Goal: Task Accomplishment & Management: Use online tool/utility

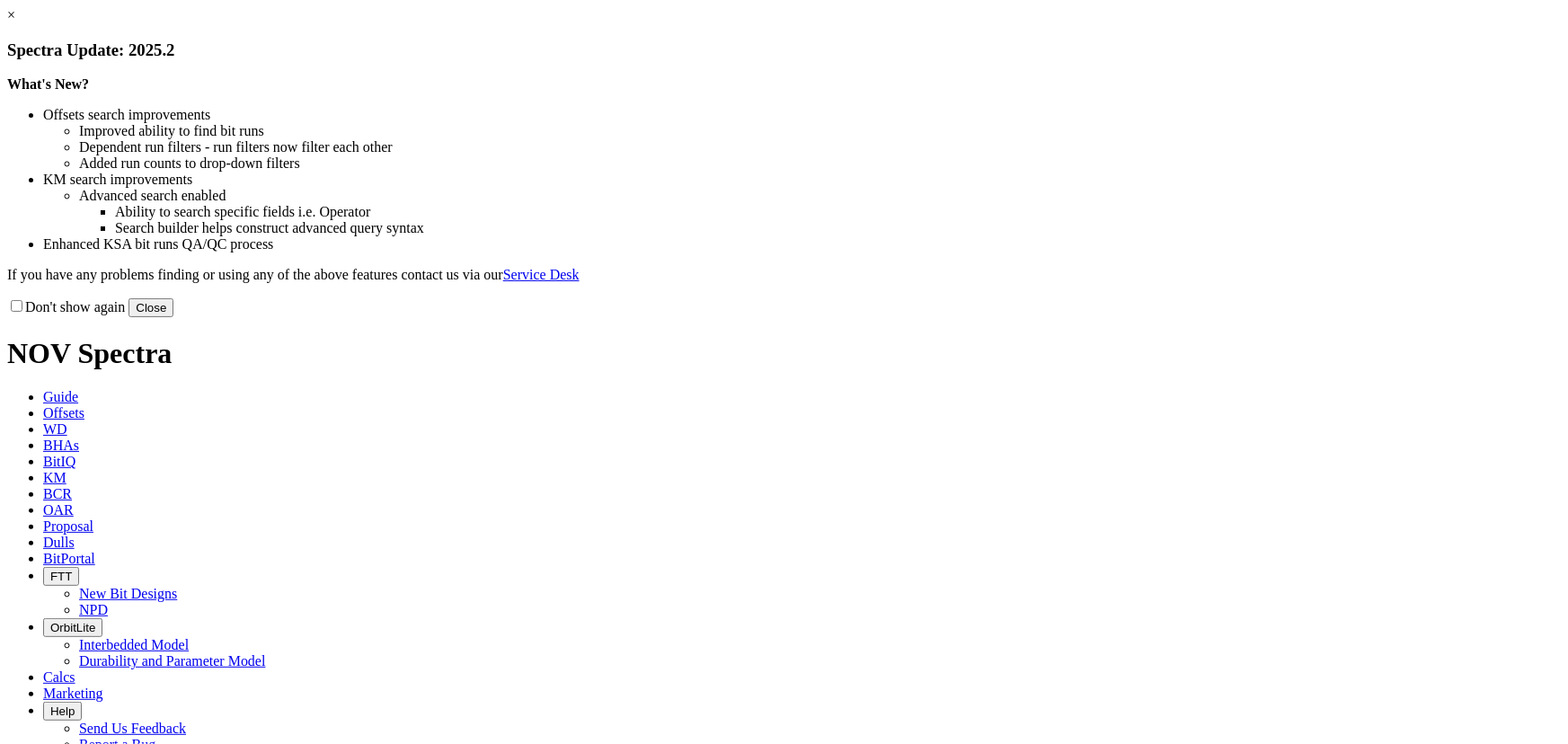
click at [174, 317] on button "Close" at bounding box center [151, 308] width 45 height 19
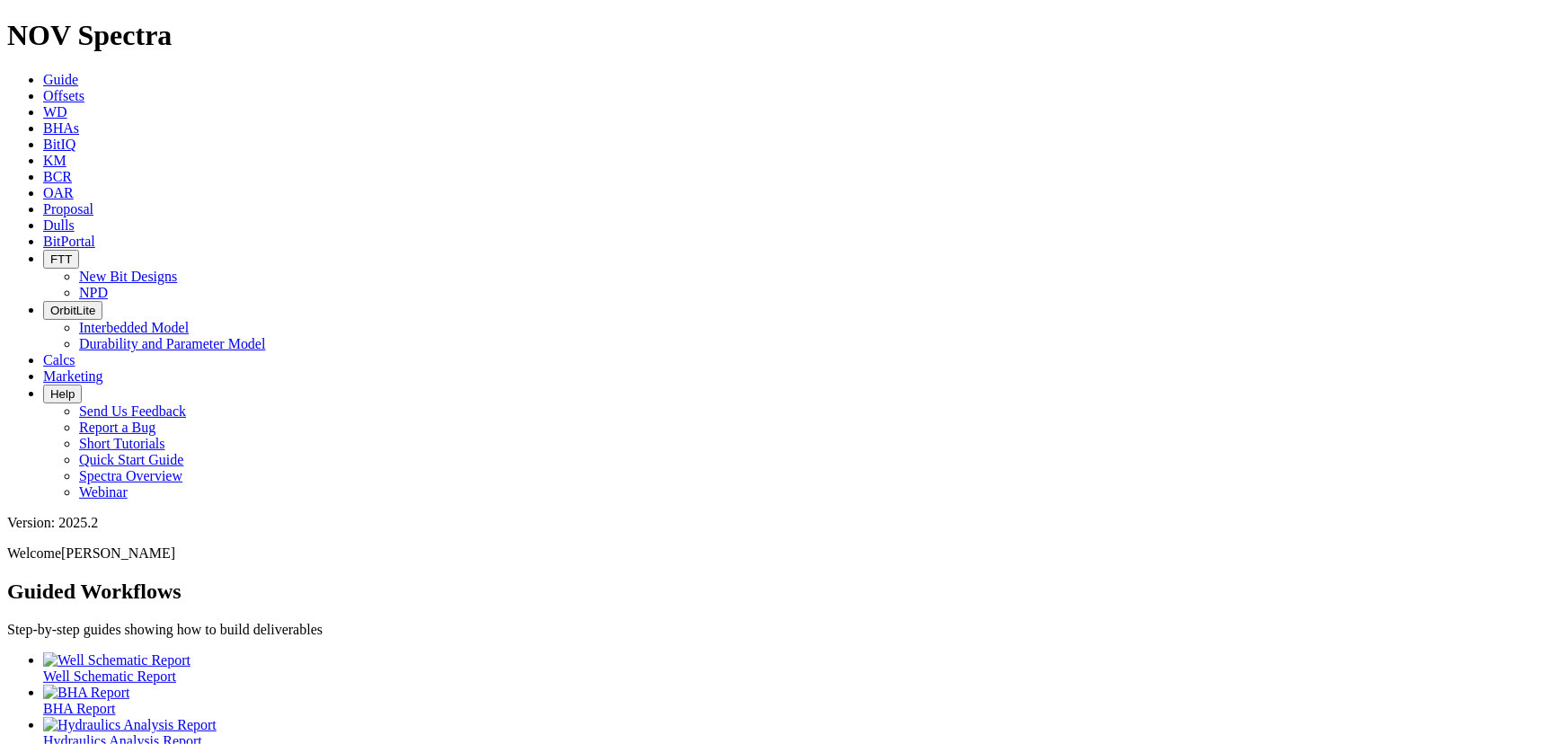
click at [84, 88] on span "Offsets" at bounding box center [64, 95] width 42 height 15
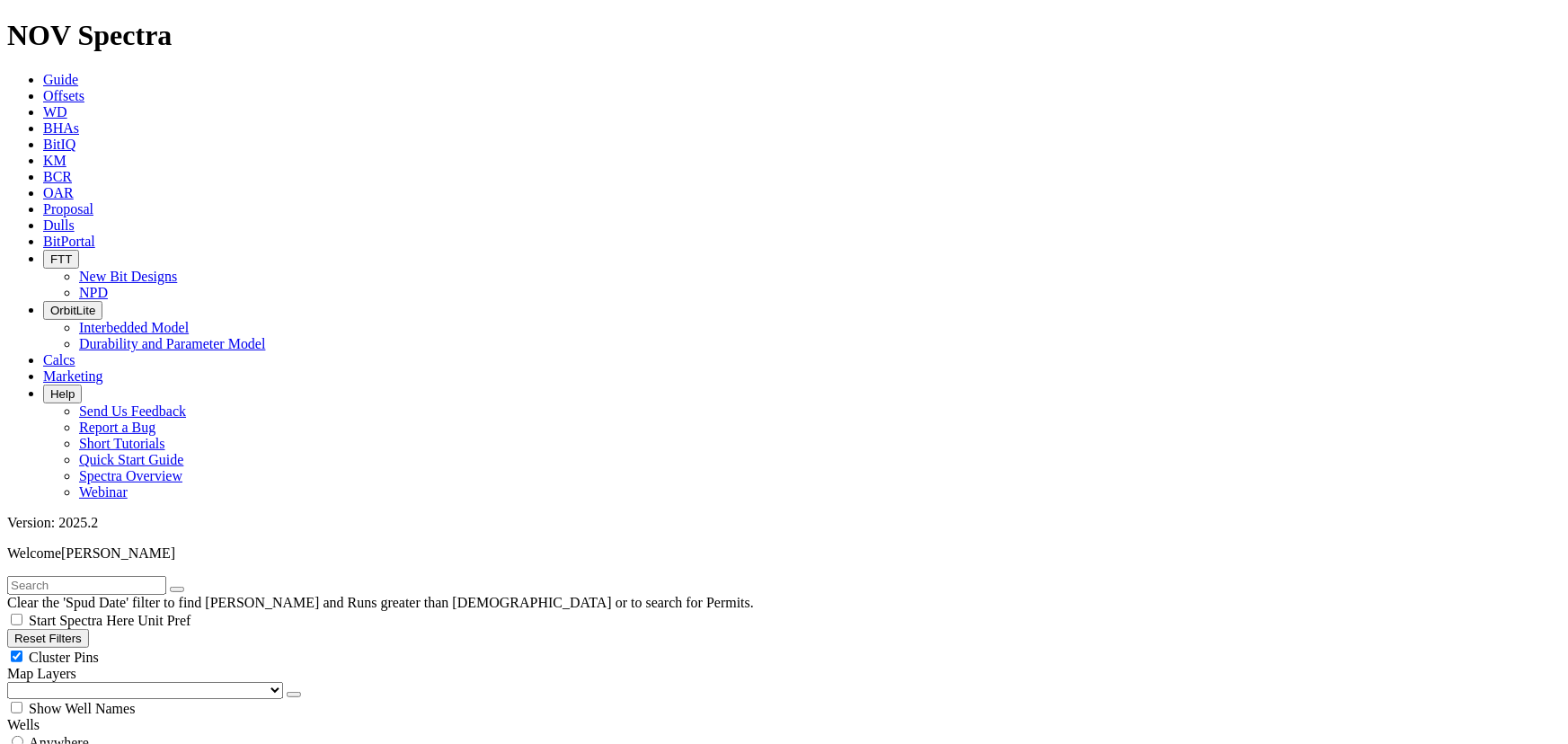
click at [182, 648] on div "Cluster Pins" at bounding box center [784, 656] width 1554 height 18
checkbox input "false"
drag, startPoint x: 102, startPoint y: 179, endPoint x: 101, endPoint y: 194, distance: 15.0
click at [102, 682] on select "US Counties [GEOGRAPHIC_DATA], [GEOGRAPHIC_DATA] [GEOGRAPHIC_DATA], [GEOGRAPHIC…" at bounding box center [145, 690] width 276 height 17
click at [12, 682] on select "US Counties [GEOGRAPHIC_DATA], [GEOGRAPHIC_DATA] [GEOGRAPHIC_DATA], [GEOGRAPHIC…" at bounding box center [145, 690] width 276 height 17
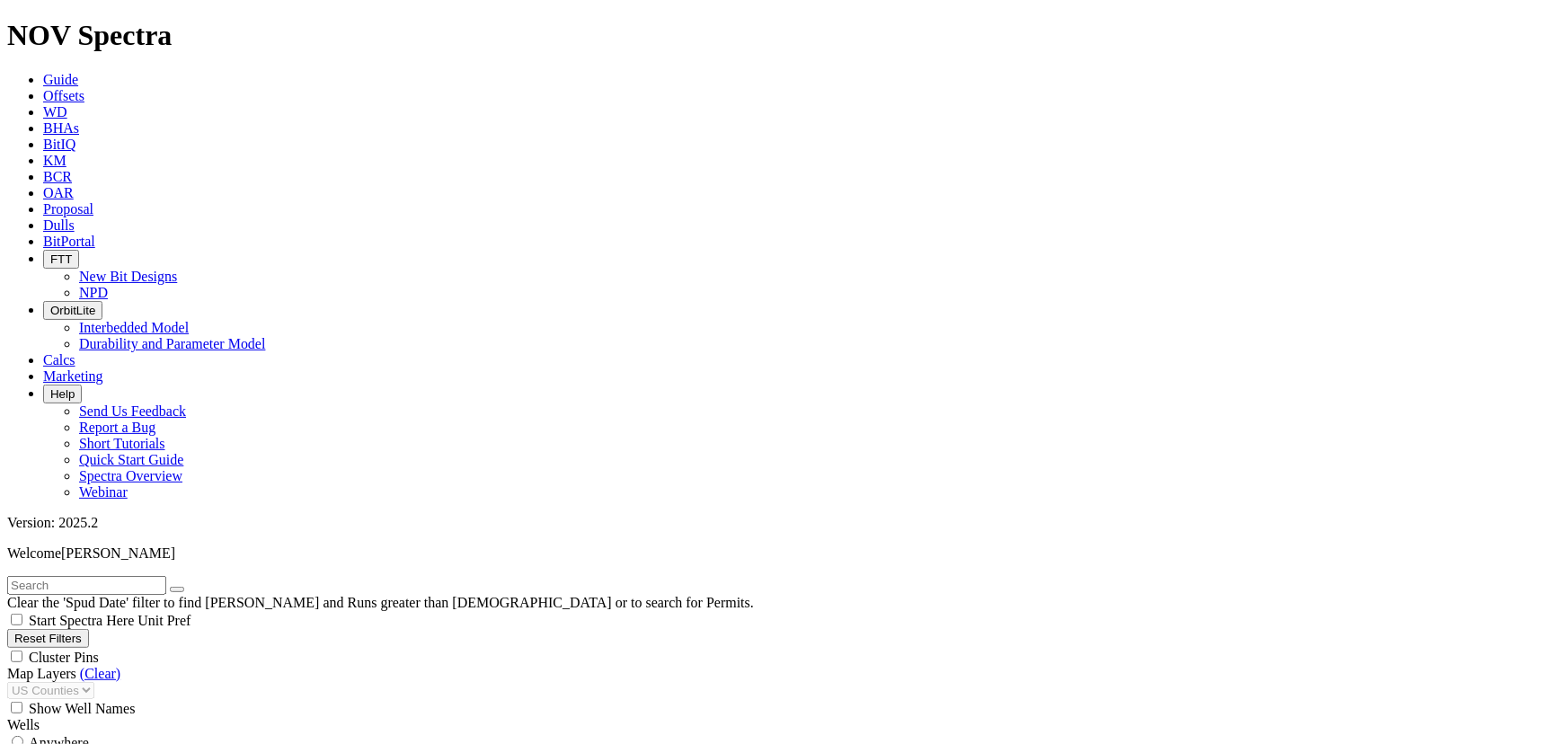
scroll to position [571, 0]
select select "12.25"
checkbox input "false"
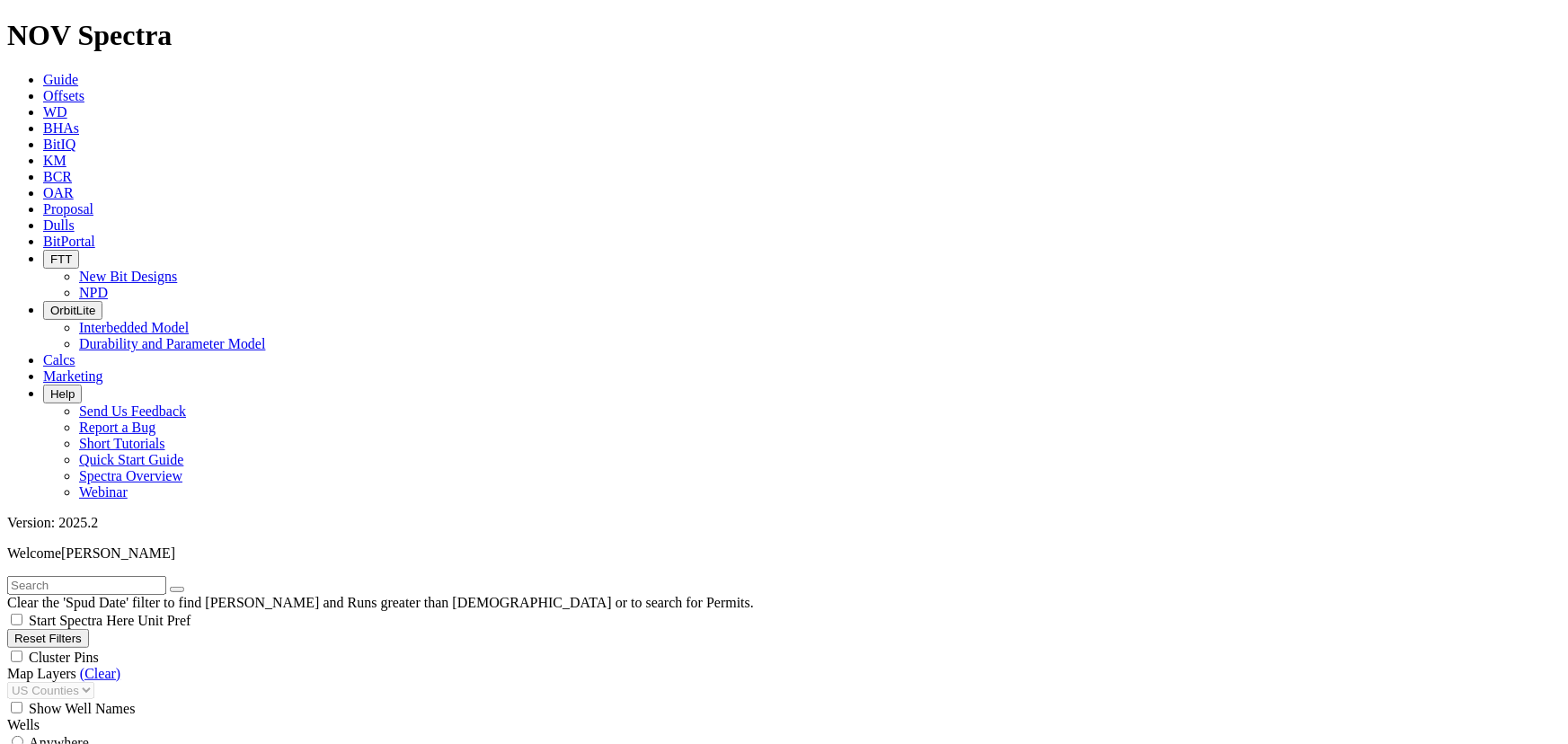
select select "? number:12.25 ?"
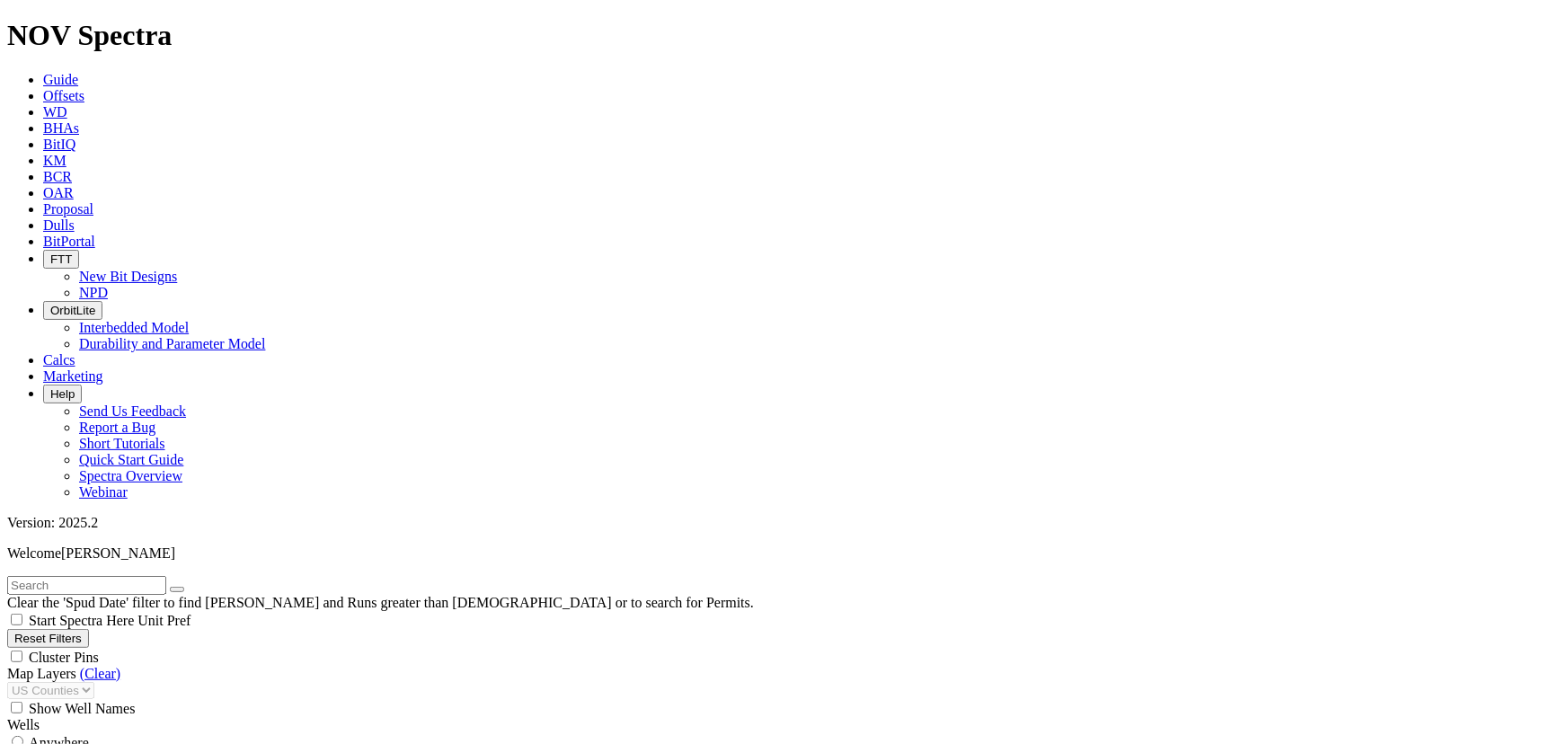
type input "500"
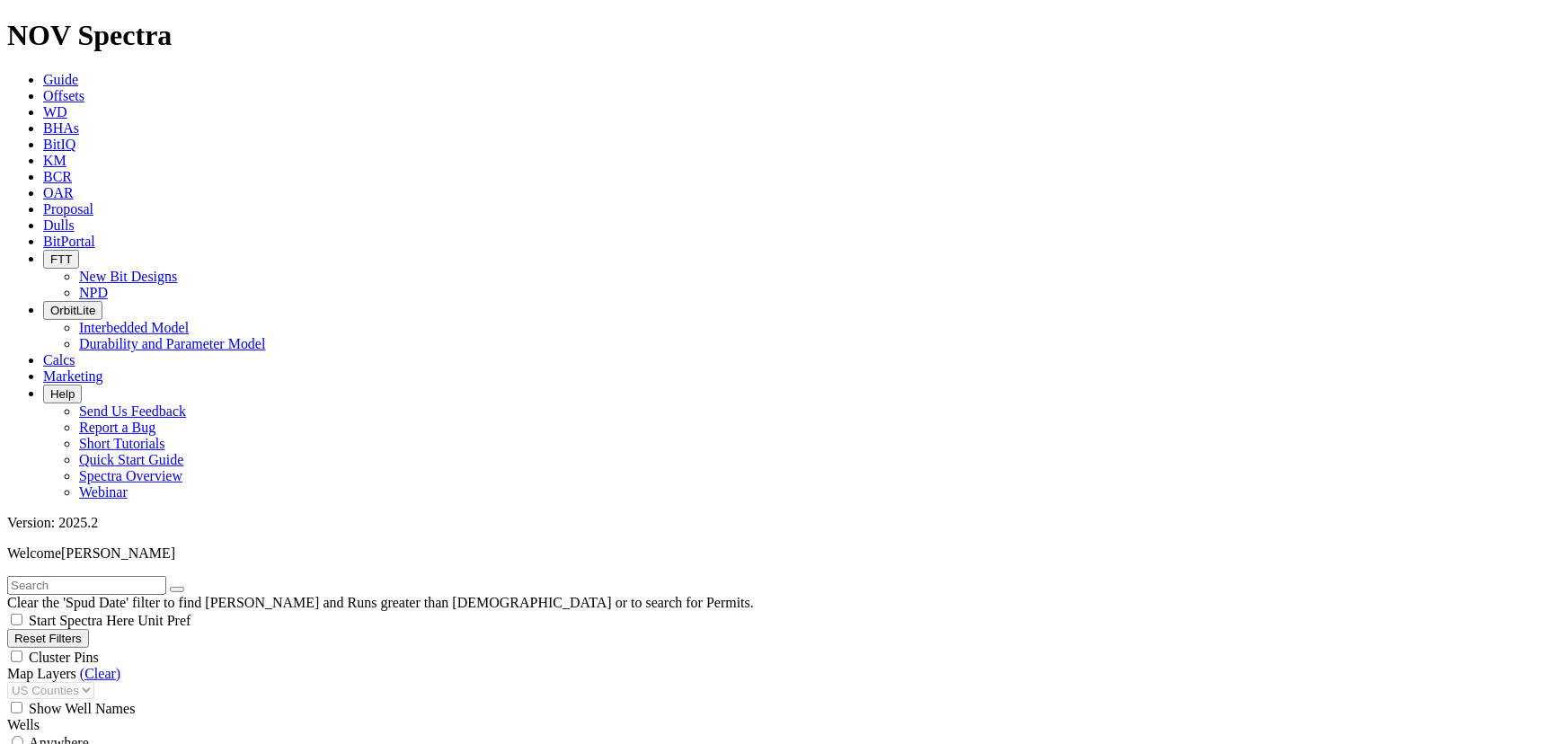
type input "5000"
drag, startPoint x: 68, startPoint y: 228, endPoint x: 54, endPoint y: 231, distance: 14.3
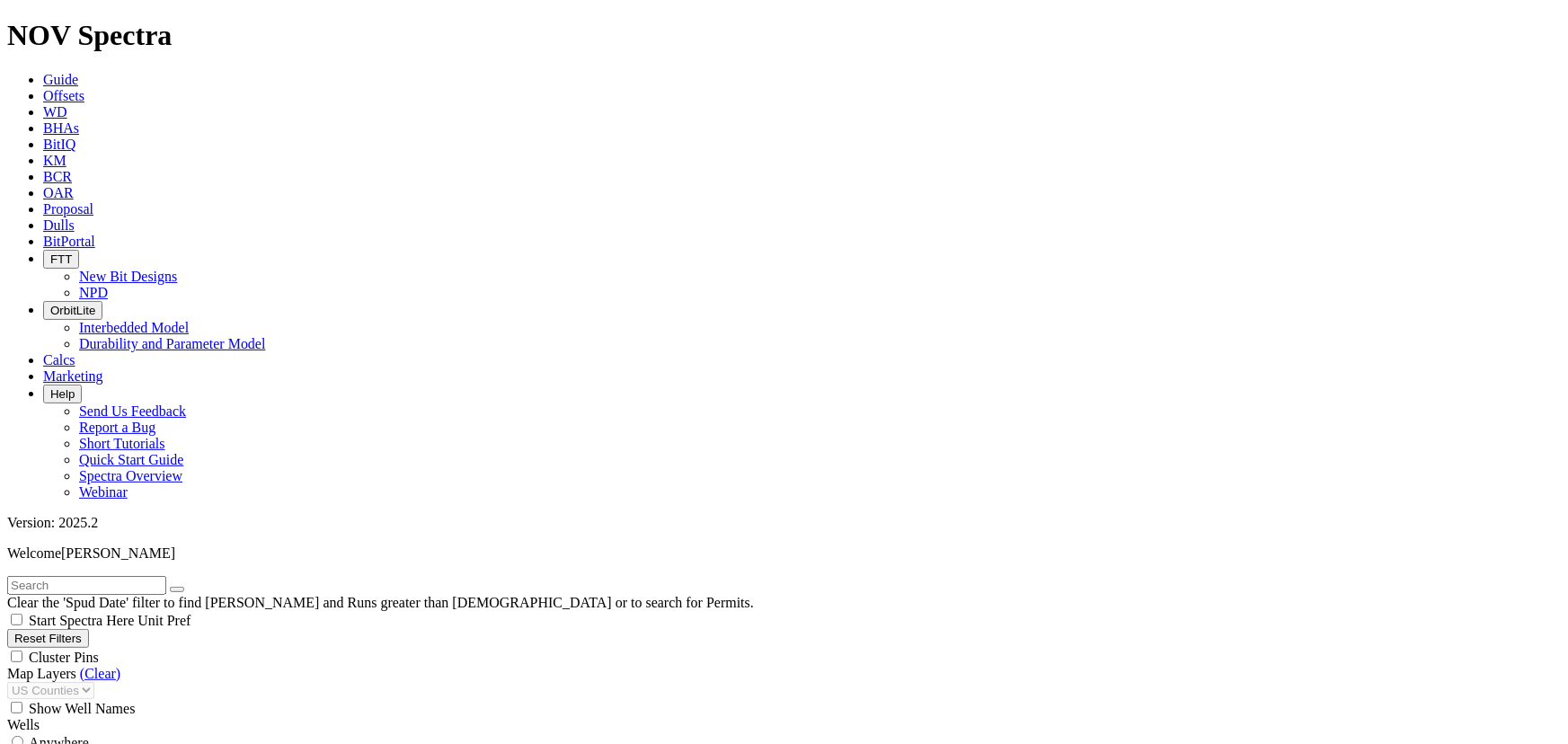
type input "9/25/20"
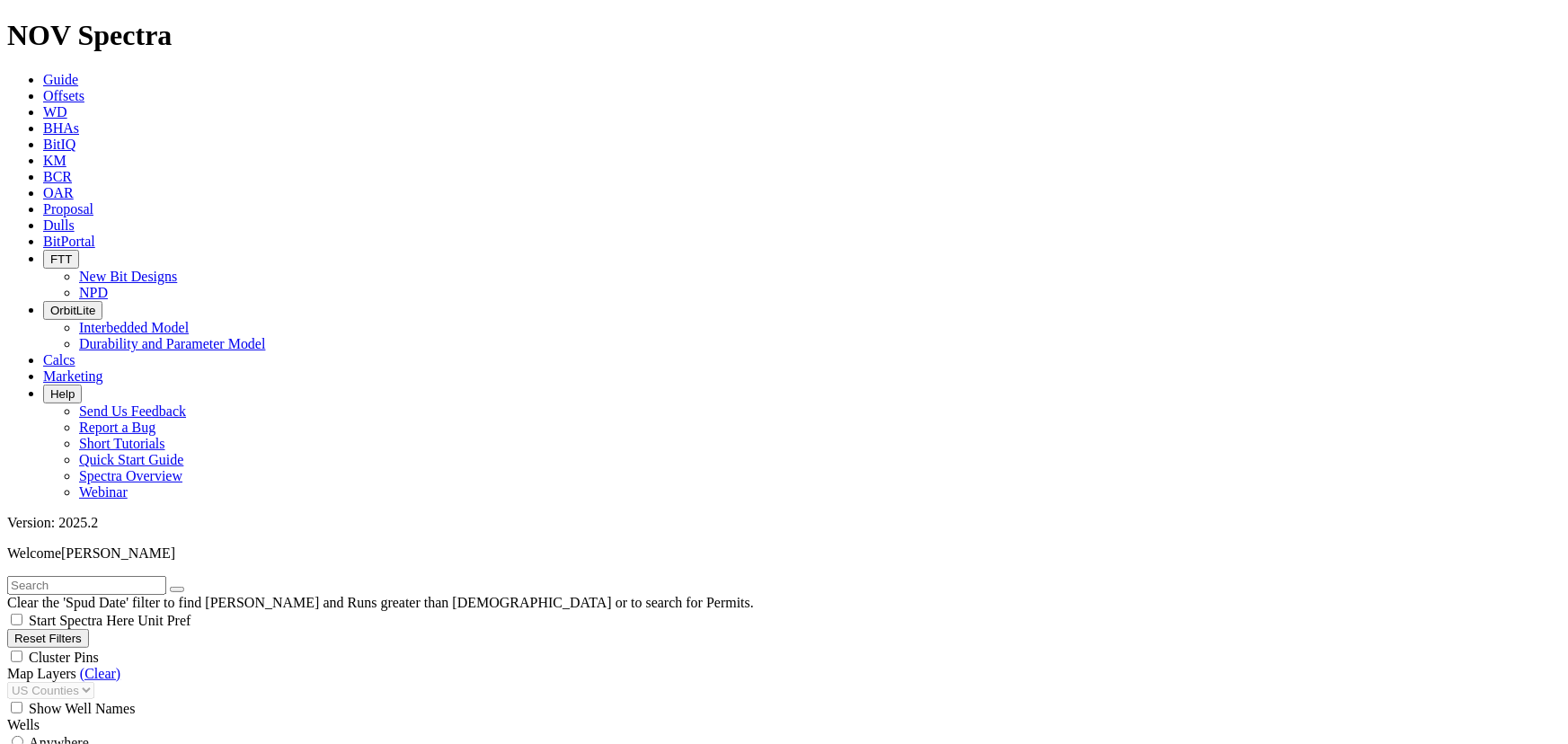
drag, startPoint x: 126, startPoint y: 552, endPoint x: 117, endPoint y: 546, distance: 10.8
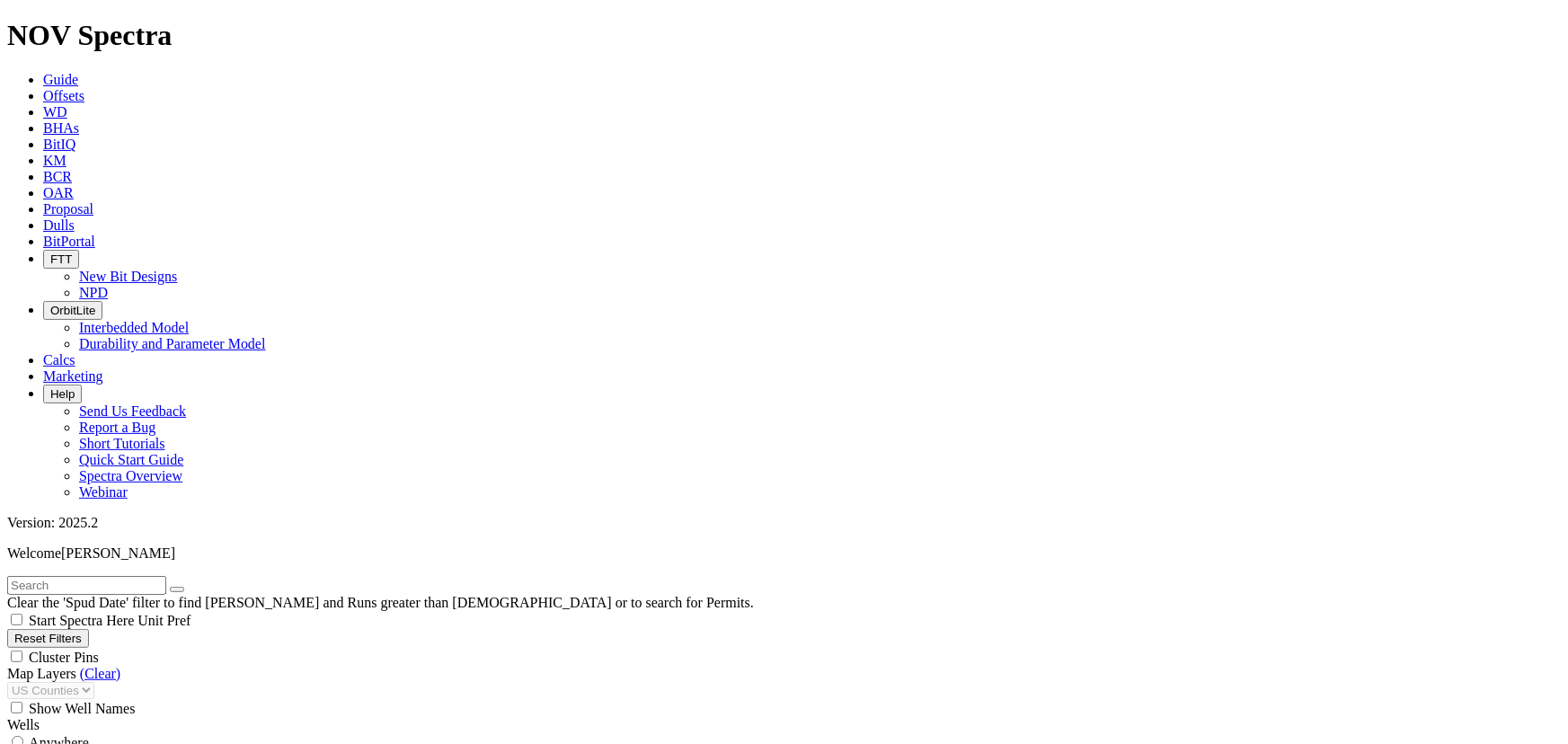
type input "300"
drag, startPoint x: 114, startPoint y: 380, endPoint x: 104, endPoint y: 380, distance: 10.0
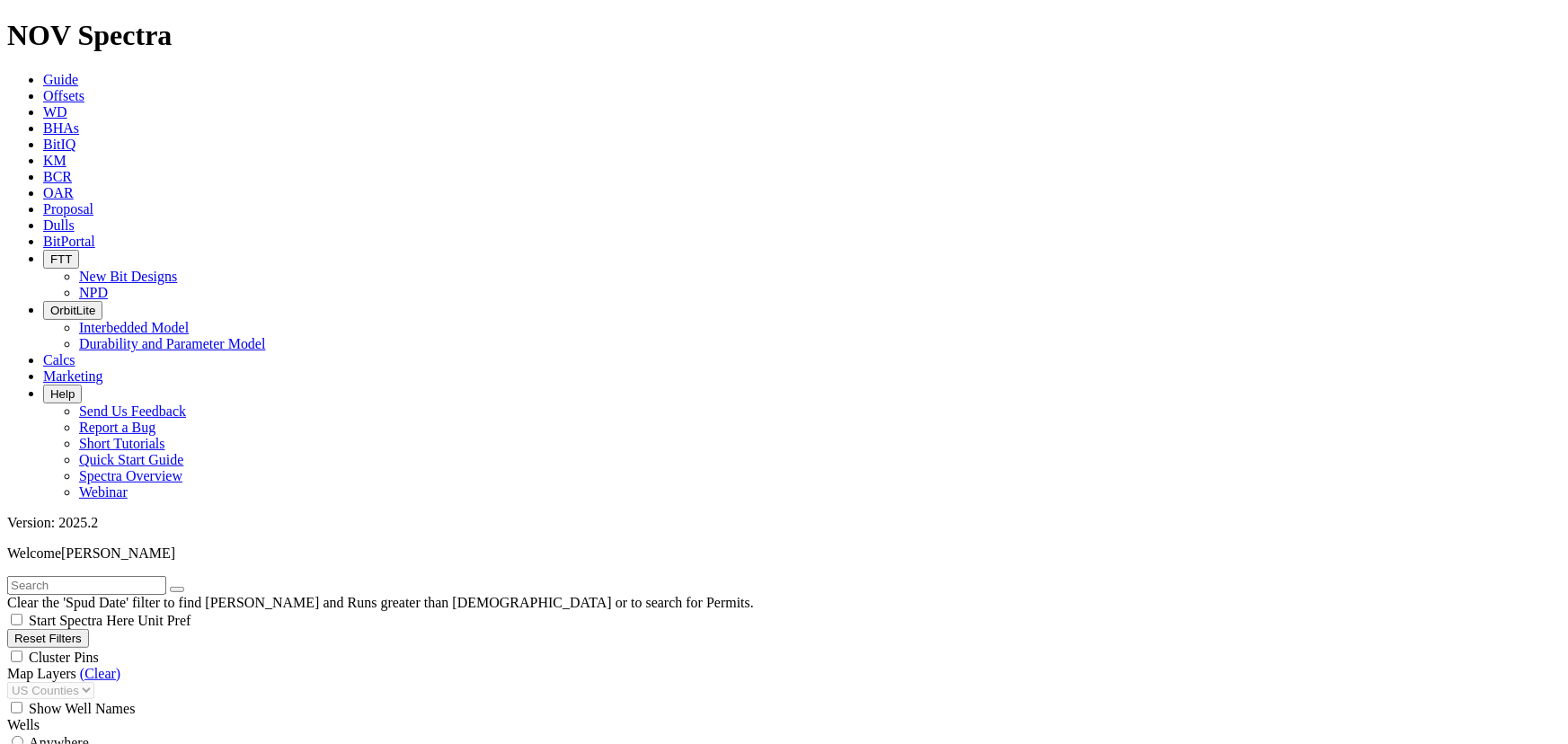
scroll to position [6550, 0]
type input "4000"
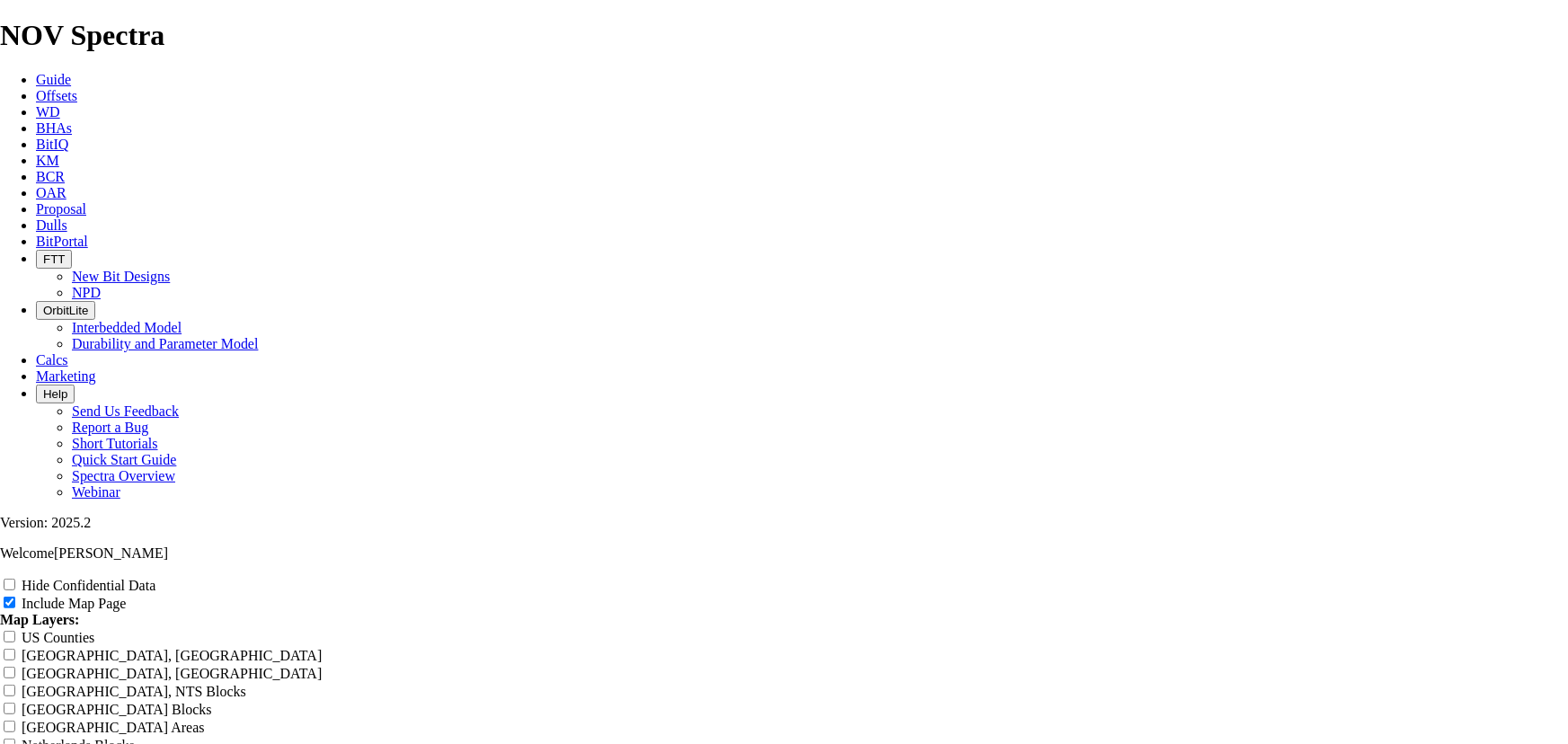
scroll to position [2096, 0]
drag, startPoint x: 935, startPoint y: 281, endPoint x: 604, endPoint y: 278, distance: 331.0
type input "1"
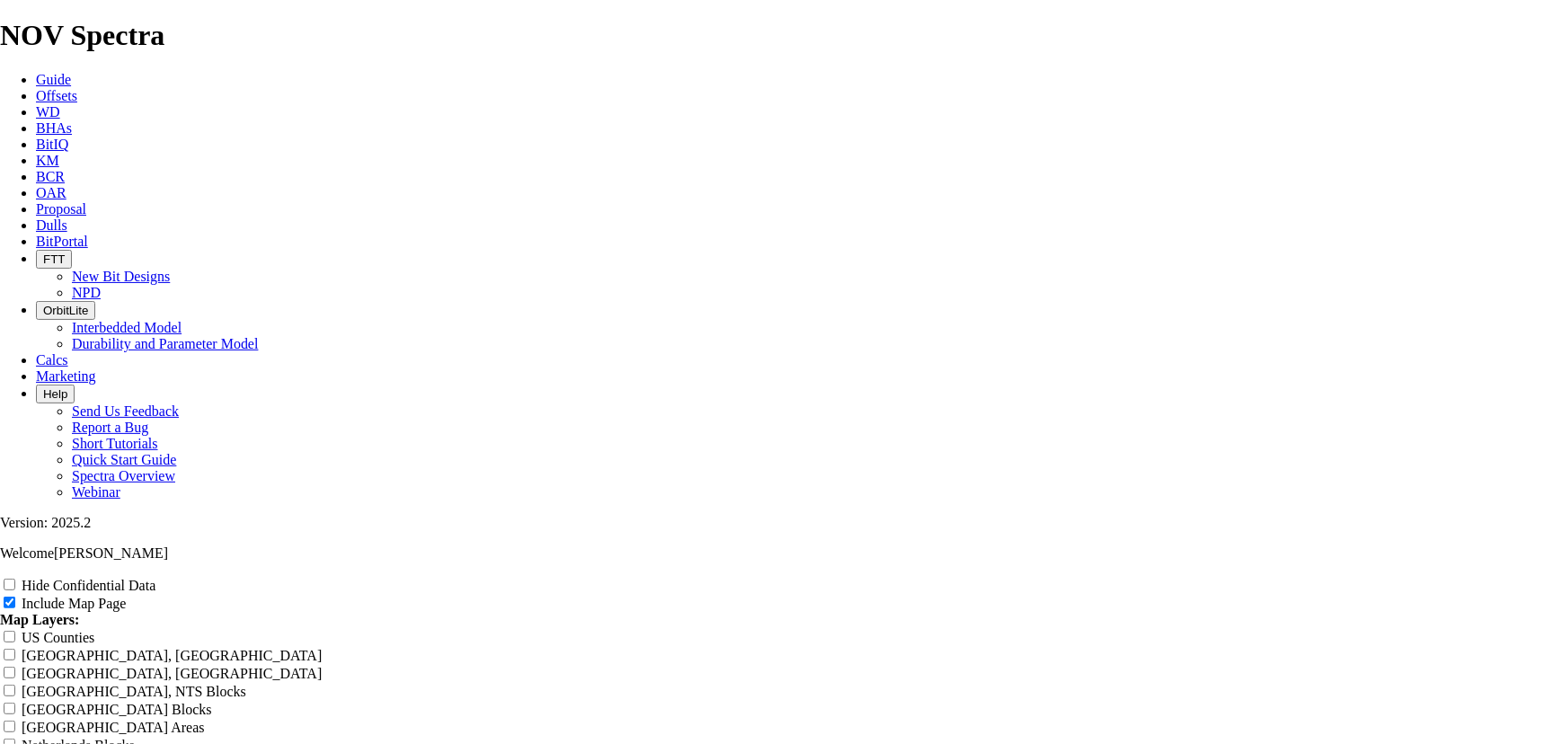
type input "1"
type input "12"
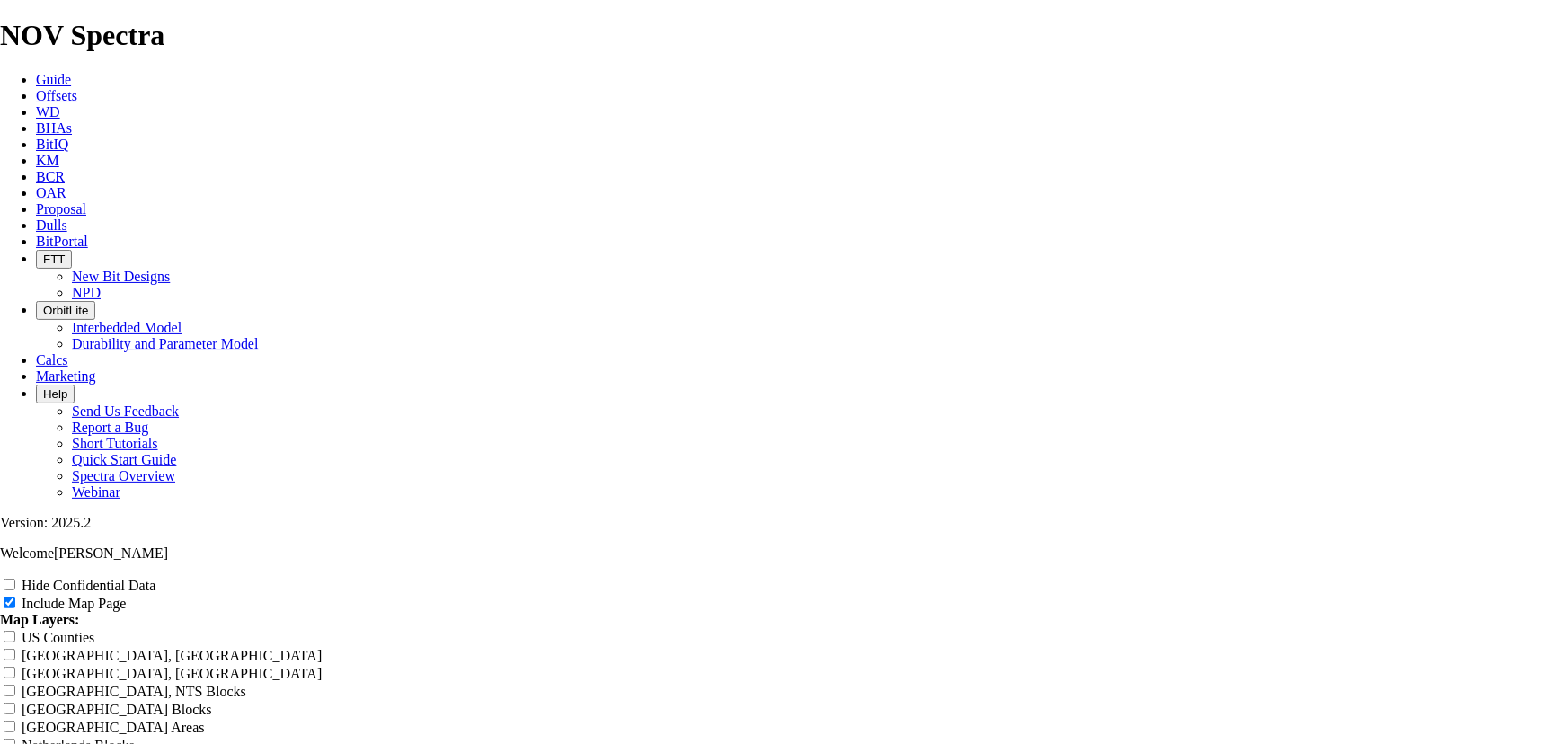
type input "12"
type input "12."
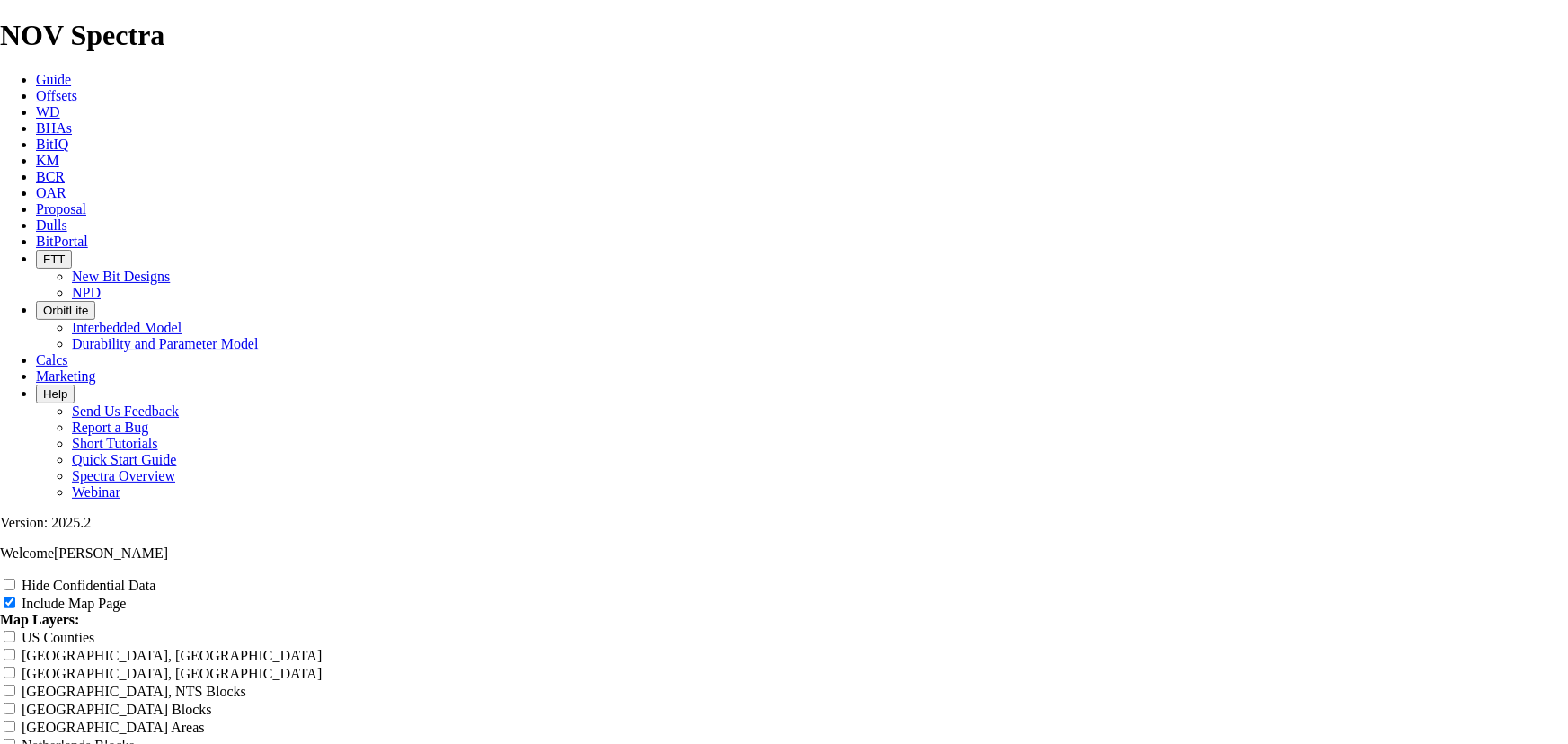
type input "12."
type input "12.2"
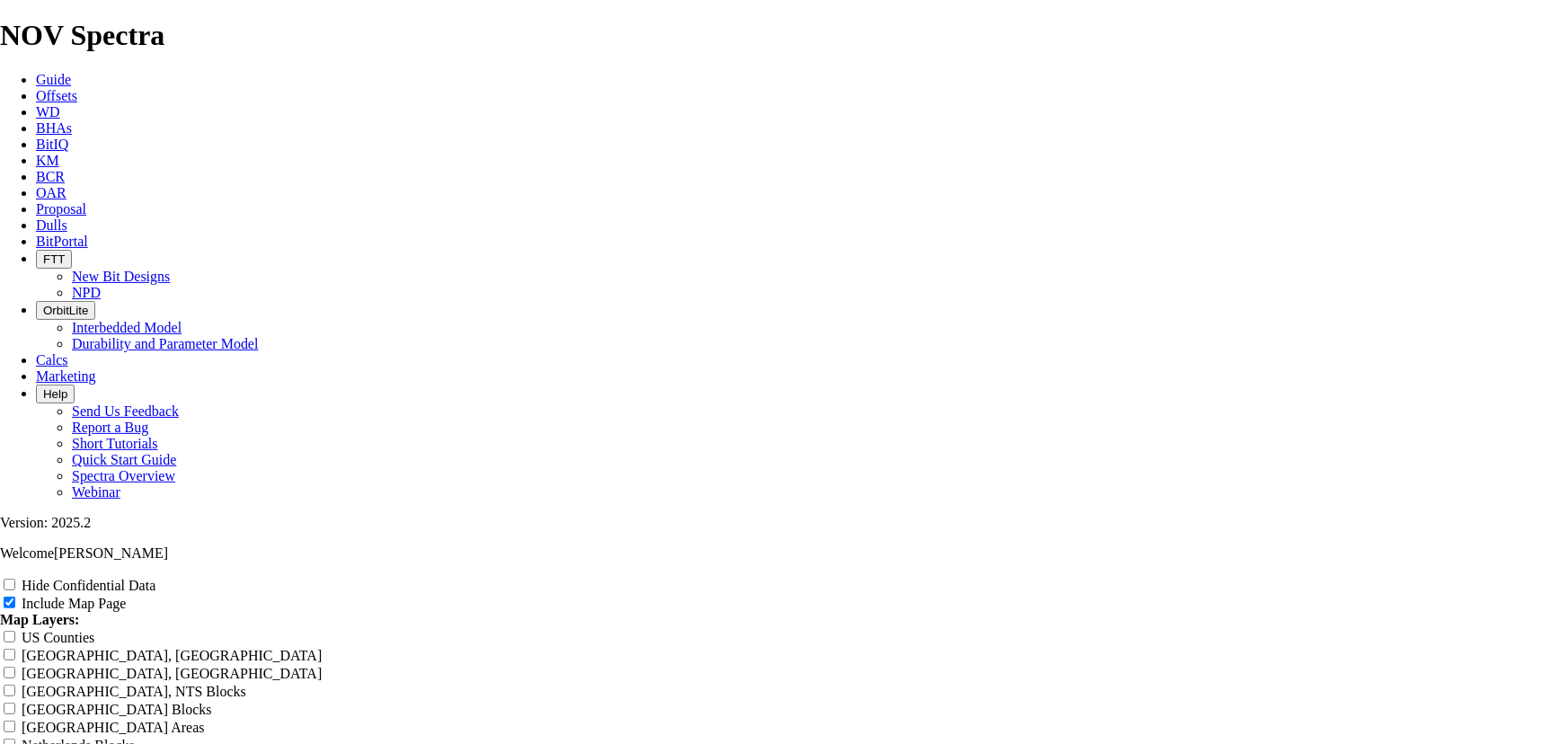
type input "12.2"
type input "12.25"
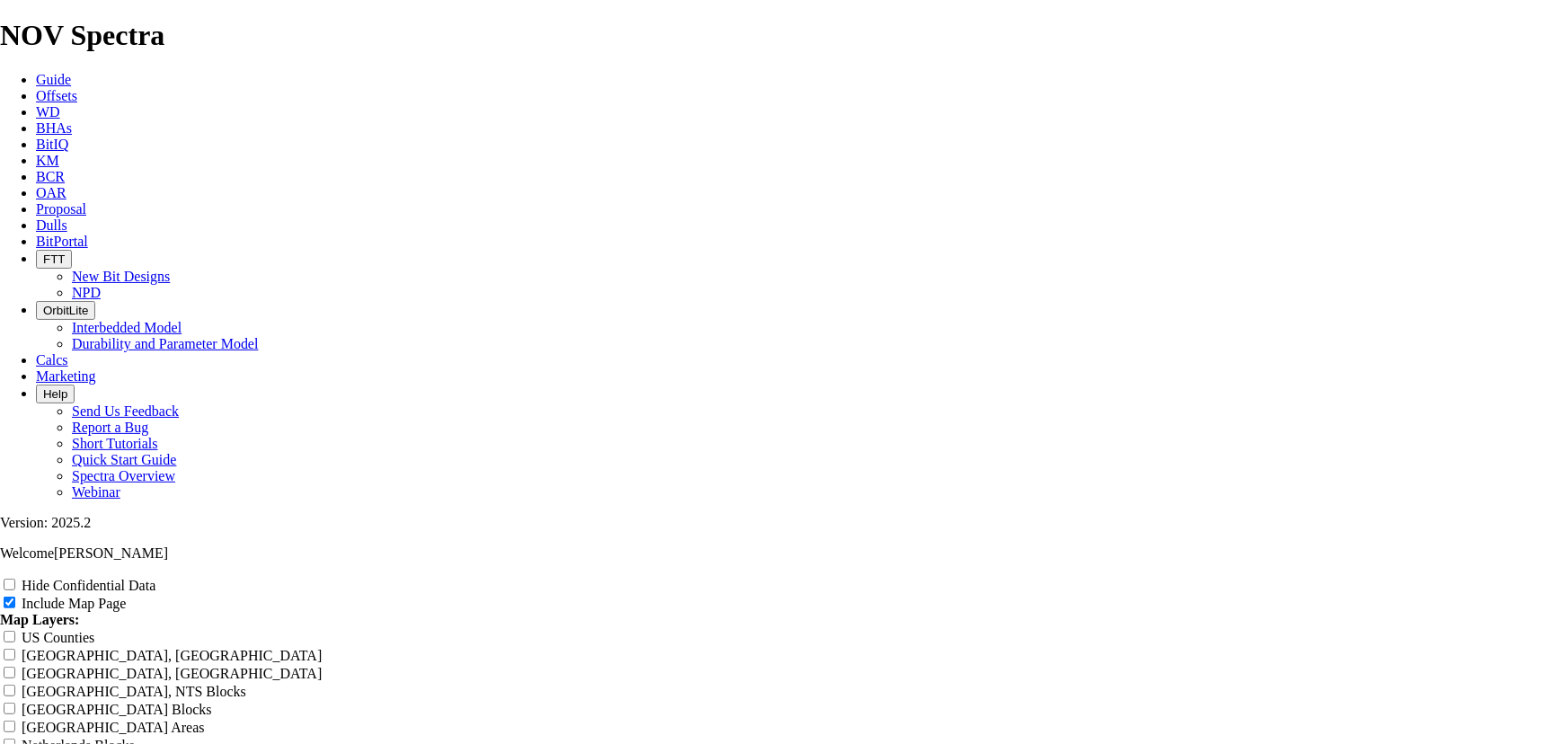
type input "12.25"
type input "12.25 T"
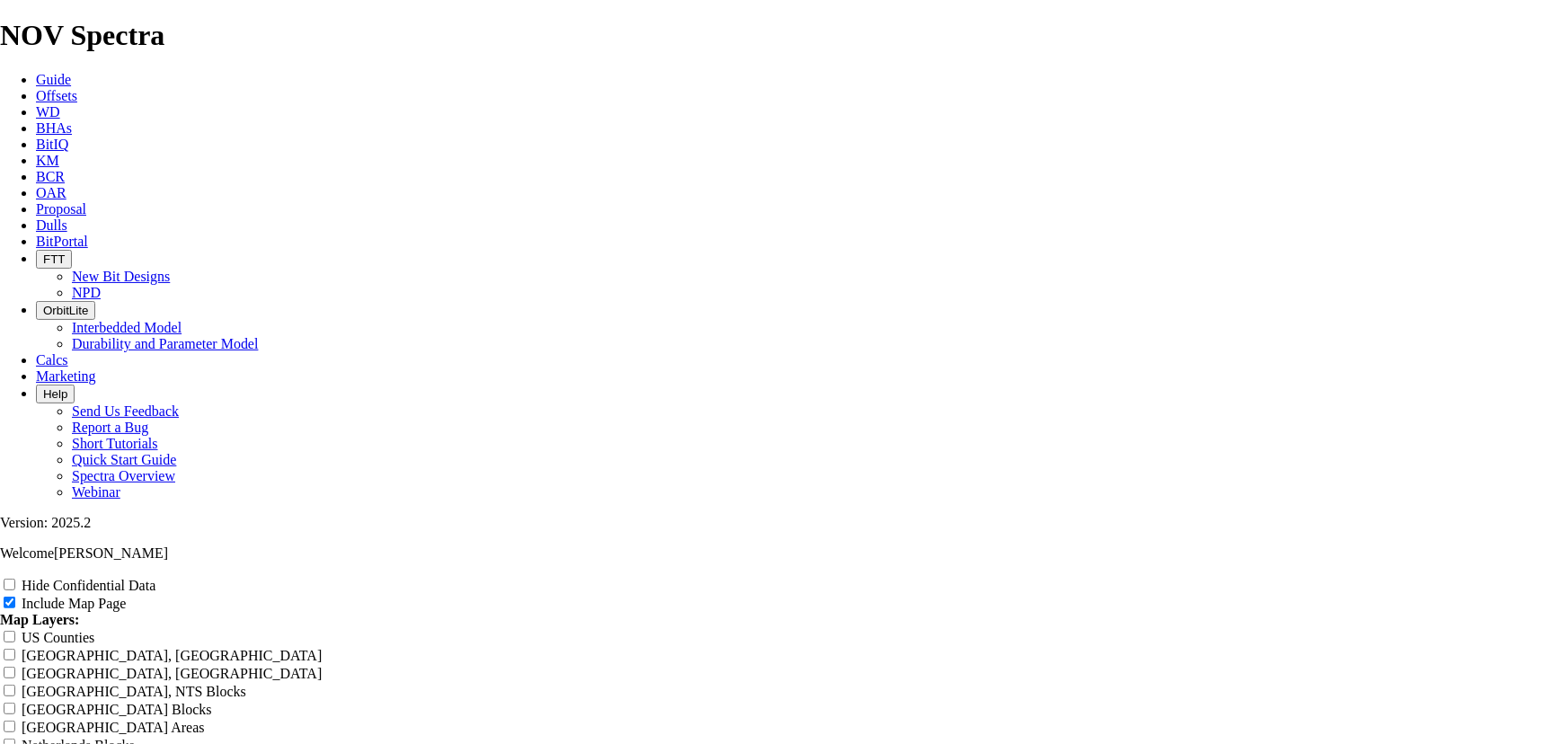
type input "12.25 T"
type input "12.25 TK"
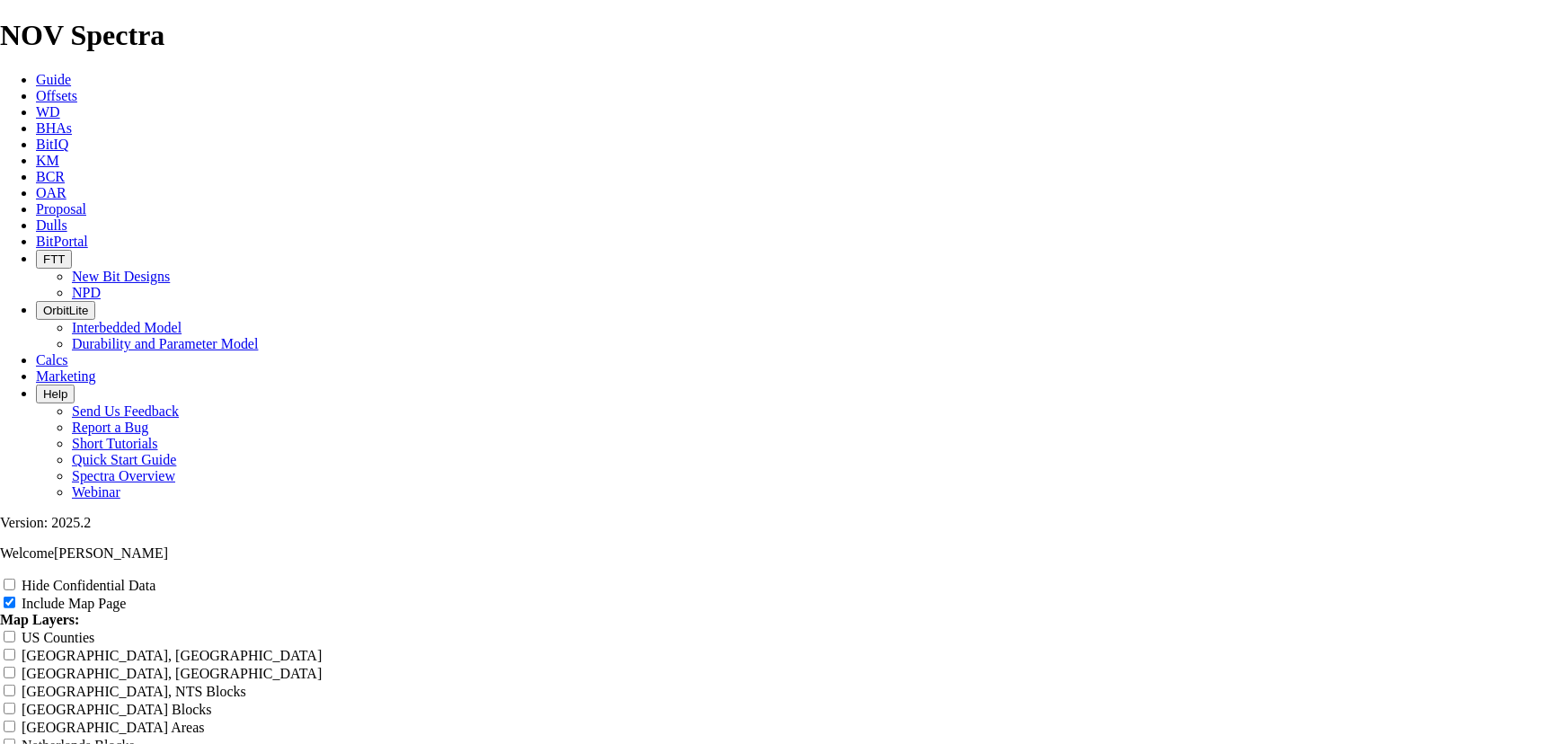
type input "12.25 TK"
type input "12.25 TK6"
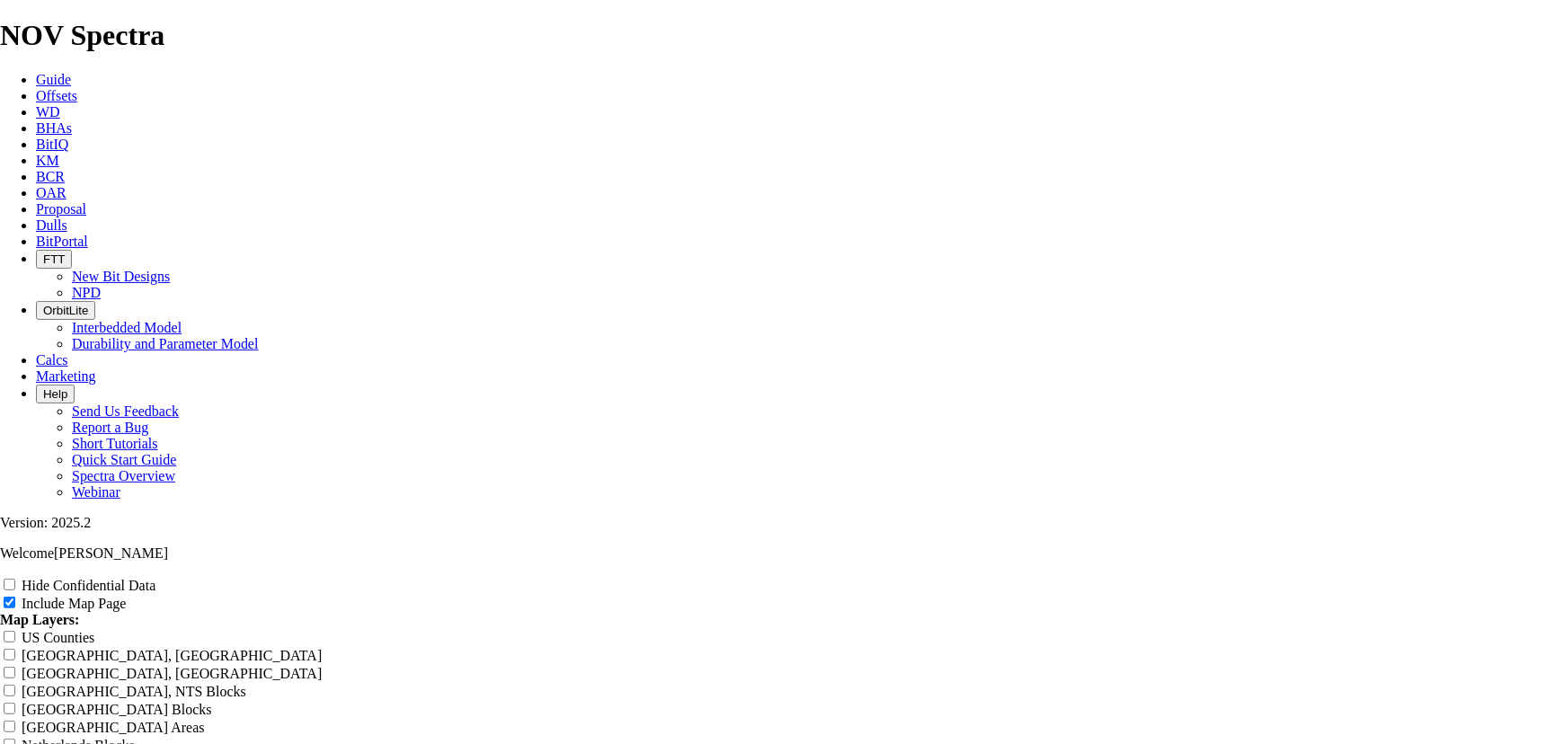
type input "12.25 TK6"
type input "12.25 TK66"
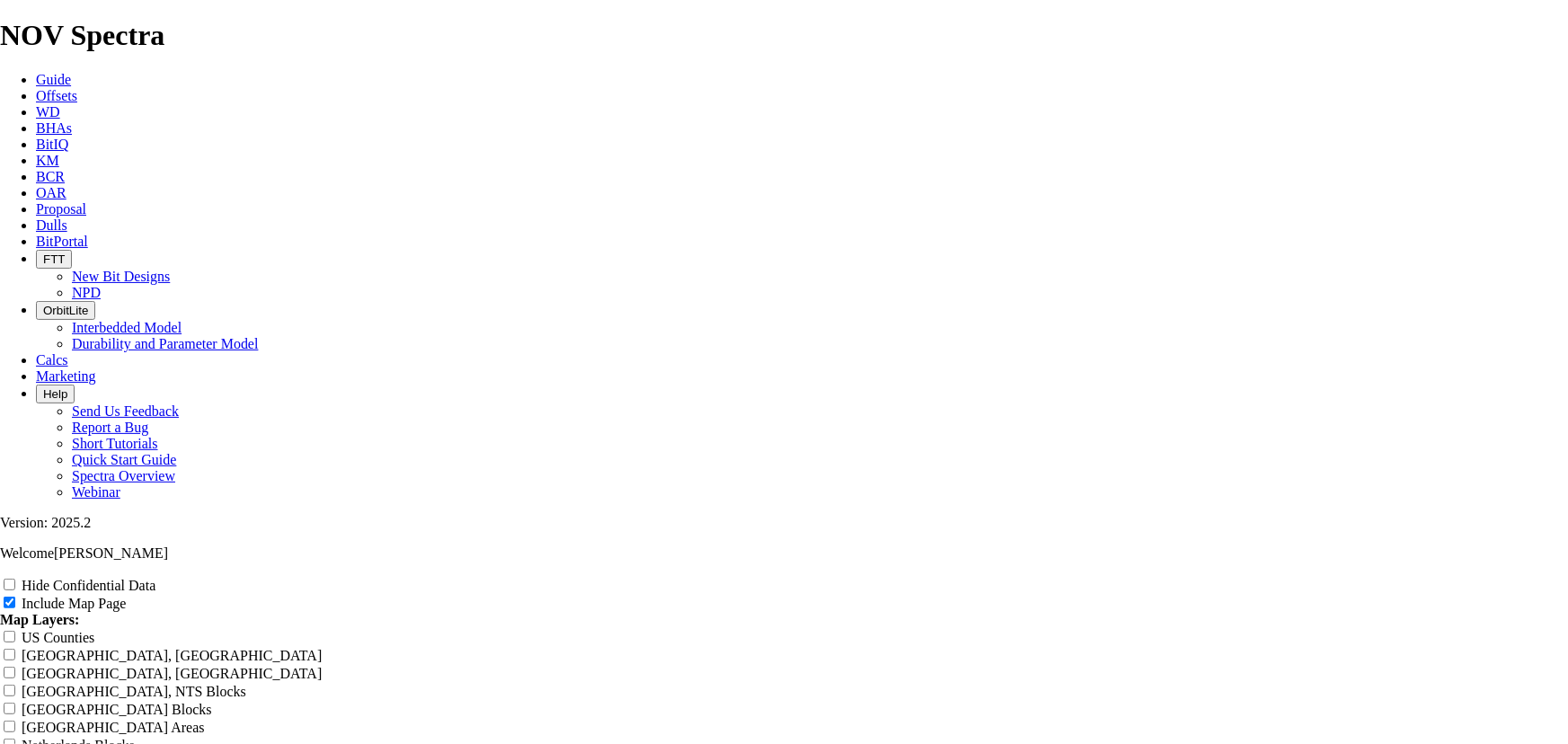
type input "12.25 TK66"
type input "12.25 TK66-"
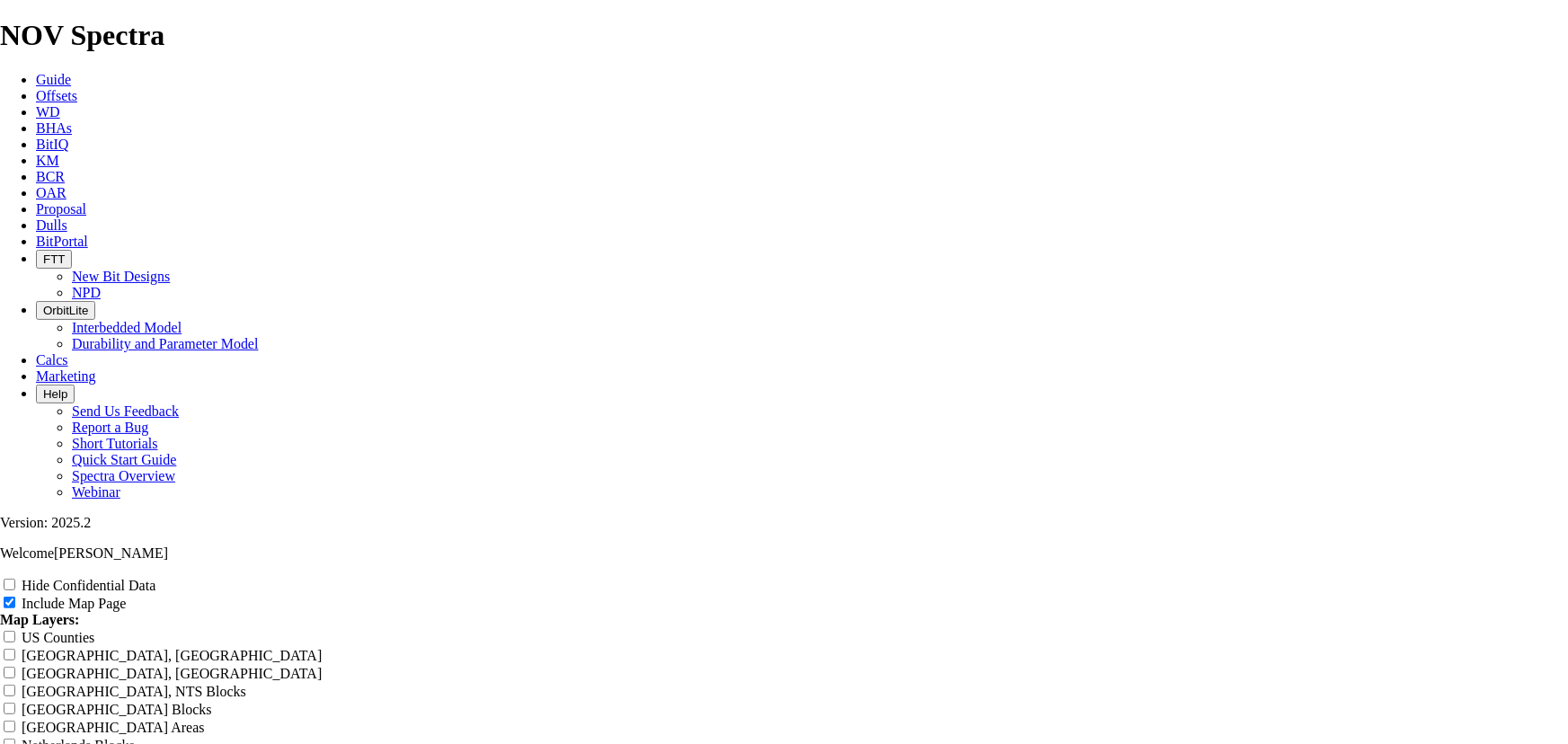
type input "12.25 TK66-"
type input "12.25 TK66"
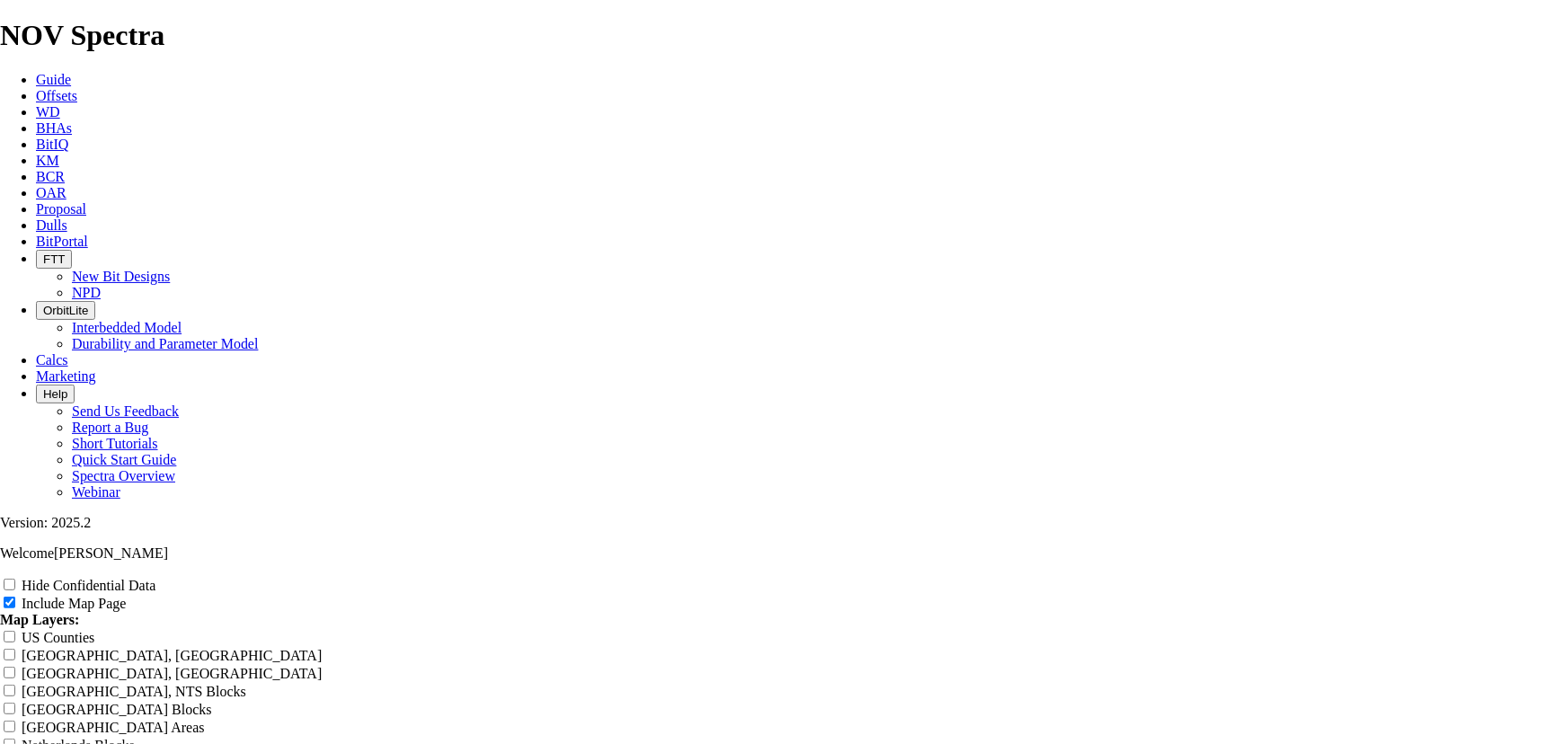
type input "12.25 TK66"
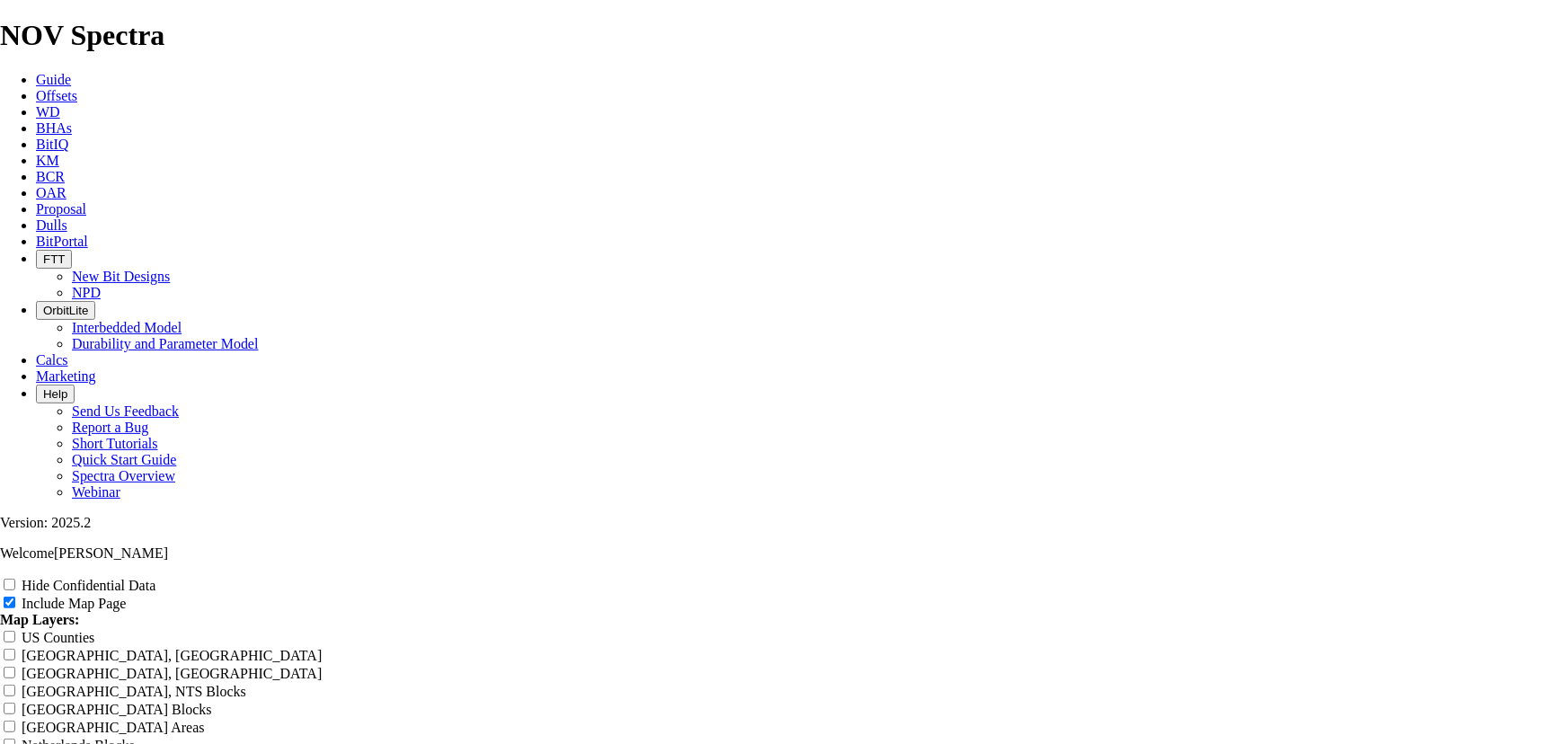
type input "12.25 TK66 -"
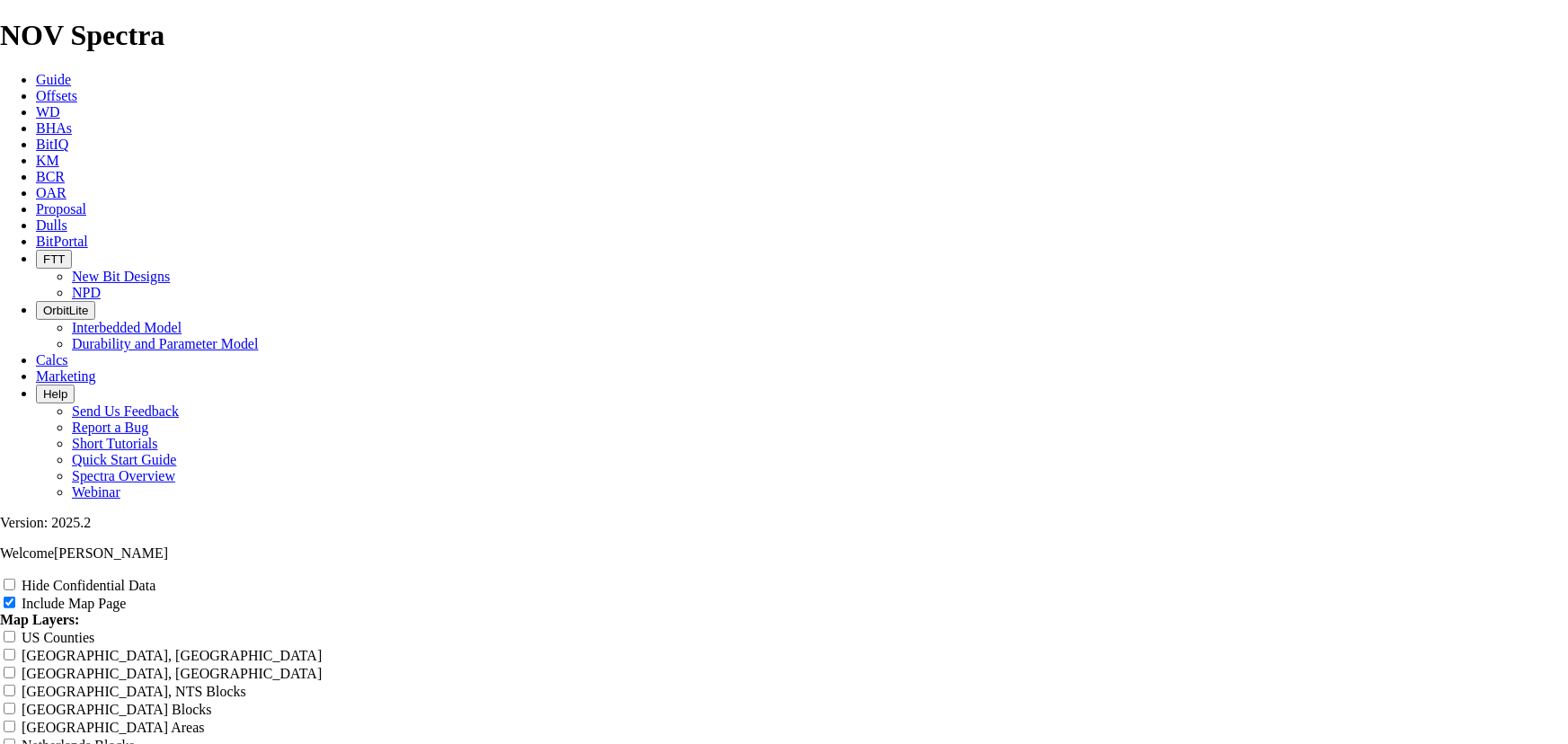
type input "12.25 TK66 -"
type input "12.25 TK66 - F"
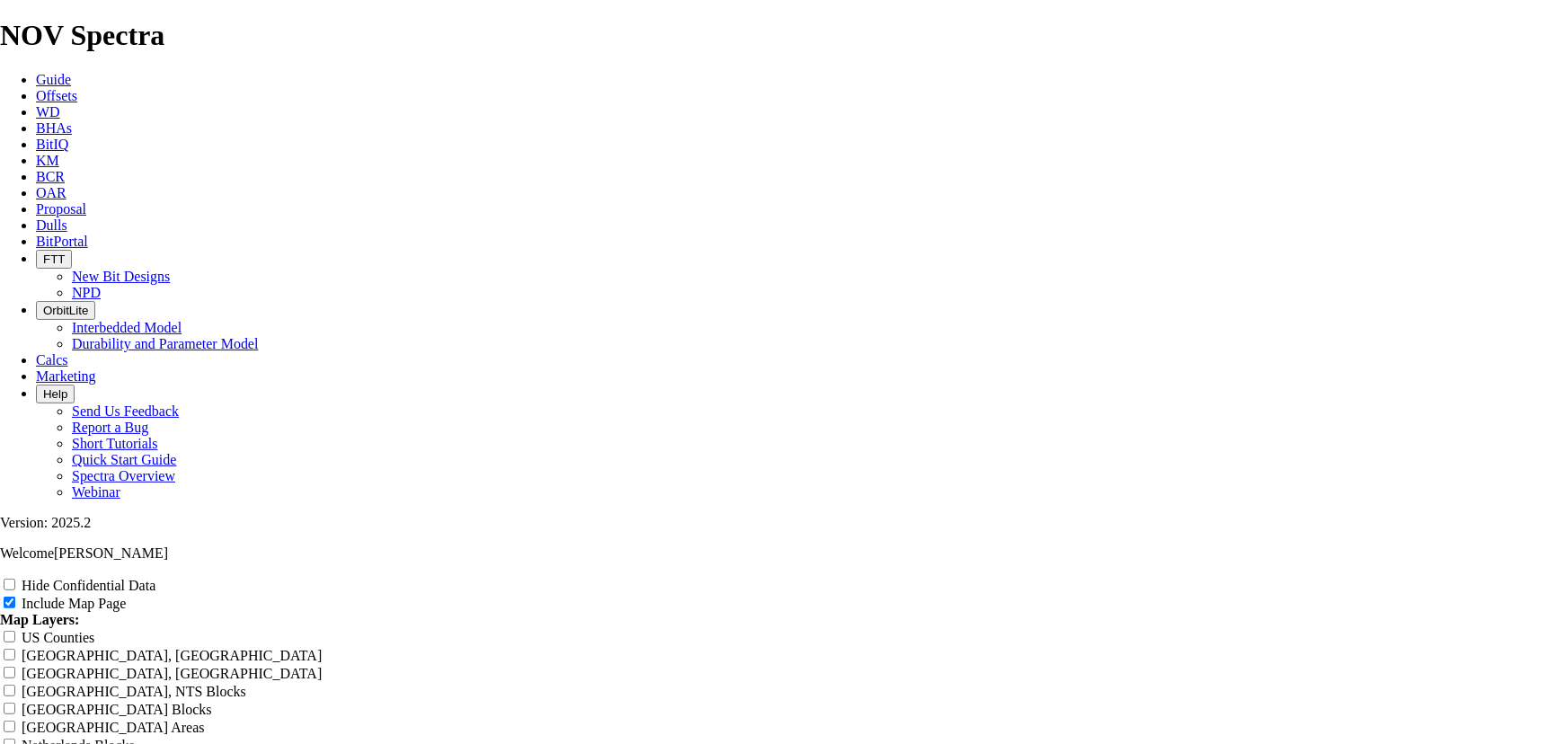
type input "12.25 TK66 - F"
type input "12.25 TK66 - Fa"
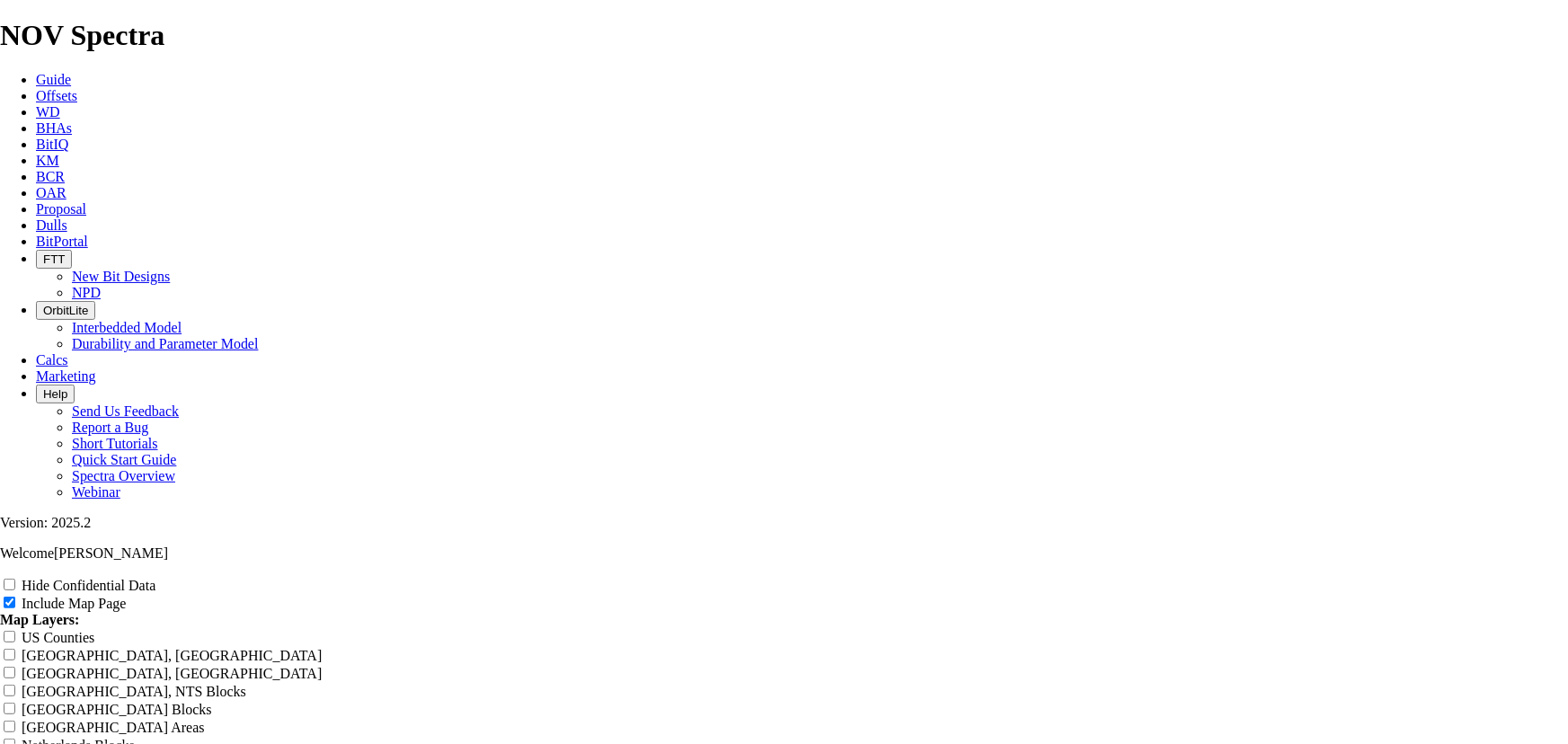
type input "12.25 TK66 - Fa"
type input "12.25 TK66 - Fas"
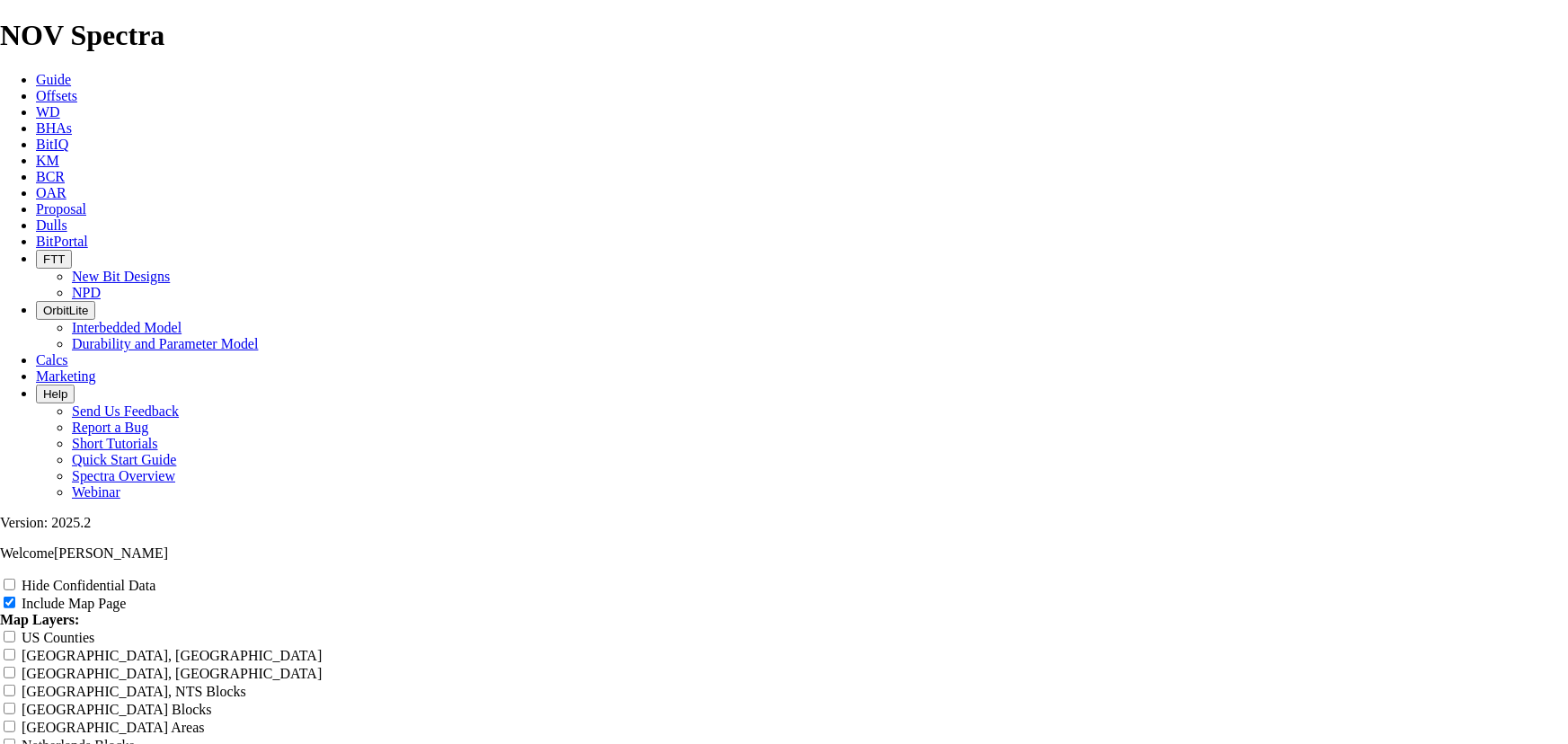
type input "12.25 TK66 - Fas"
type input "12.25 TK66 - Fast"
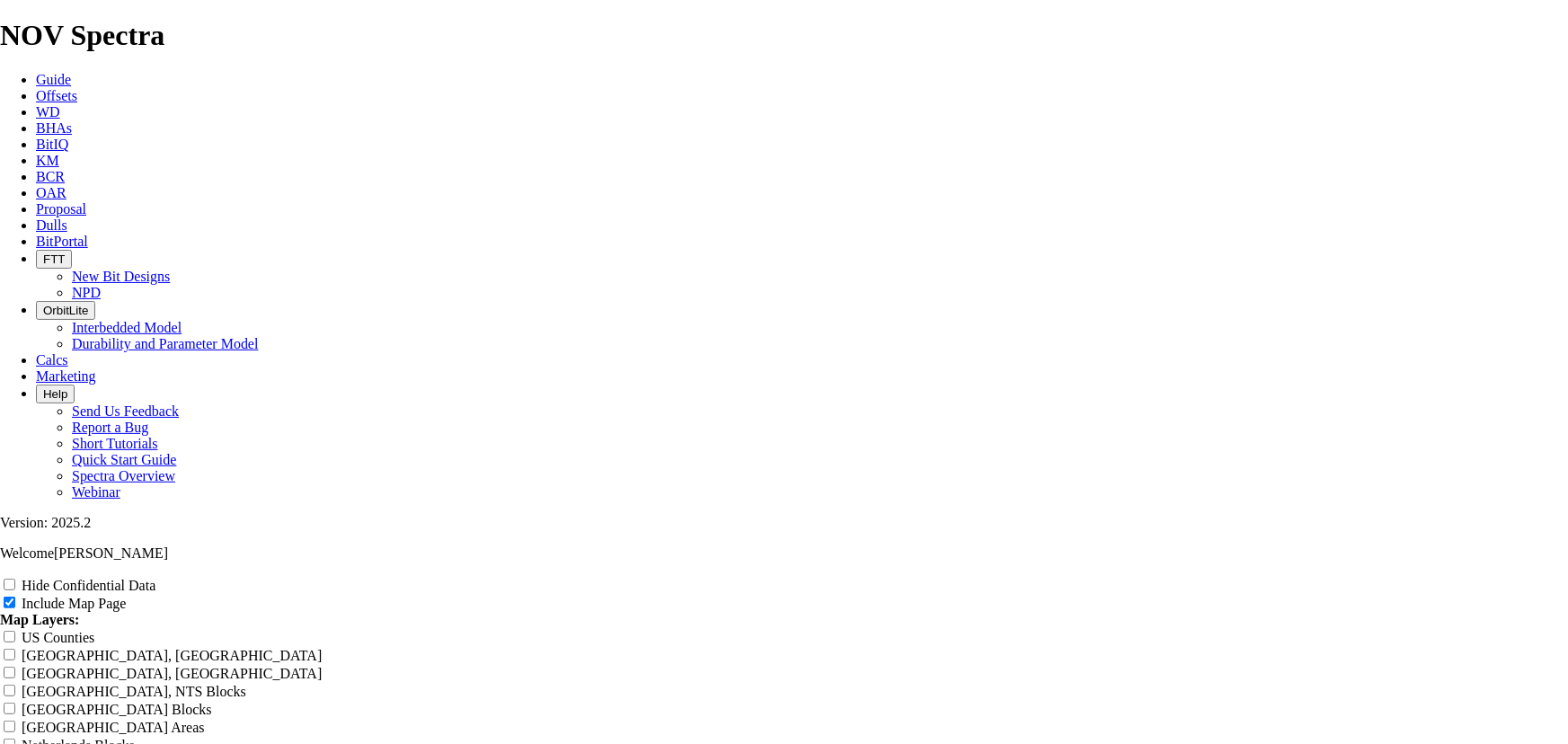
type input "12.25 TK66 - Fast"
type input "12.25 TK66 - Faste"
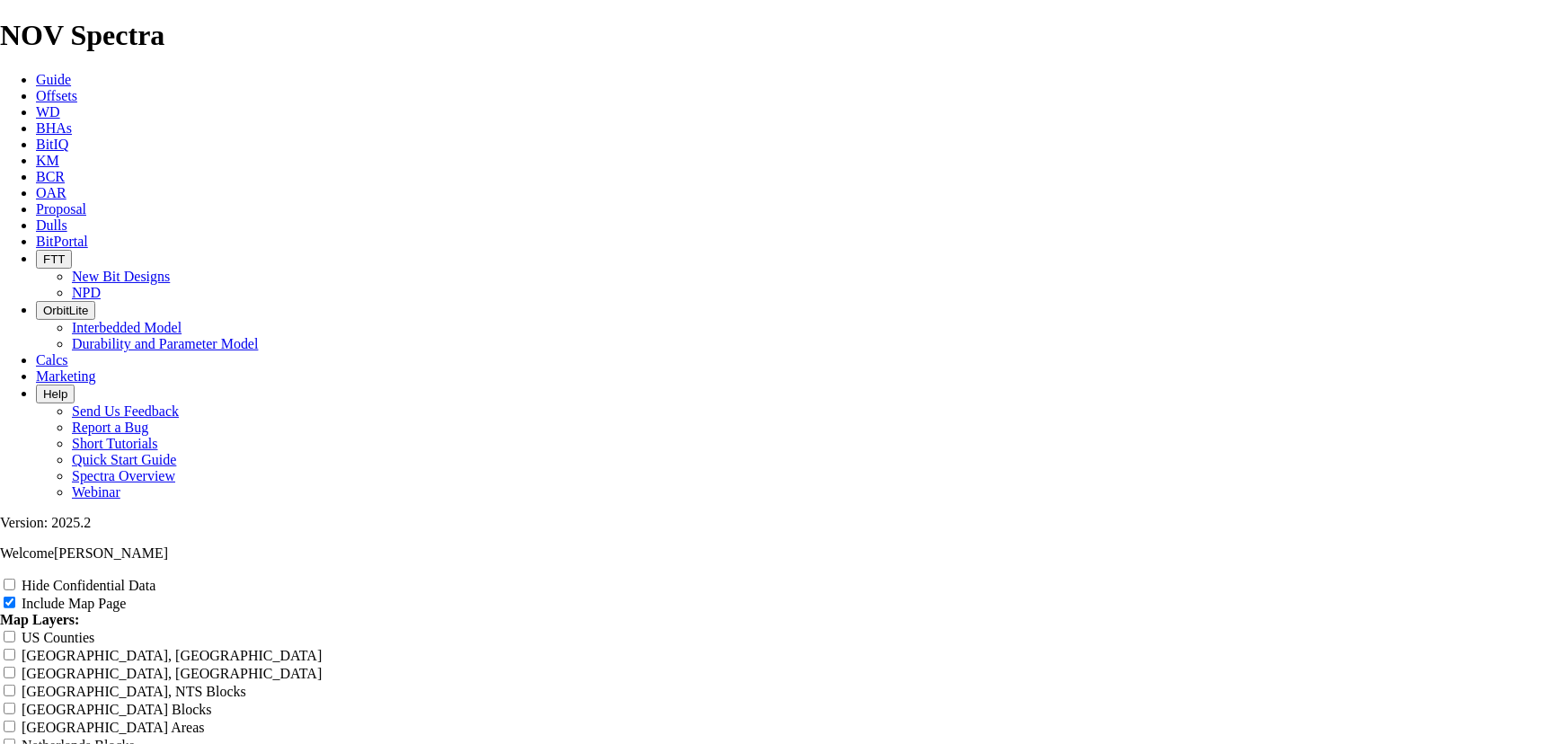
type input "12.25 TK66 - Faste"
type input "12.25 TK66 - Fastes"
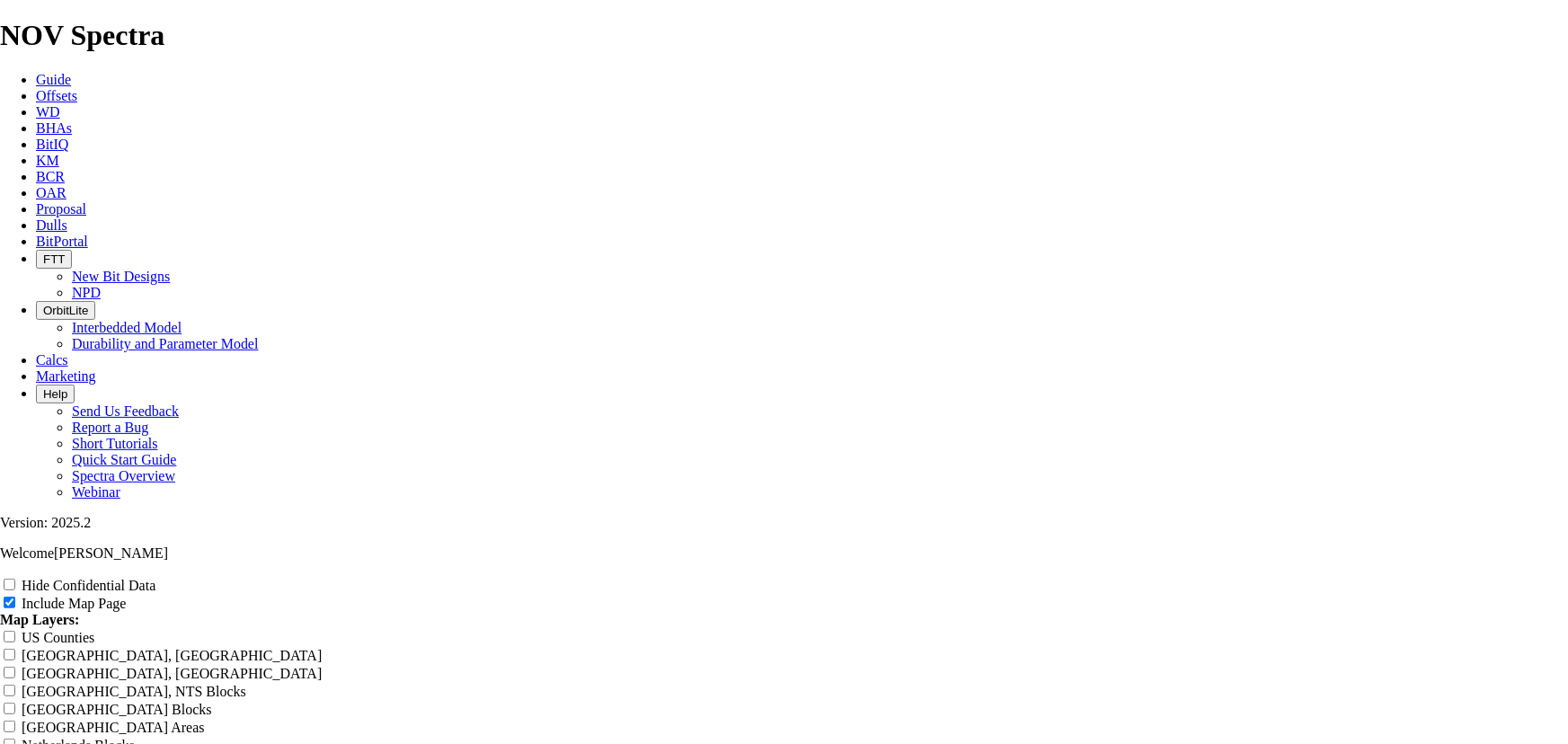
type input "12.25 TK66 - Fastes"
type input "12.25 TK66 - Fastest"
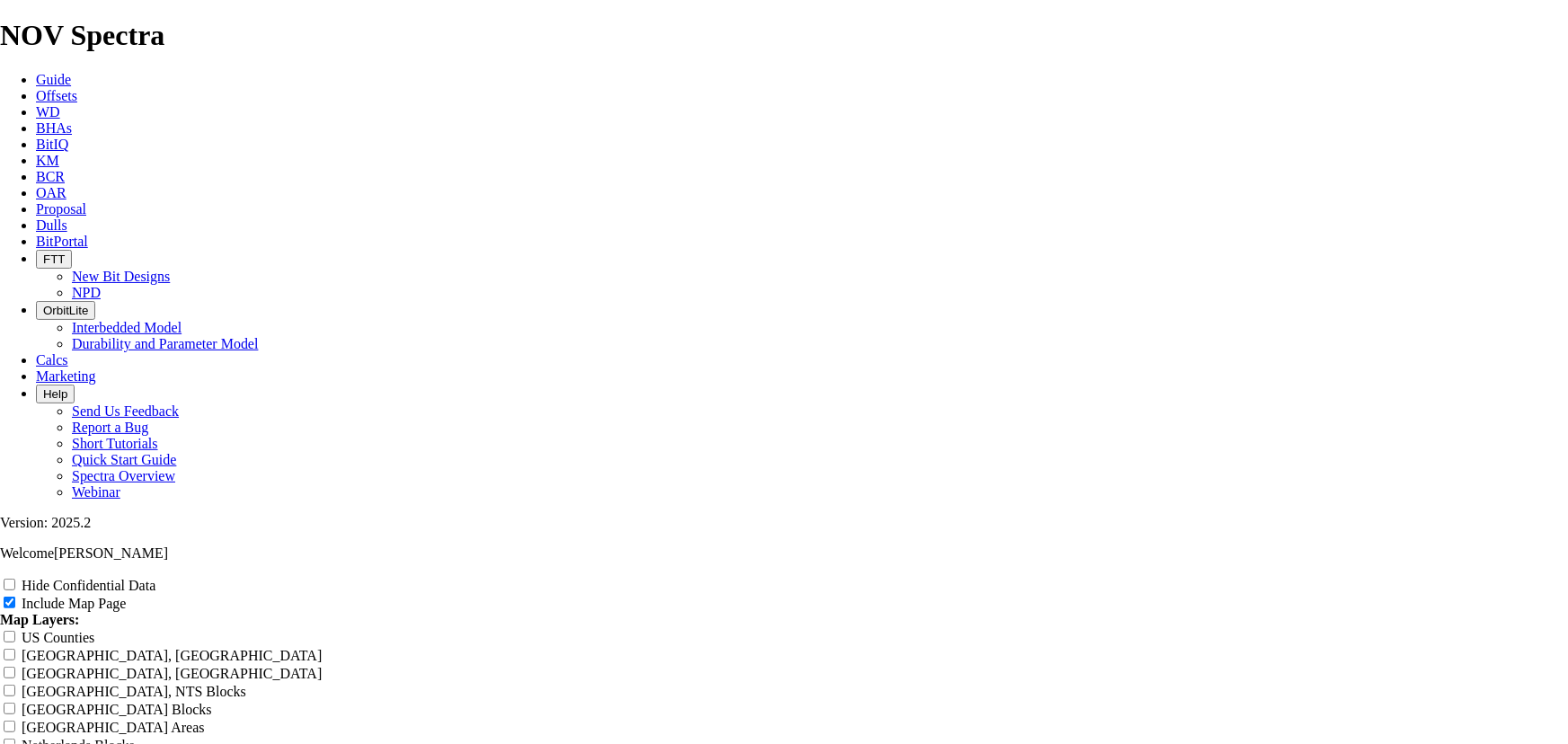
type input "12.25 TK66 - Fastest"
type input "12.25 TK66 - Fastest R"
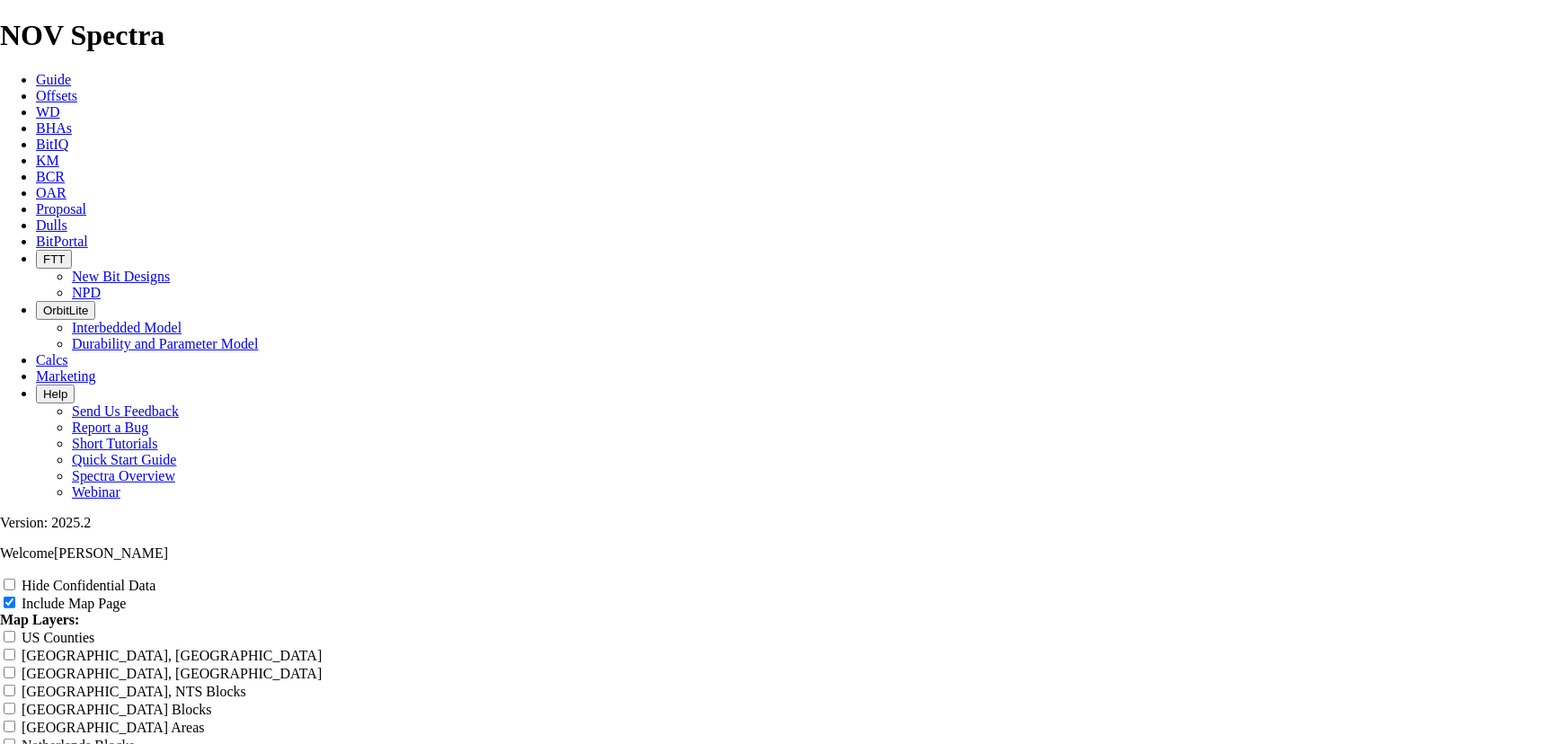
type input "12.25 TK66 - Fastest R"
type input "12.25 TK66 - Fastest Ru"
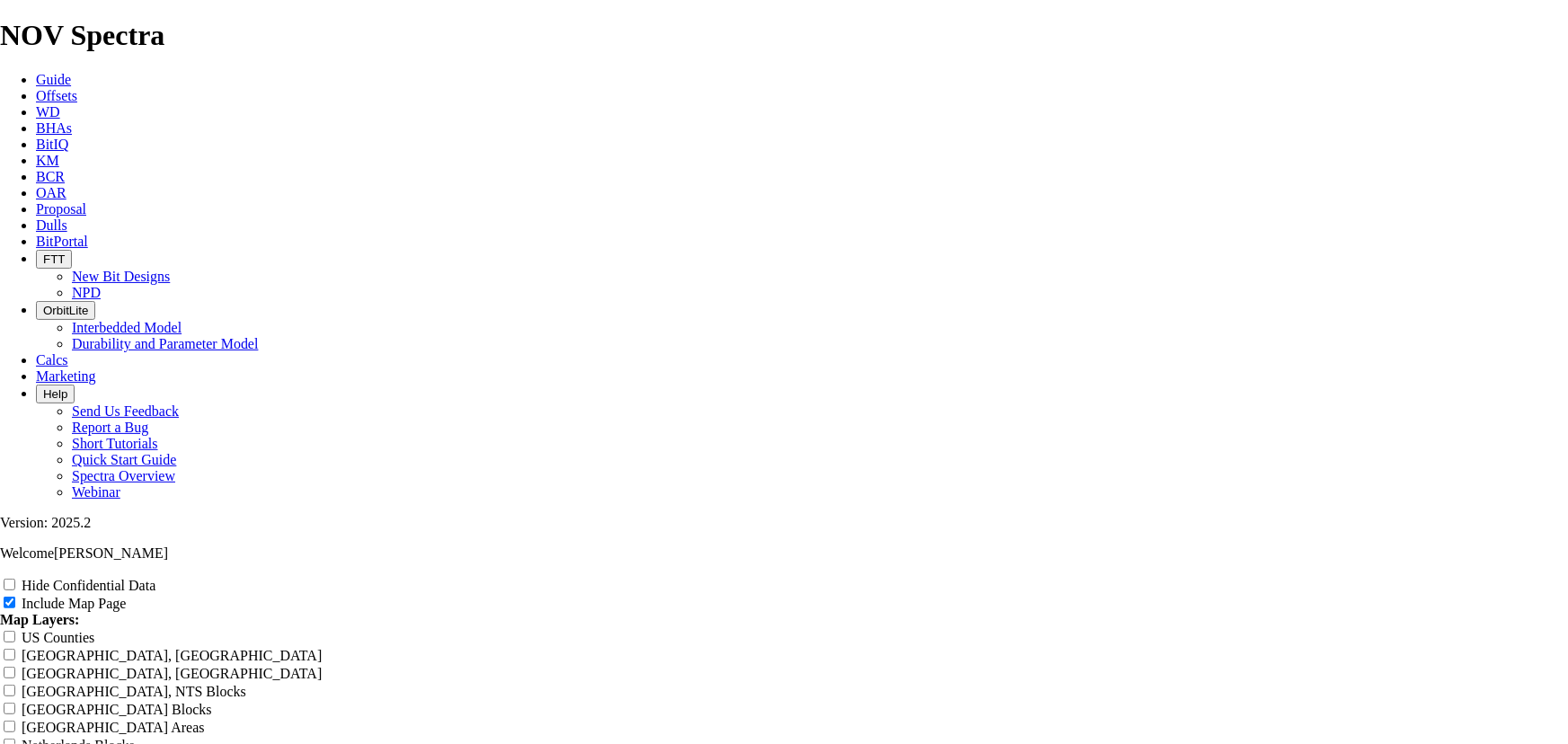
type input "12.25 TK66 - Fastest Ru"
type input "12.25 TK66 - Fastest Run"
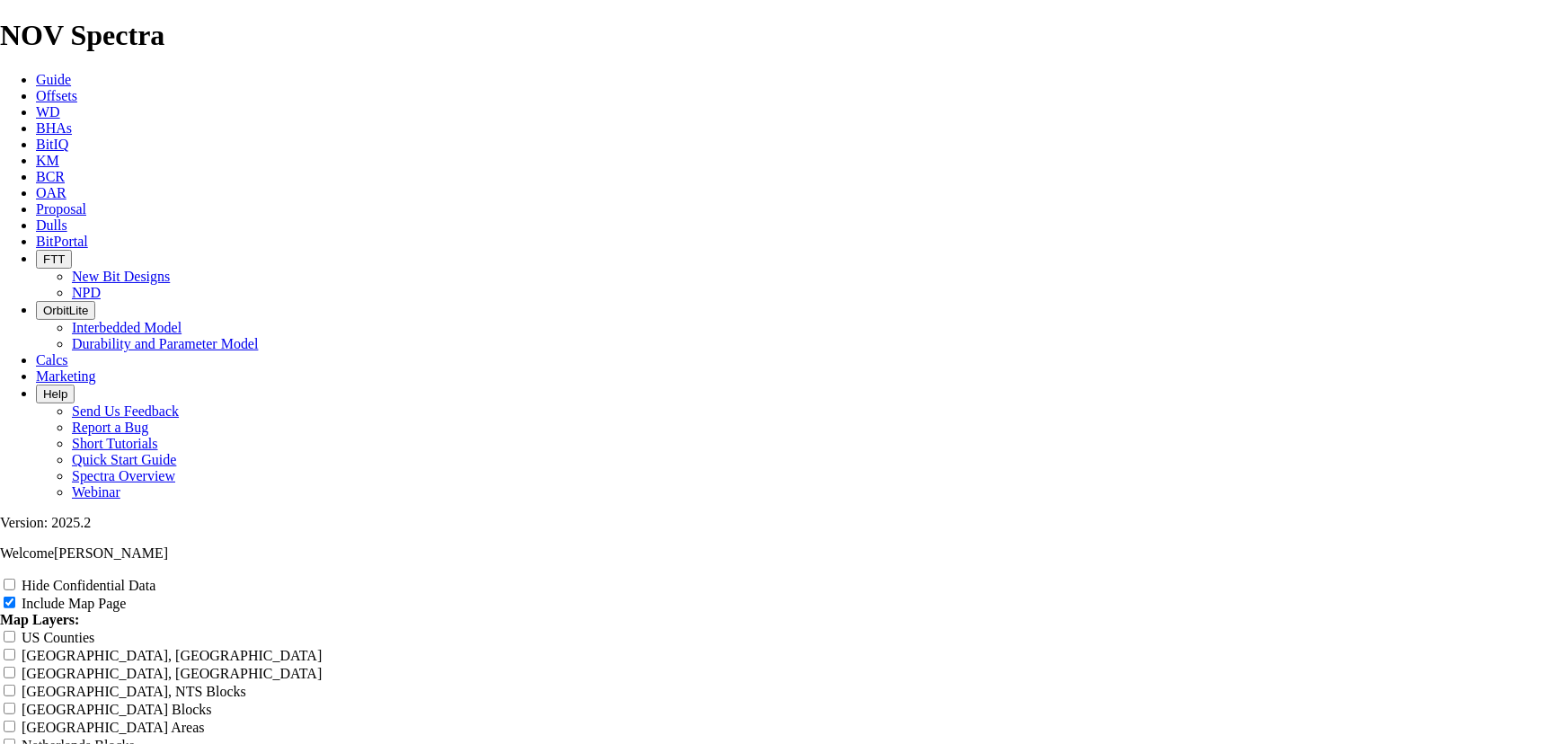
type input "12.25 TK66 - Fastest Run"
type input "12.25 TK66 - Fastest Runs"
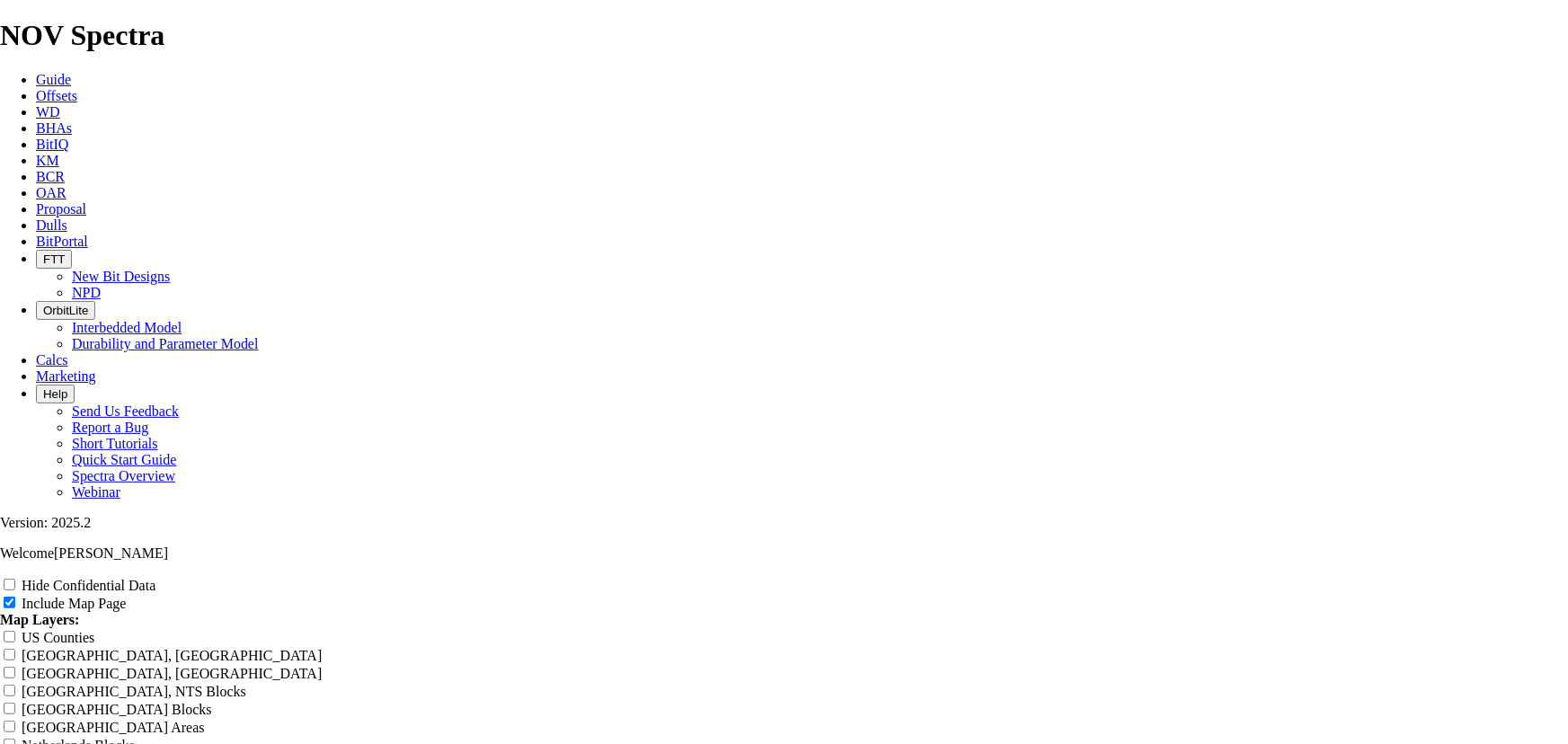
type input "12.25 TK66 - Fastest Runs"
type input "12.25 TK66 - Fastest Runs W"
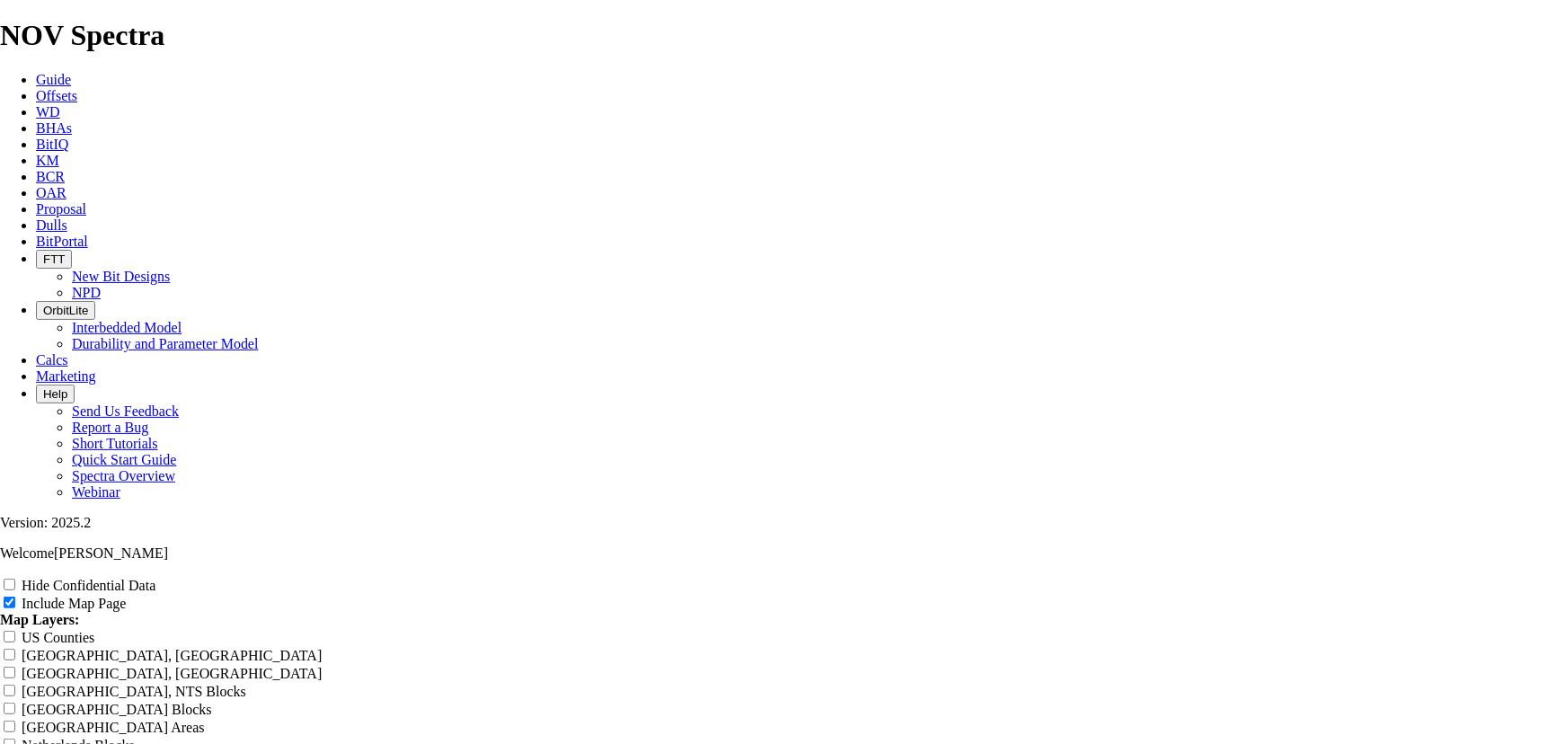
type input "12.25 TK66 - Fastest Runs W"
type input "12.25 TK66 - Fastest Runs We"
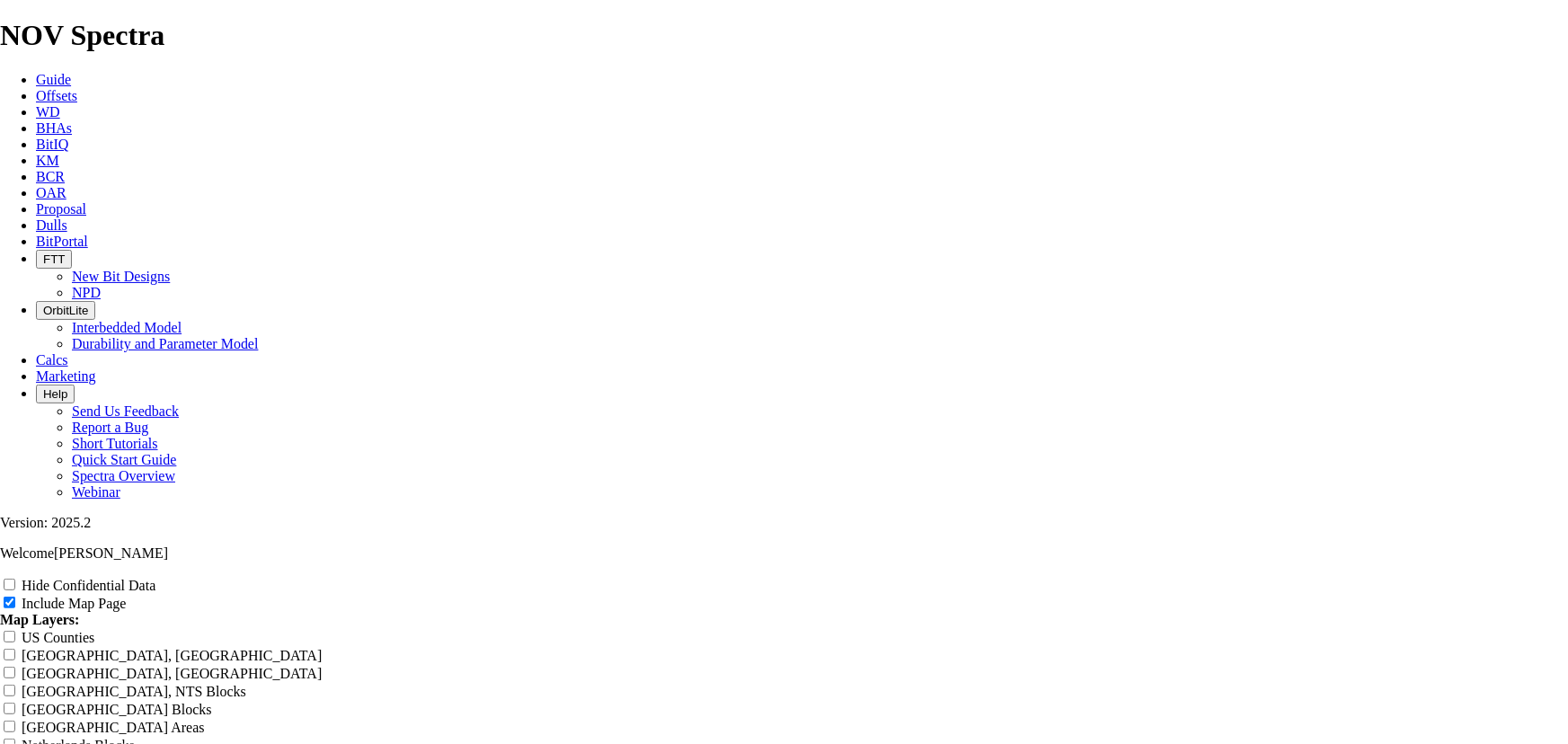
type input "12.25 TK66 - Fastest Runs We"
type input "12.25 TK66 - Fastest Runs Wel"
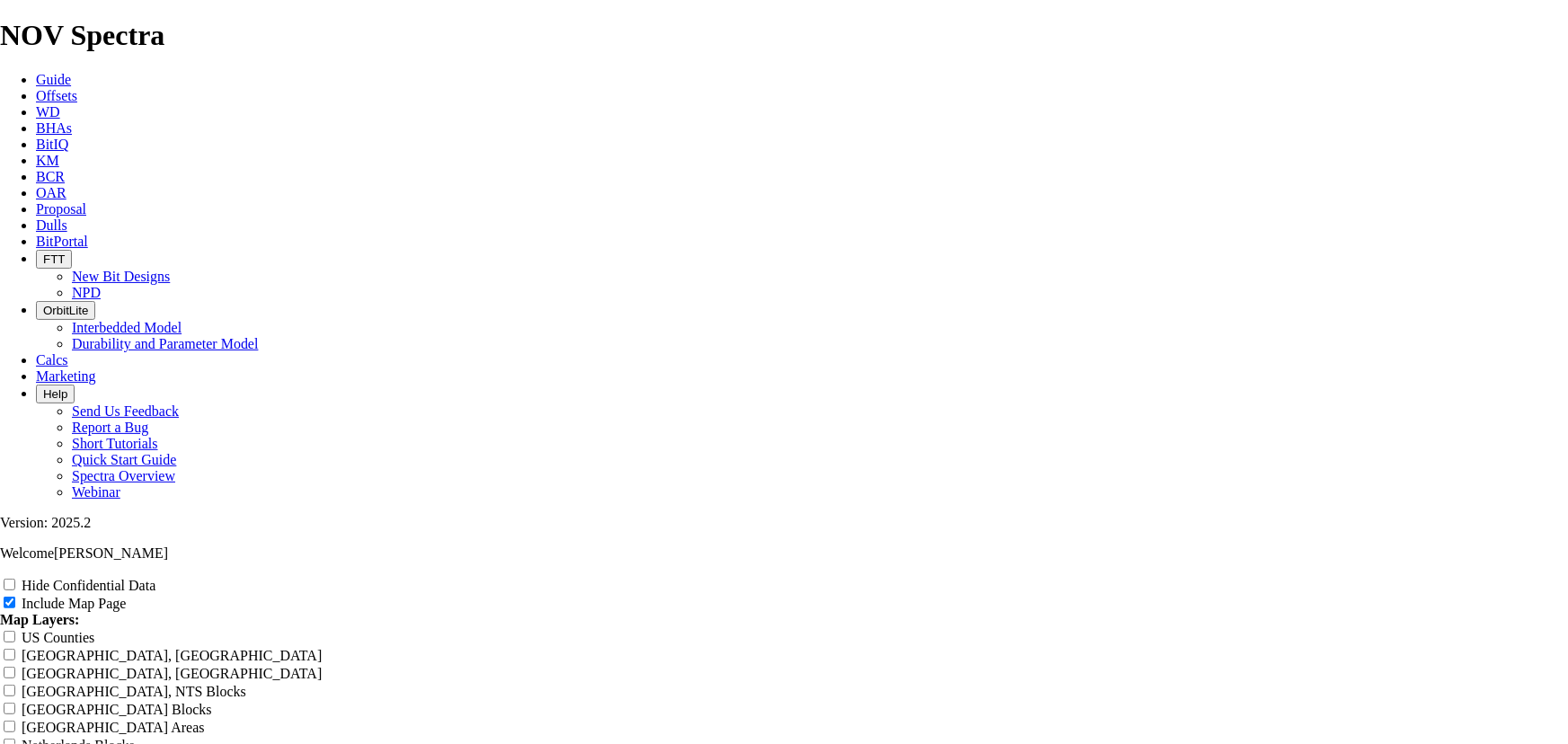
type input "12.25 TK66 - Fastest Runs Wel"
type input "12.25 TK66 - Fastest Runs Well"
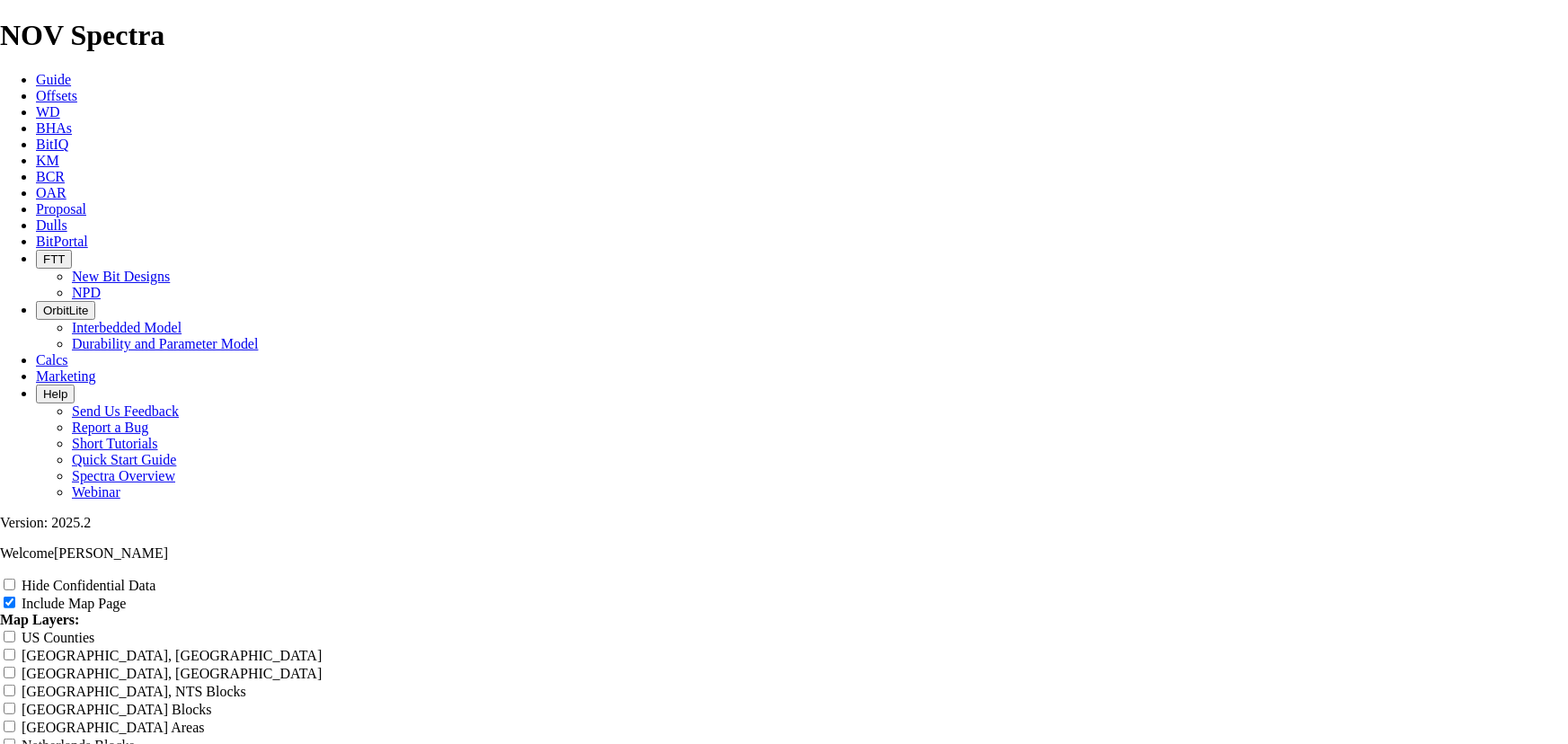
type input "12.25 TK66 - Fastest Runs Well"
type input "12.25 TK66 - Fastest Runs Wel"
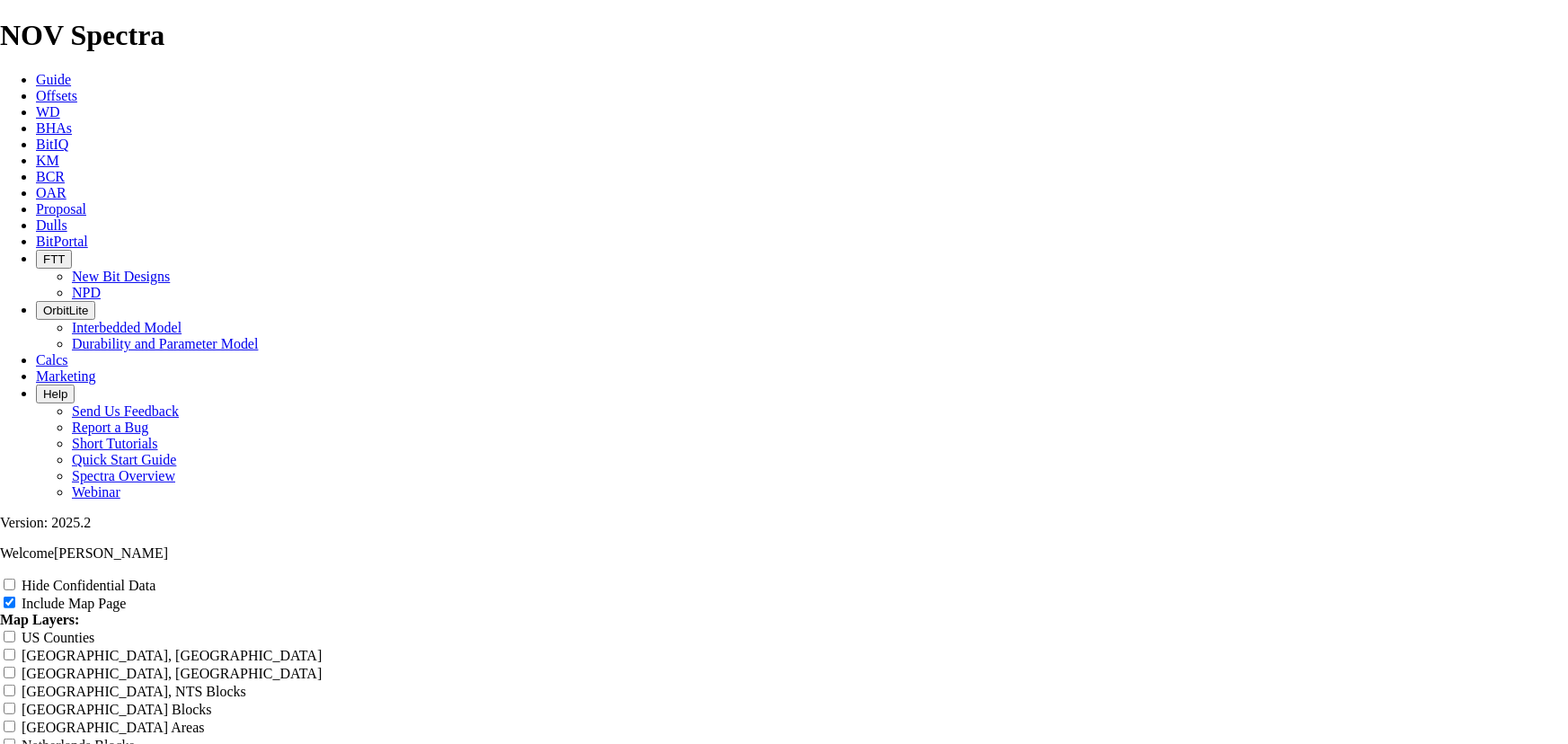
type input "12.25 TK66 - Fastest Runs Wel"
type input "12.25 TK66 - Fastest Runs We"
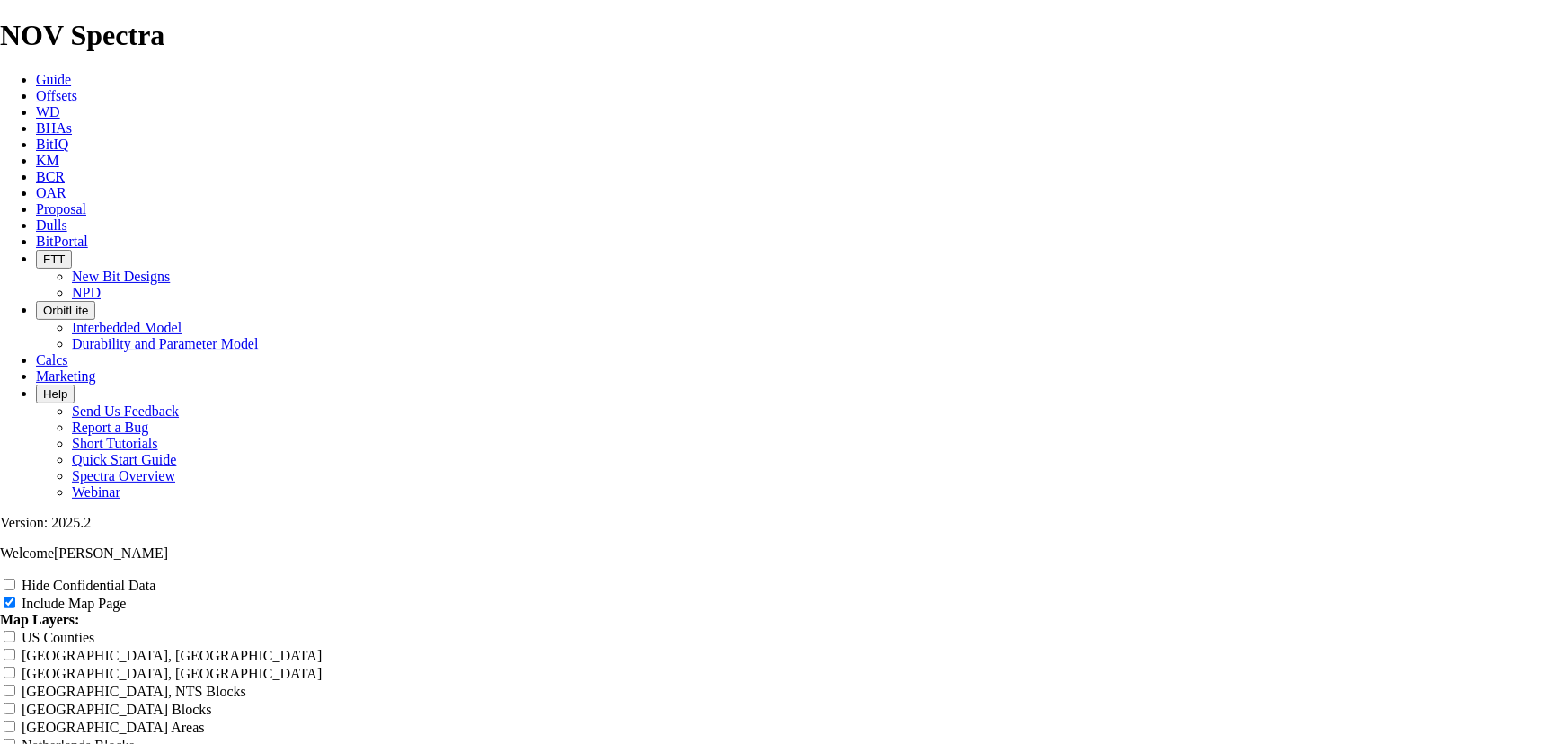
type input "12.25 TK66 - Fastest Runs We"
type input "12.25 TK66 - Fastest Runs Web"
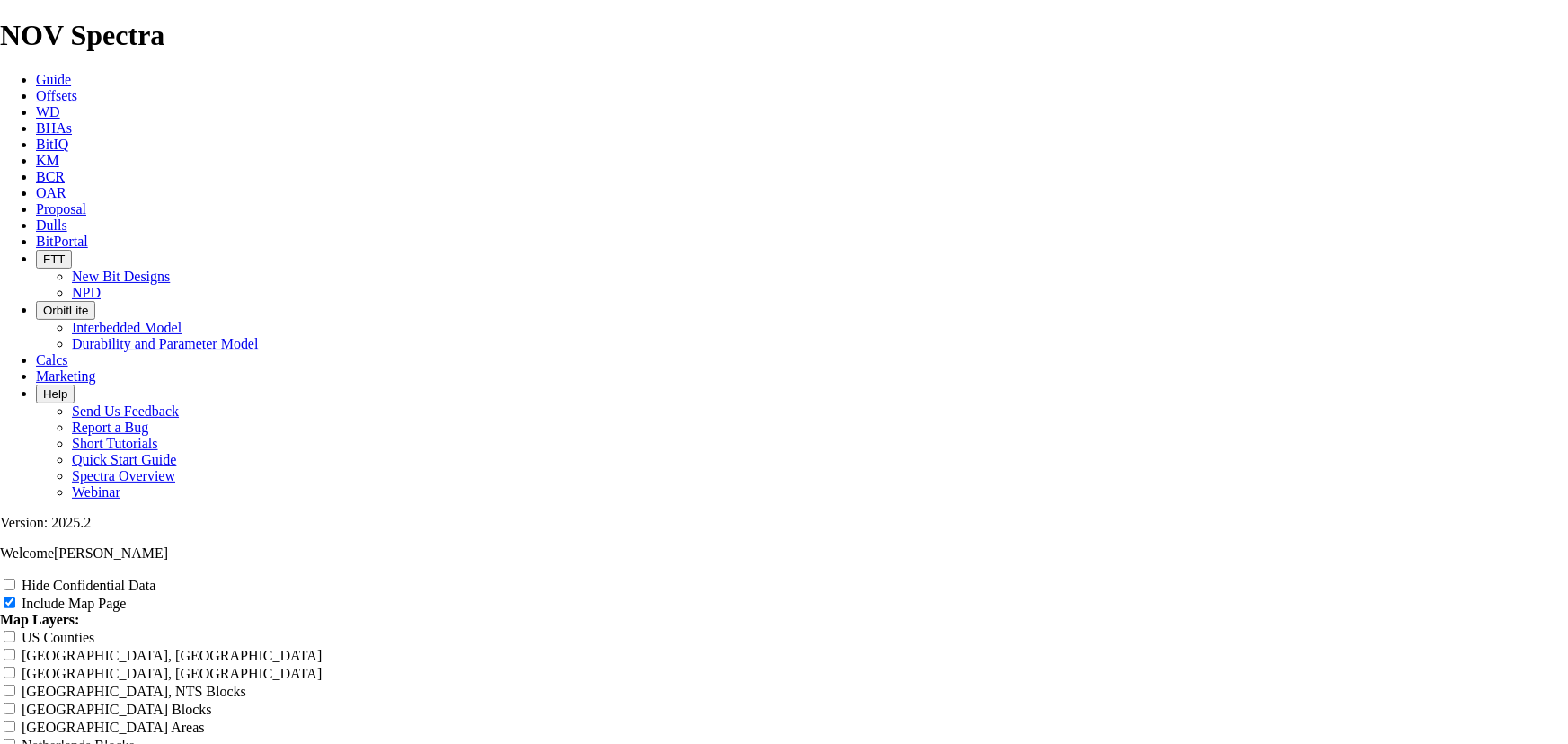
type input "12.25 TK66 - Fastest Runs Web"
type input "12.25 TK66 - Fastest Runs Webb"
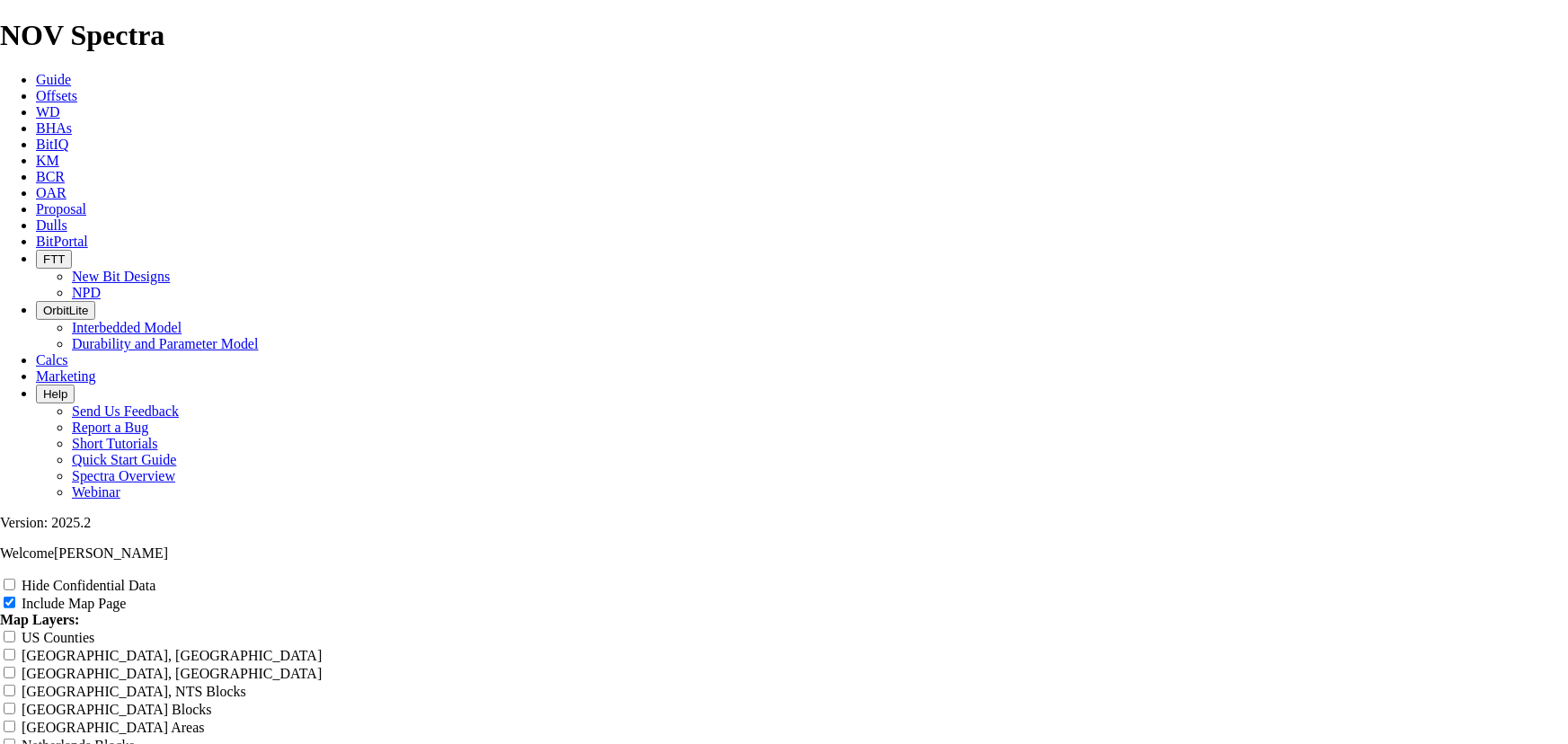
type input "12.25 TK66 - Fastest Runs Webb"
type input "12.25 TK66 - Fastest Runs Webb C"
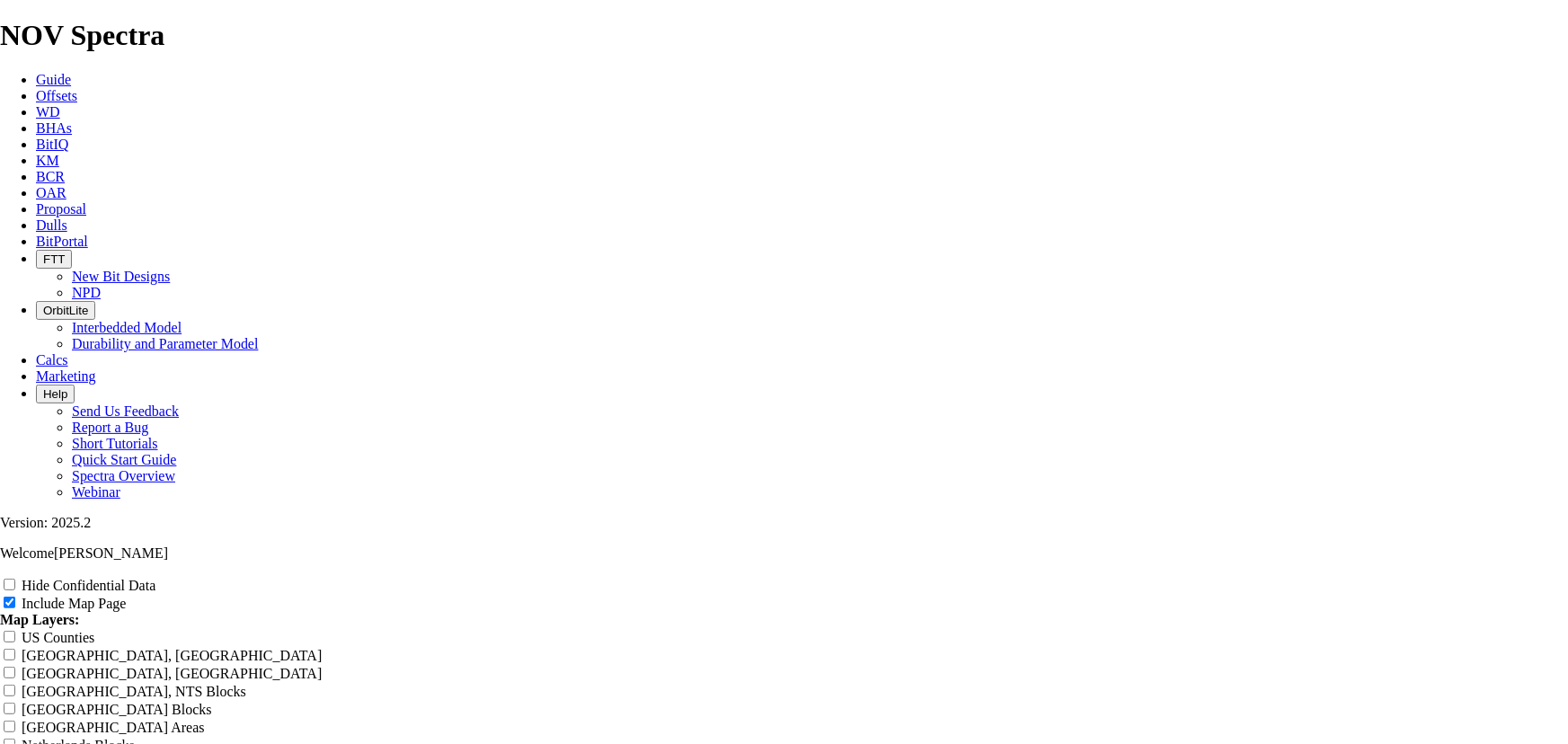
type input "12.25 TK66 - Fastest Runs Webb C"
type input "12.25 TK66 - Fastest Runs Webb"
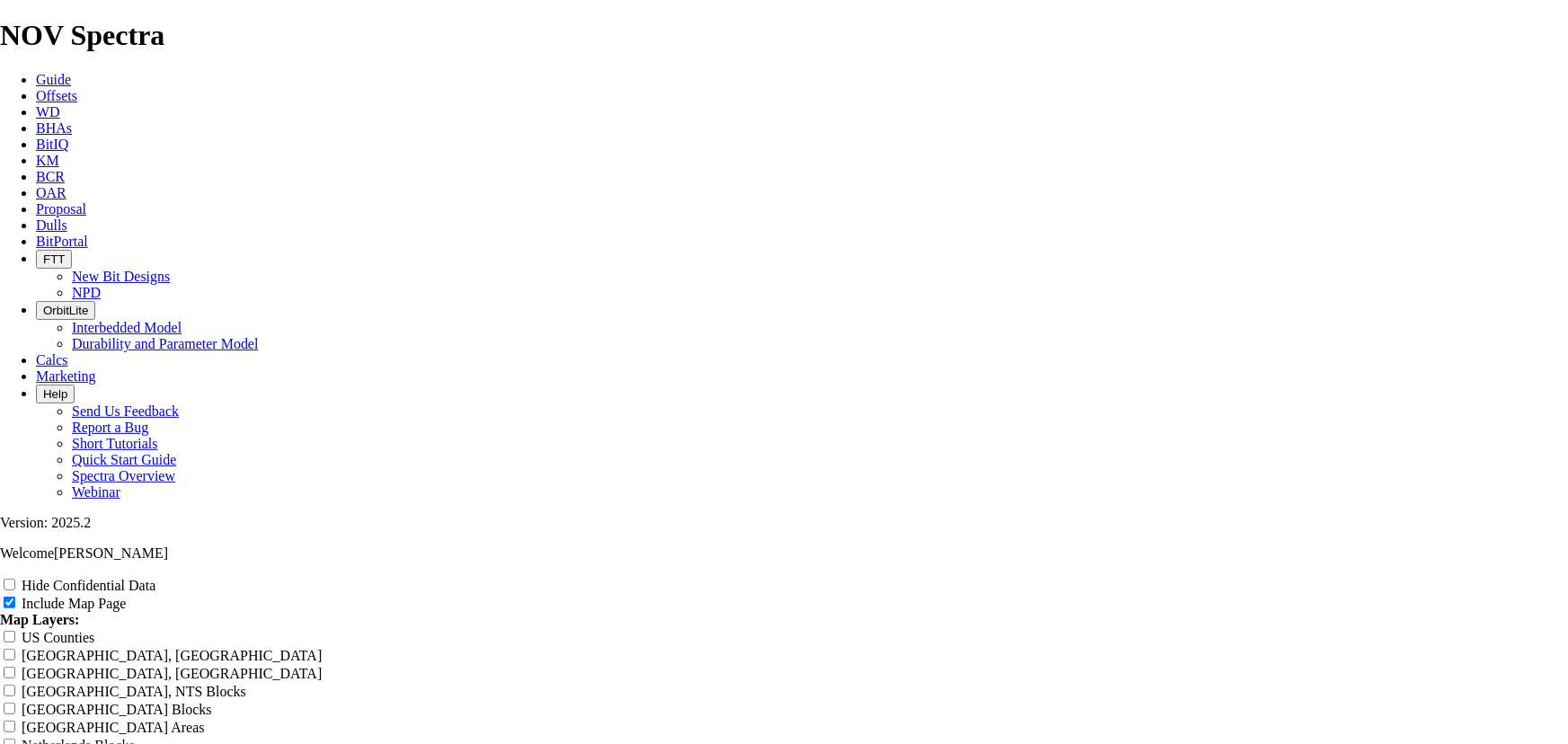
type input "12.25 TK66 - Fastest Runs Webb"
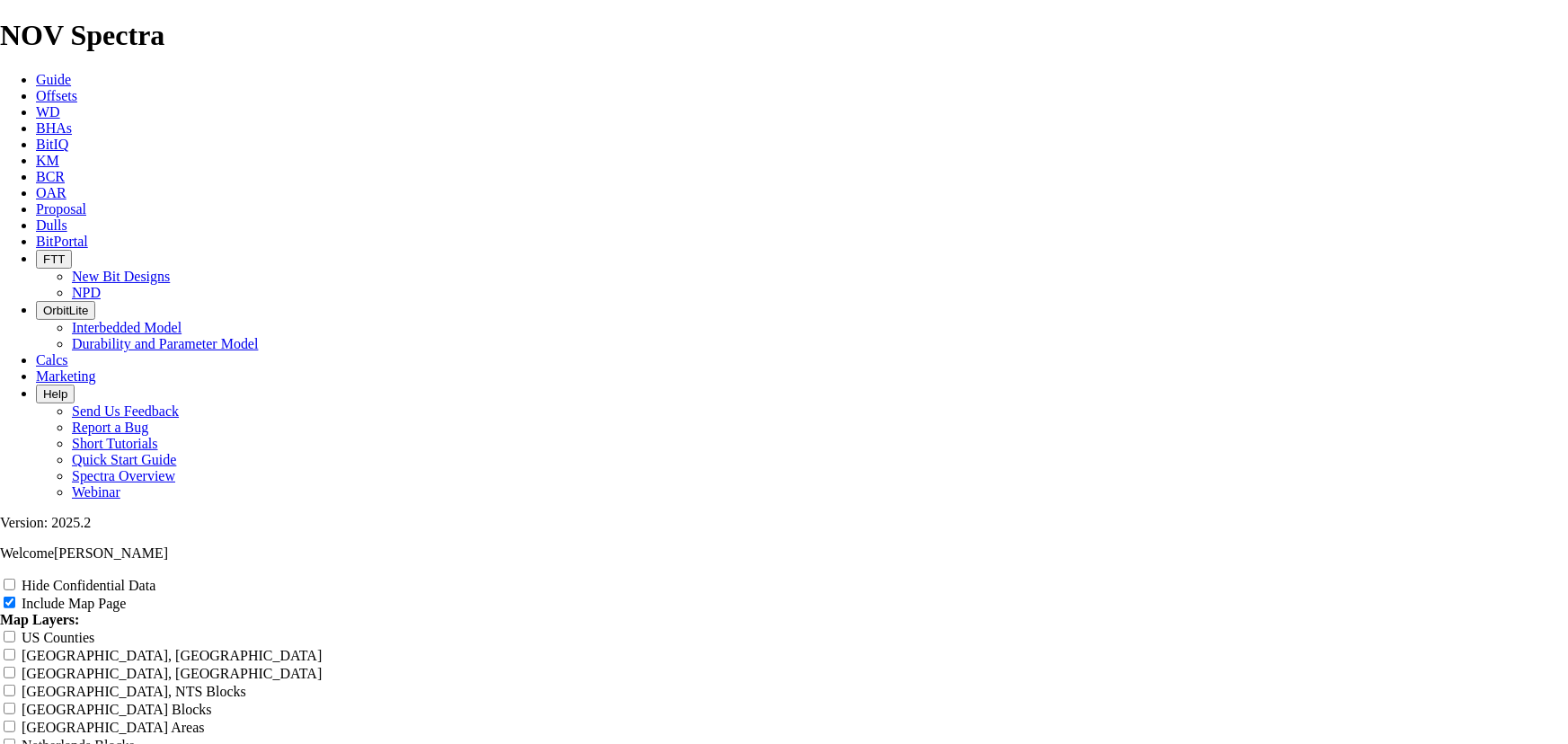
type input "12.25 TK66 - Fastest Runs Web"
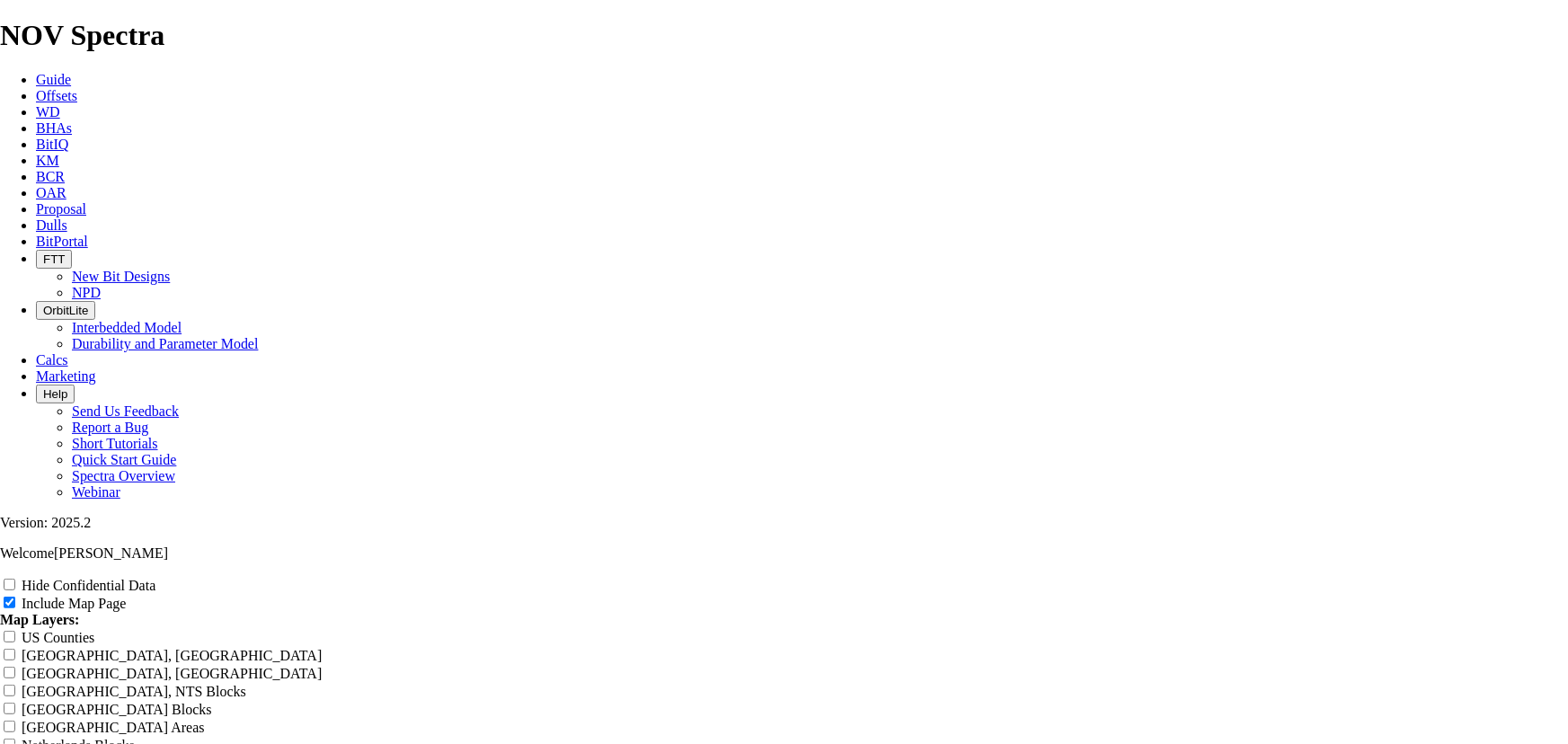
type input "12.25 TK66 - Fastest Runs We"
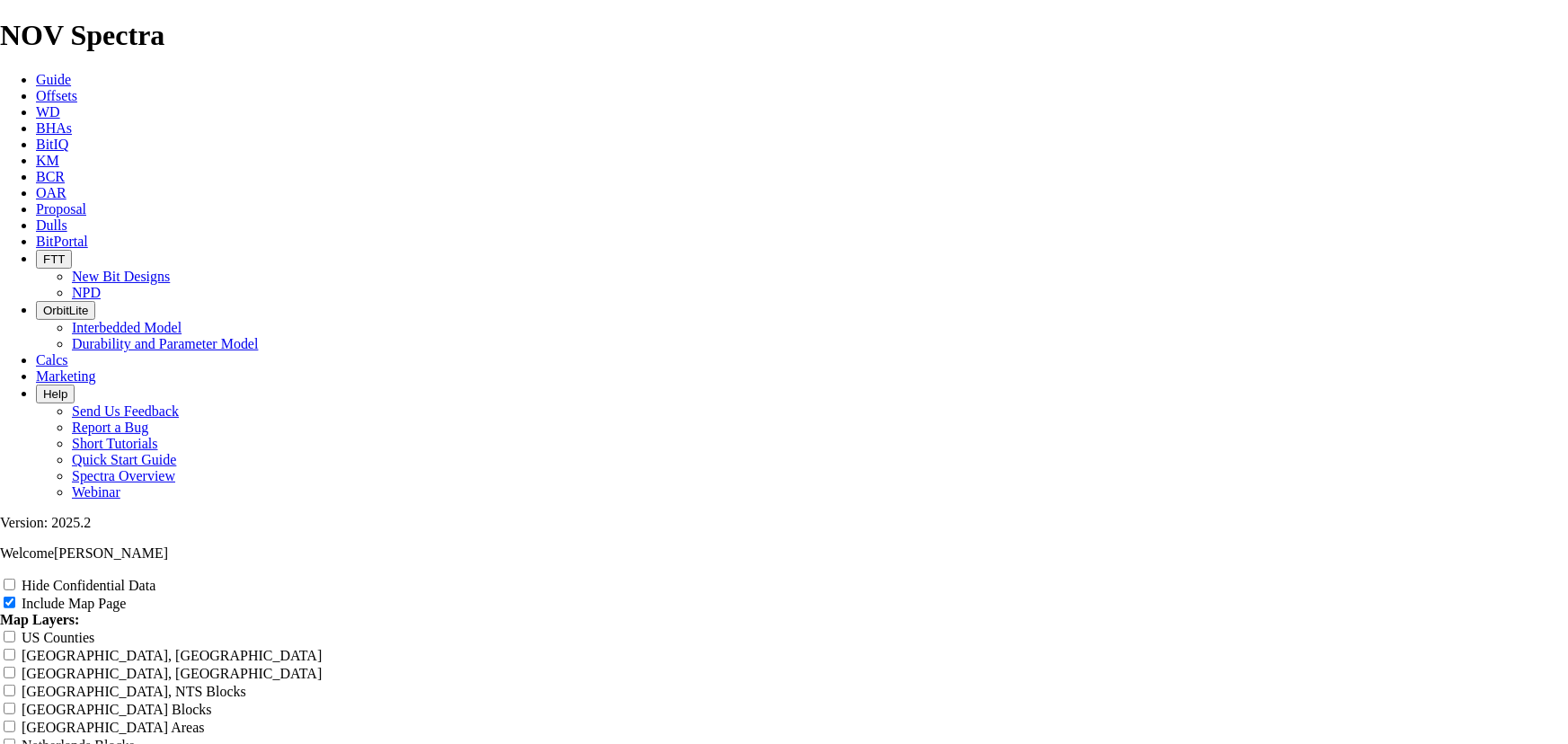
type input "12.25 TK66 - Fastest Runs W"
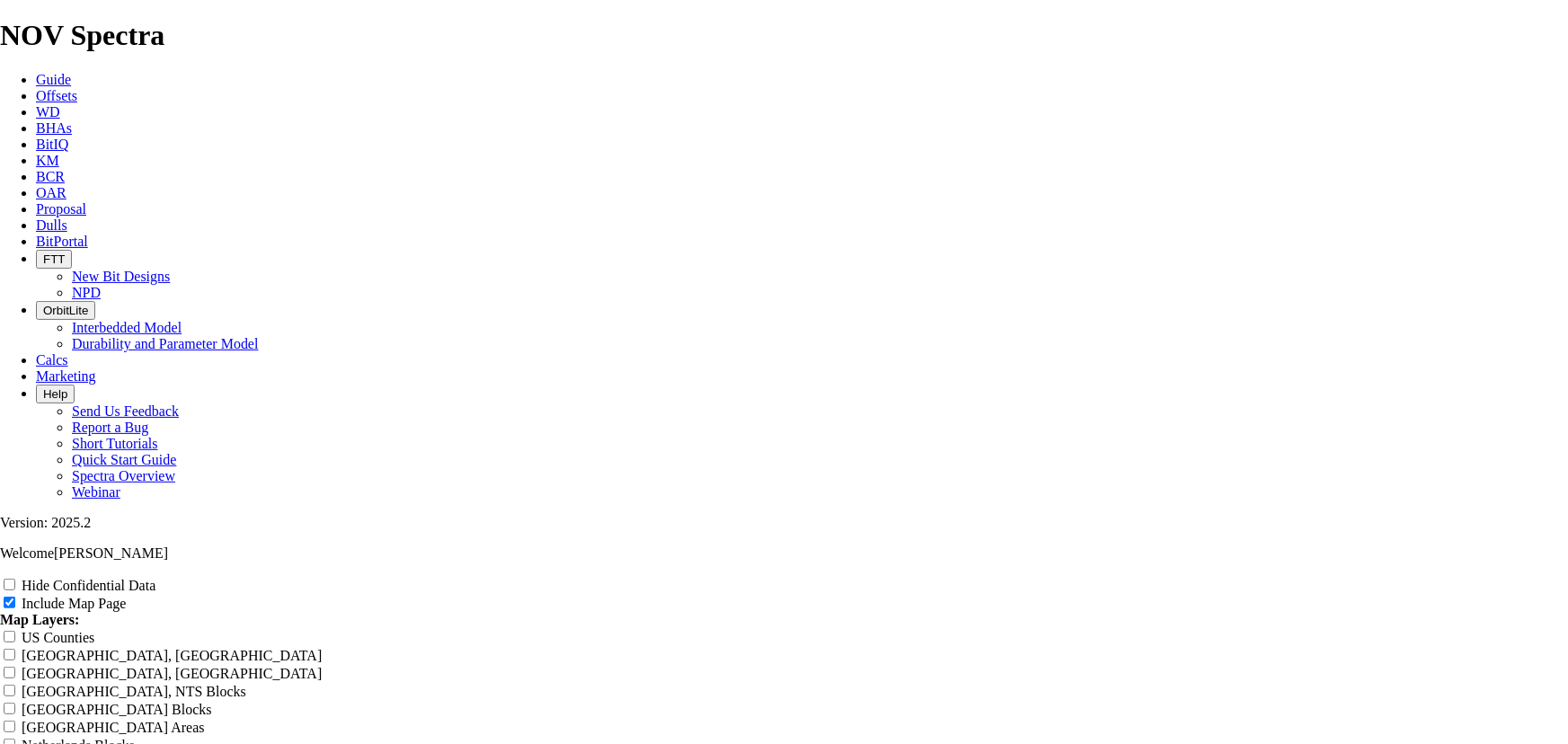
type input "12.25 TK66 - Fastest Runs"
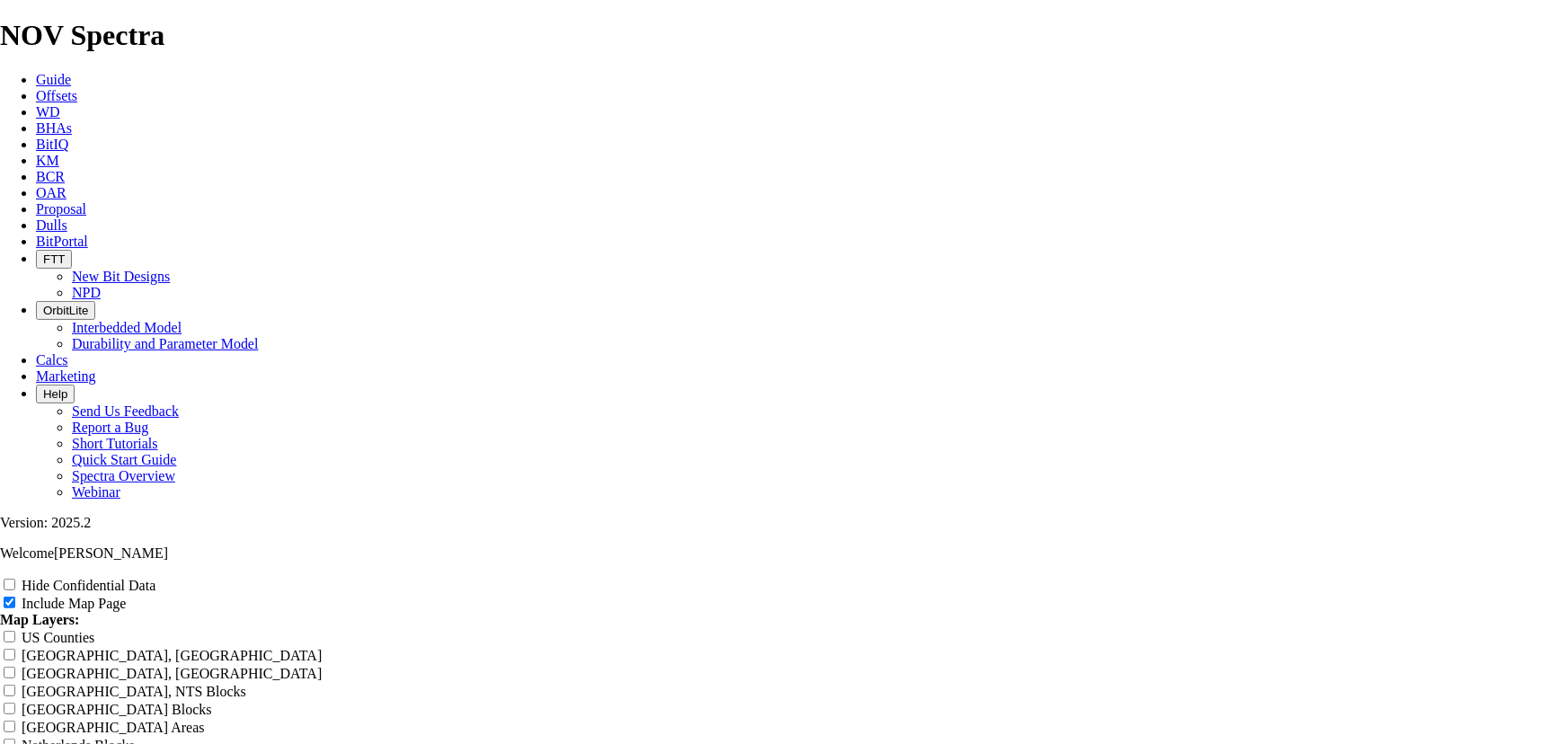
drag, startPoint x: 529, startPoint y: 272, endPoint x: 1036, endPoint y: 263, distance: 507.1
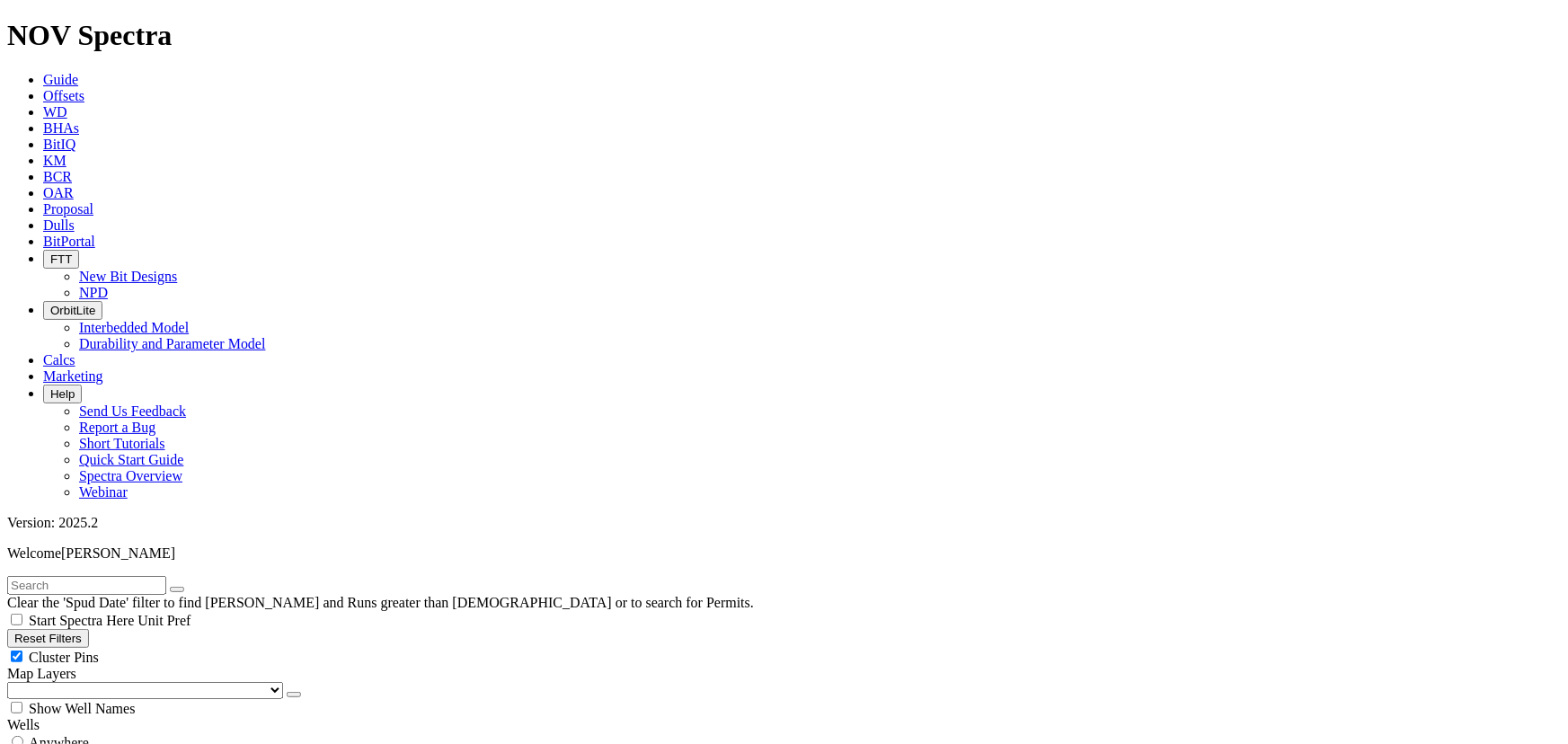
click at [179, 648] on div "Cluster Pins" at bounding box center [784, 656] width 1554 height 18
click at [114, 682] on select "US Counties Alberta, CA Townships British Columbia, CA Townships British Columb…" at bounding box center [145, 690] width 276 height 17
click at [12, 682] on select "US Counties Alberta, CA Townships British Columbia, CA Townships British Columb…" at bounding box center [145, 690] width 276 height 17
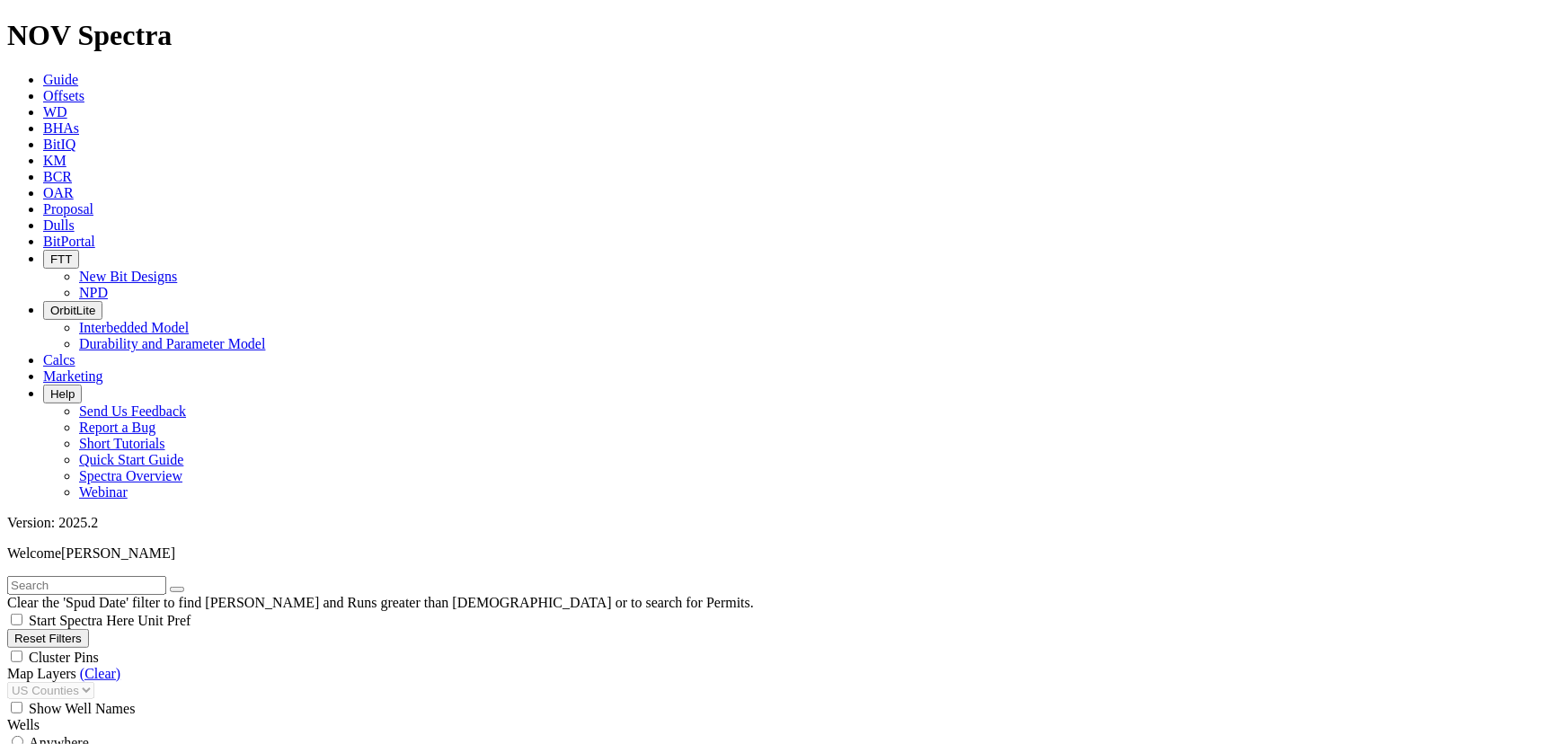
scroll to position [1095, 0]
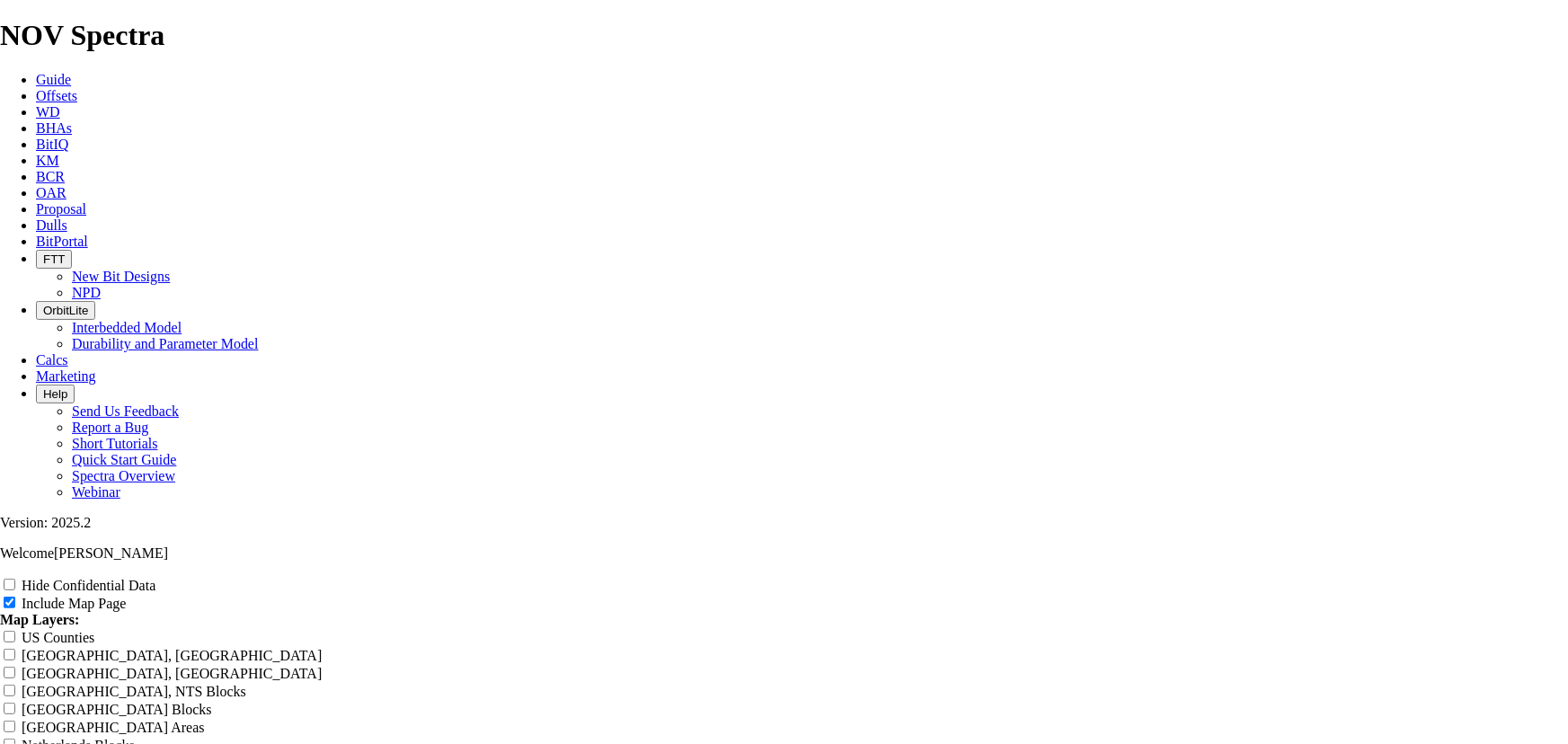
scroll to position [2668, 0]
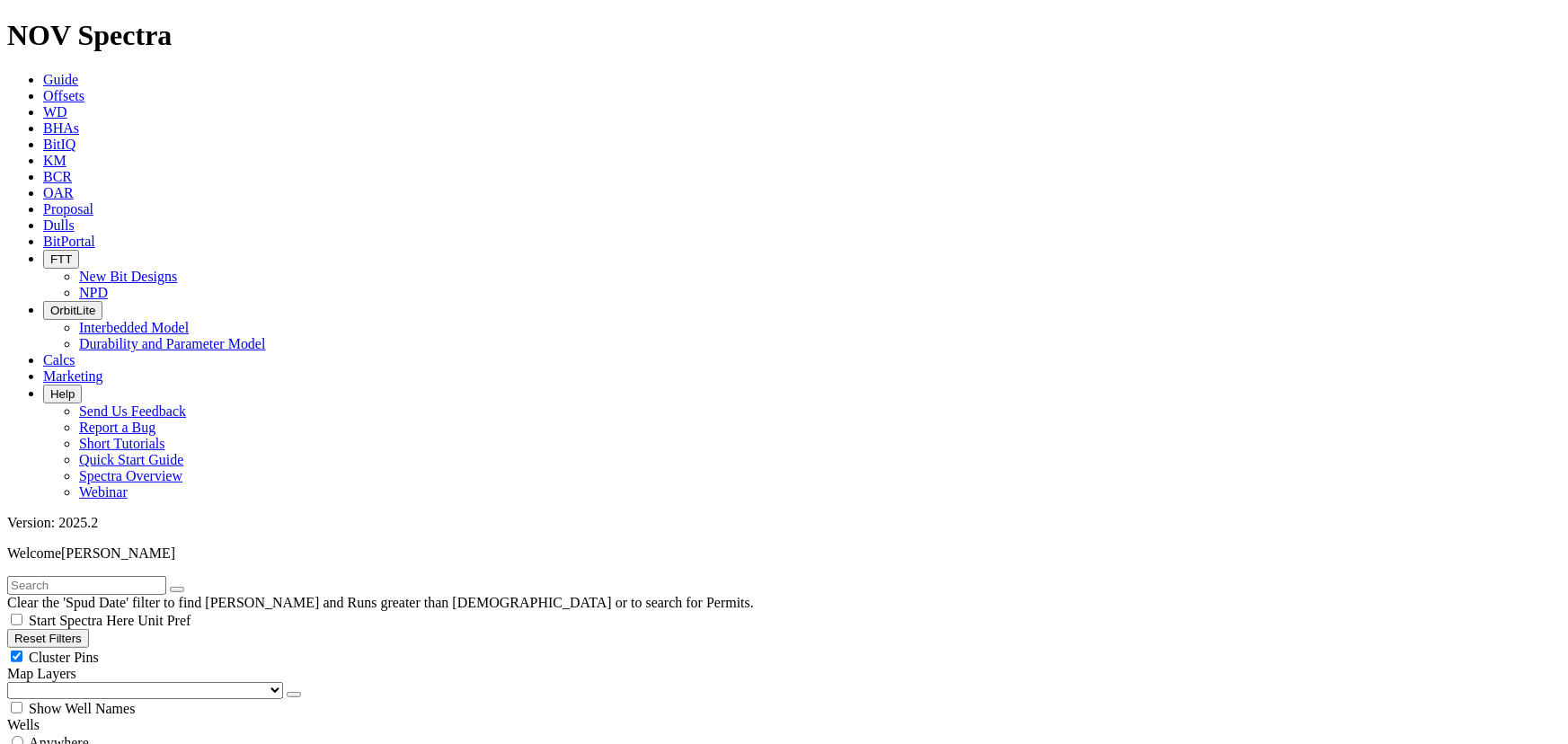
click at [179, 648] on div "Cluster Pins" at bounding box center [784, 656] width 1554 height 18
click at [91, 682] on select "US Counties Alberta, CA Townships British Columbia, CA Townships British Columb…" at bounding box center [145, 690] width 276 height 17
click at [12, 682] on select "US Counties Alberta, CA Townships British Columbia, CA Townships British Columb…" at bounding box center [145, 690] width 276 height 17
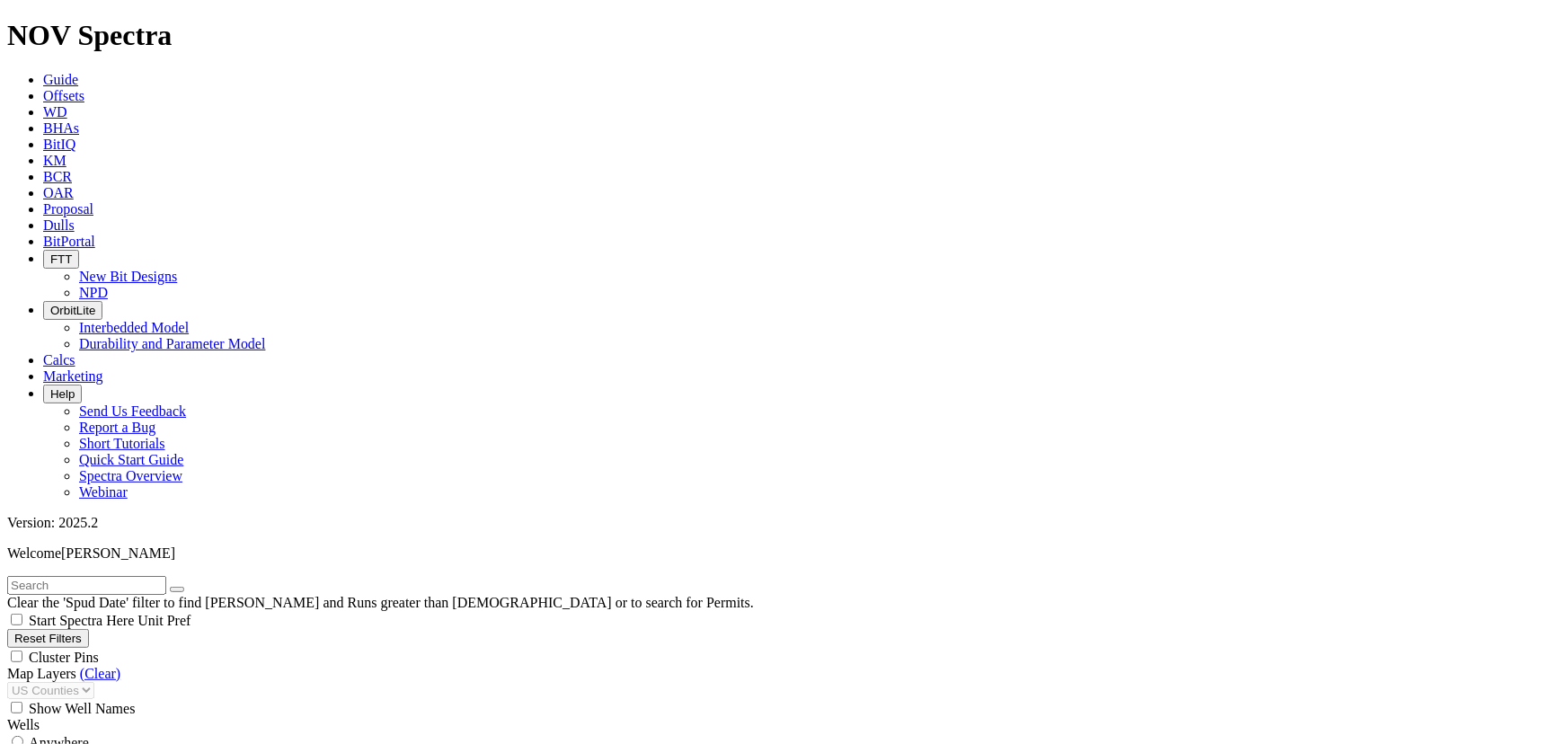
drag, startPoint x: 67, startPoint y: 232, endPoint x: 54, endPoint y: 233, distance: 13.0
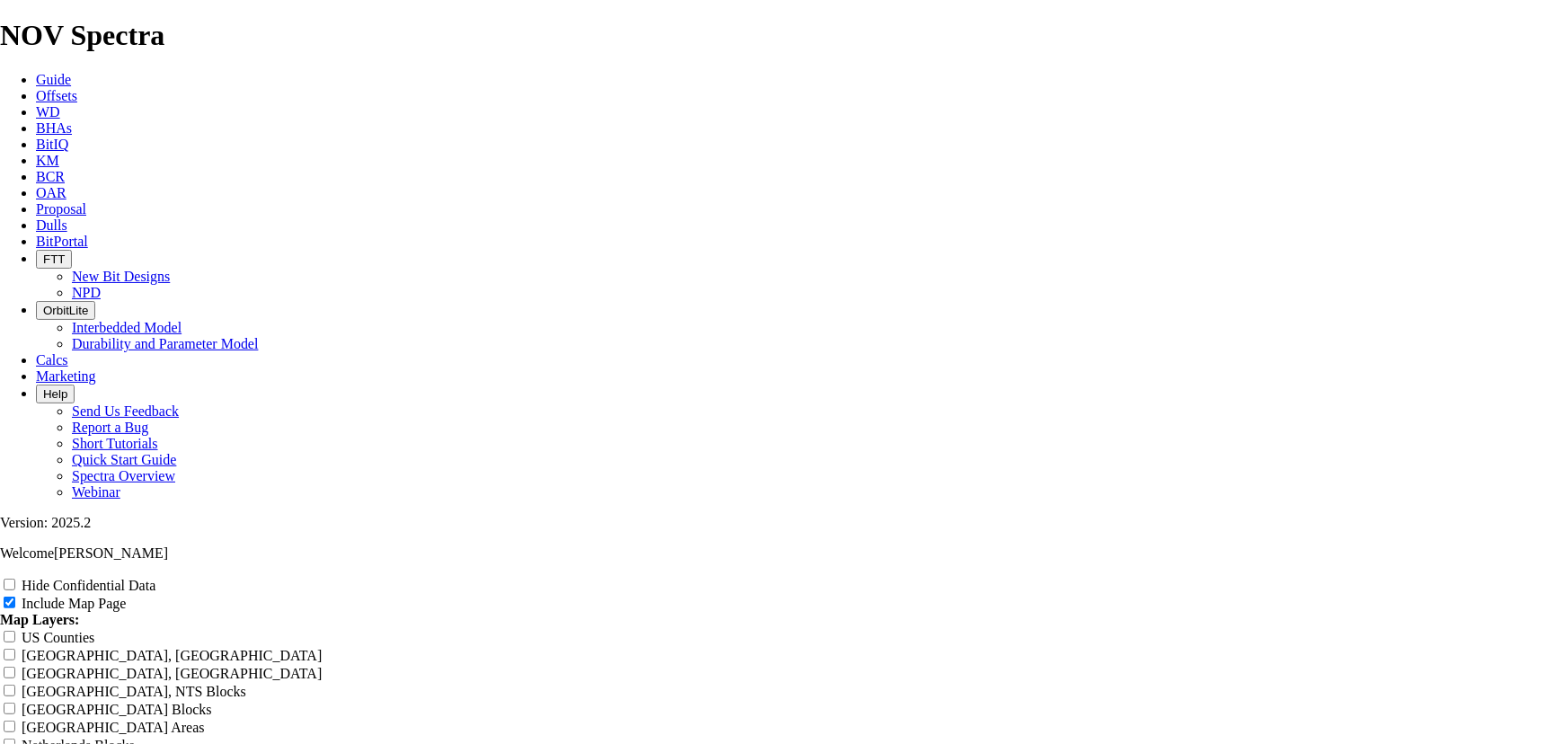
scroll to position [2287, 0]
drag, startPoint x: 951, startPoint y: 95, endPoint x: 548, endPoint y: 101, distance: 403.0
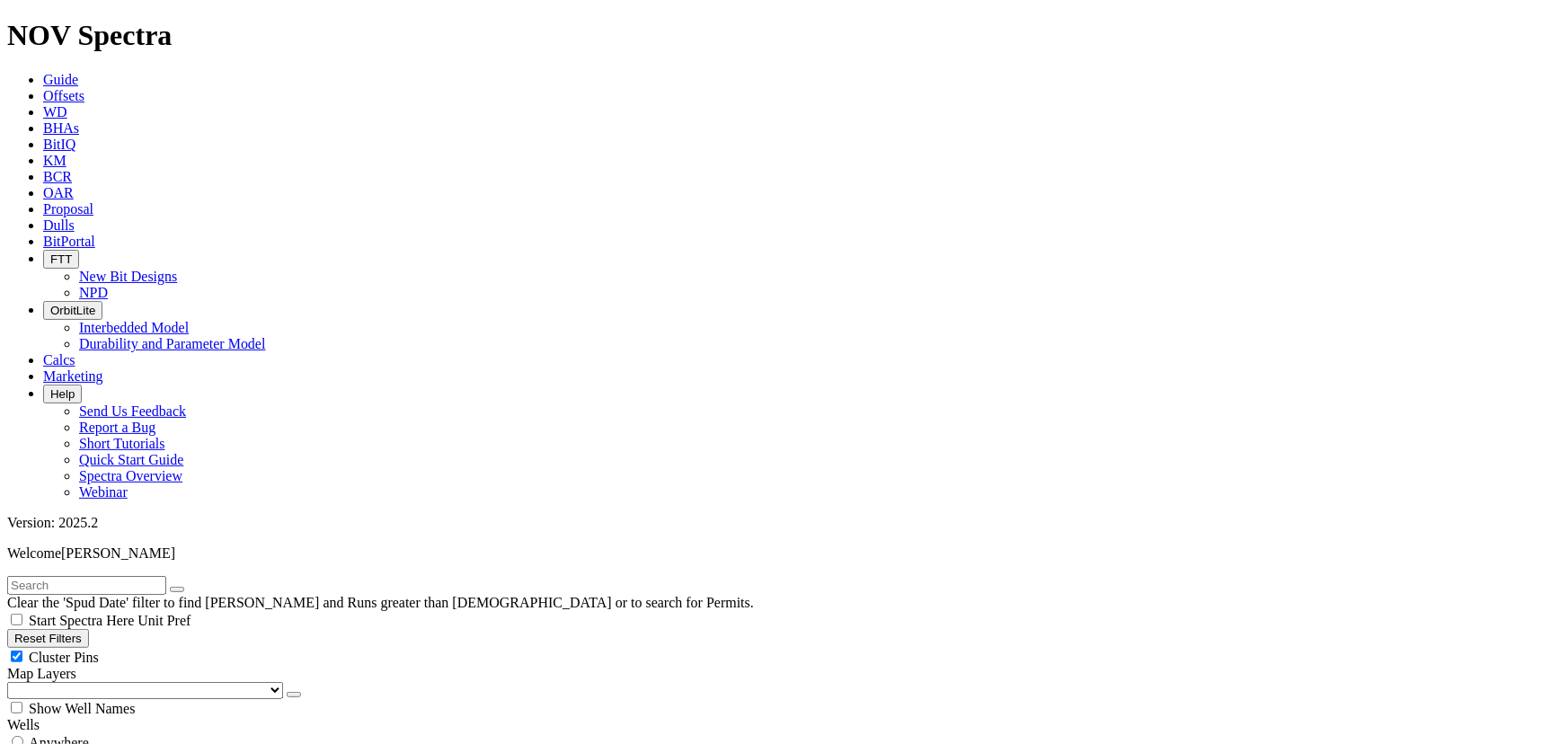
scroll to position [190, 0]
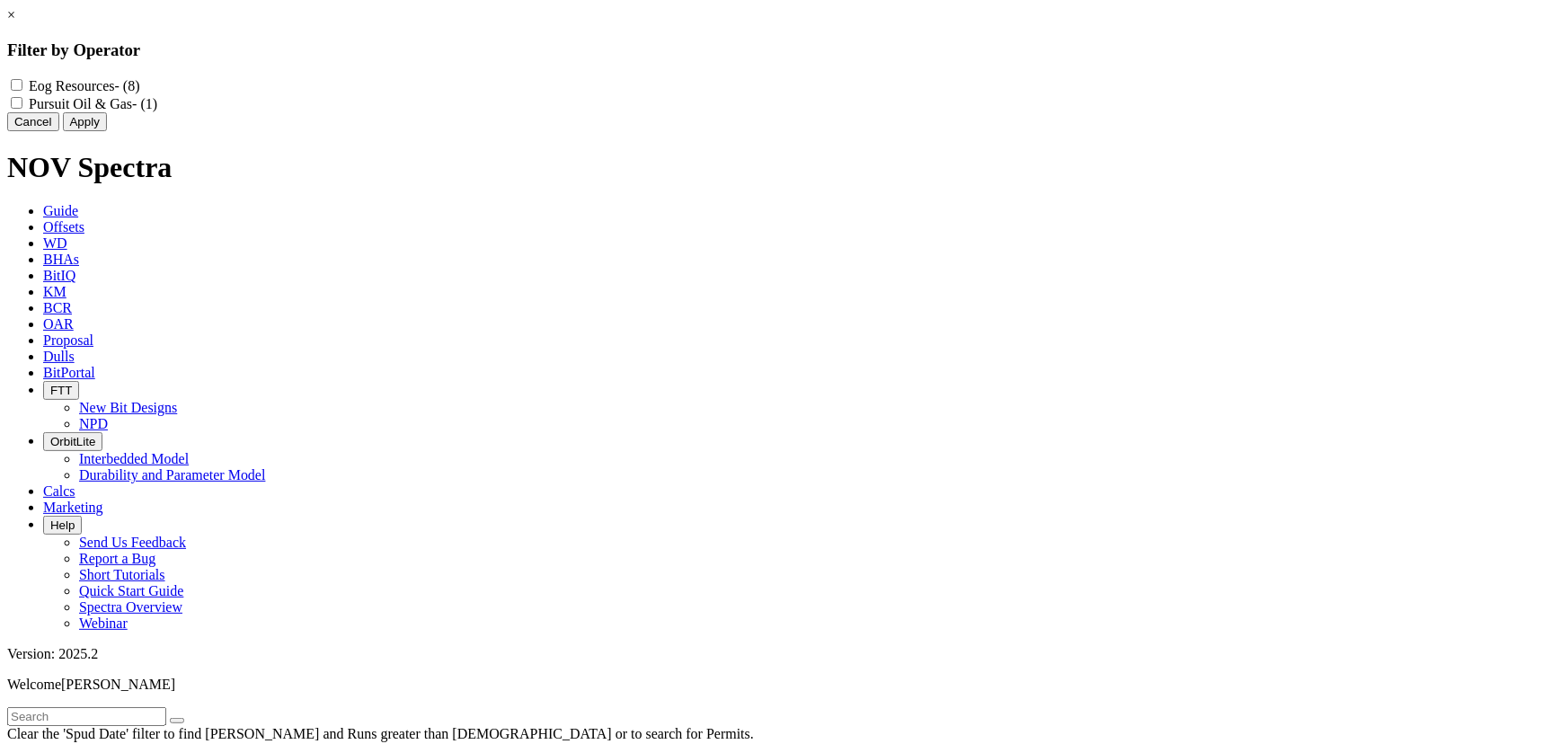
click at [23, 88] on Resources "Eog Resources - (8)" at bounding box center [16, 85] width 11 height 11
click at [107, 131] on button "Apply" at bounding box center [85, 122] width 44 height 19
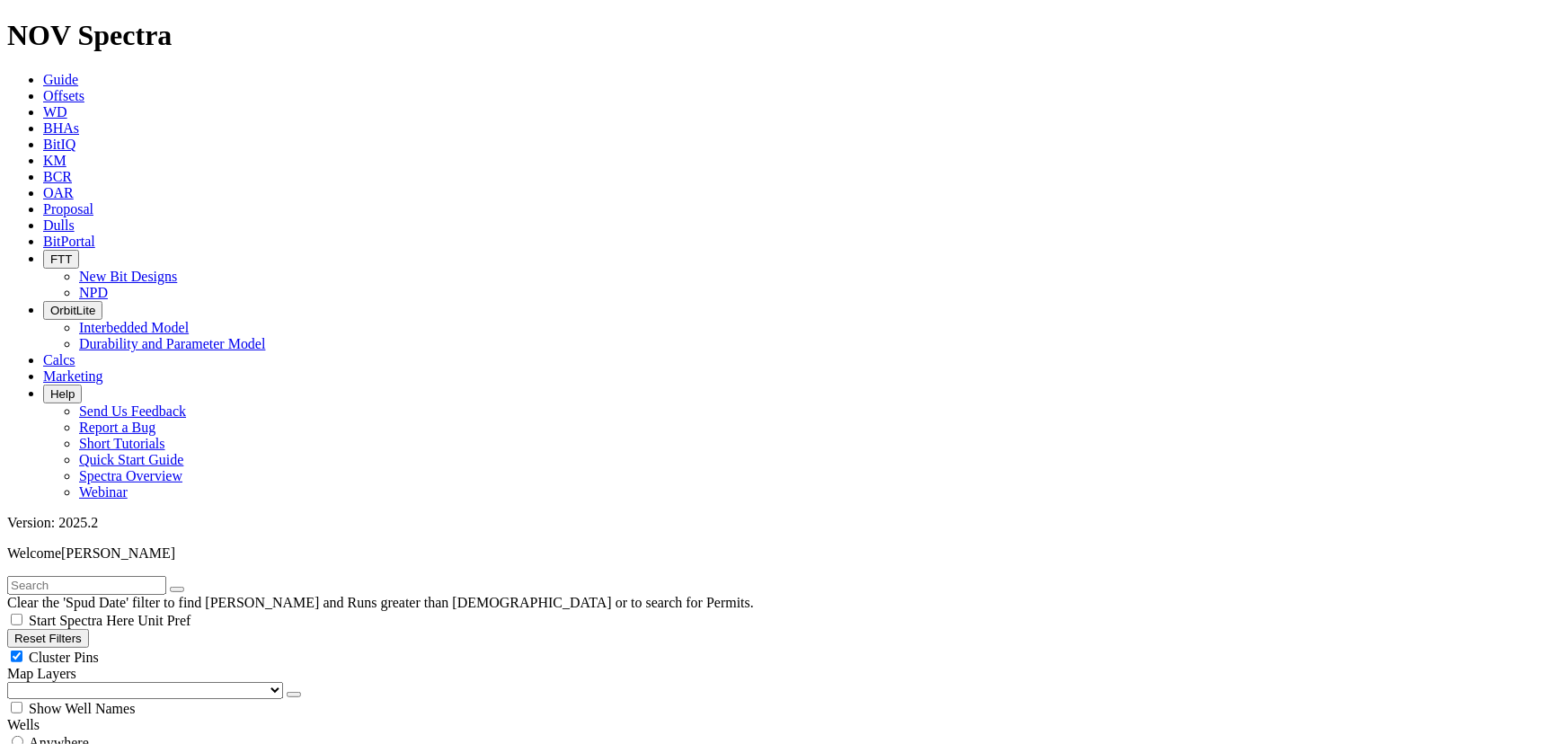
click at [179, 648] on div "Cluster Pins" at bounding box center [784, 656] width 1554 height 18
click at [90, 682] on select "US Counties Alberta, CA Townships British Columbia, CA Townships British Columb…" at bounding box center [145, 690] width 276 height 17
click at [12, 682] on select "US Counties Alberta, CA Townships British Columbia, CA Townships British Columb…" at bounding box center [145, 690] width 276 height 17
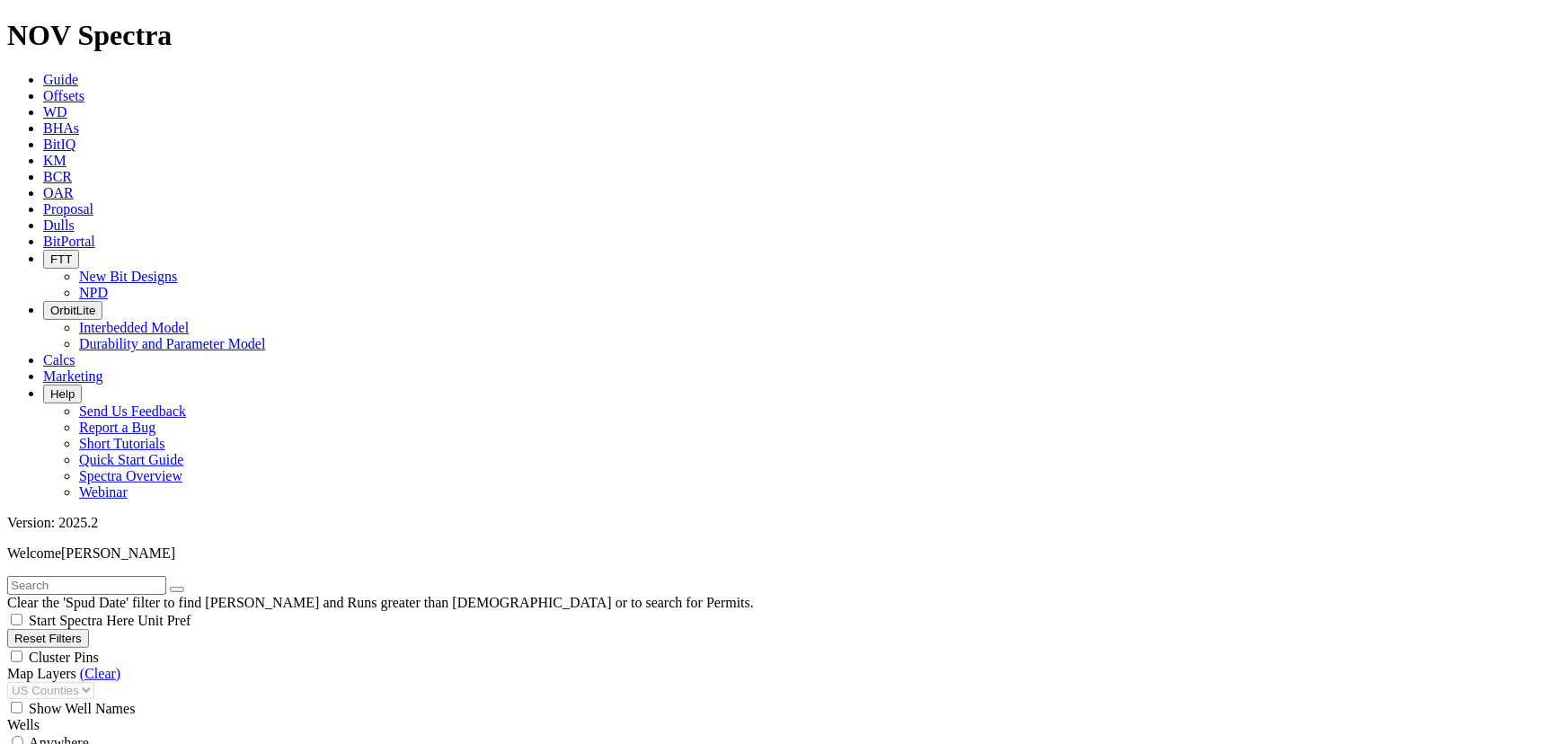
scroll to position [330, 0]
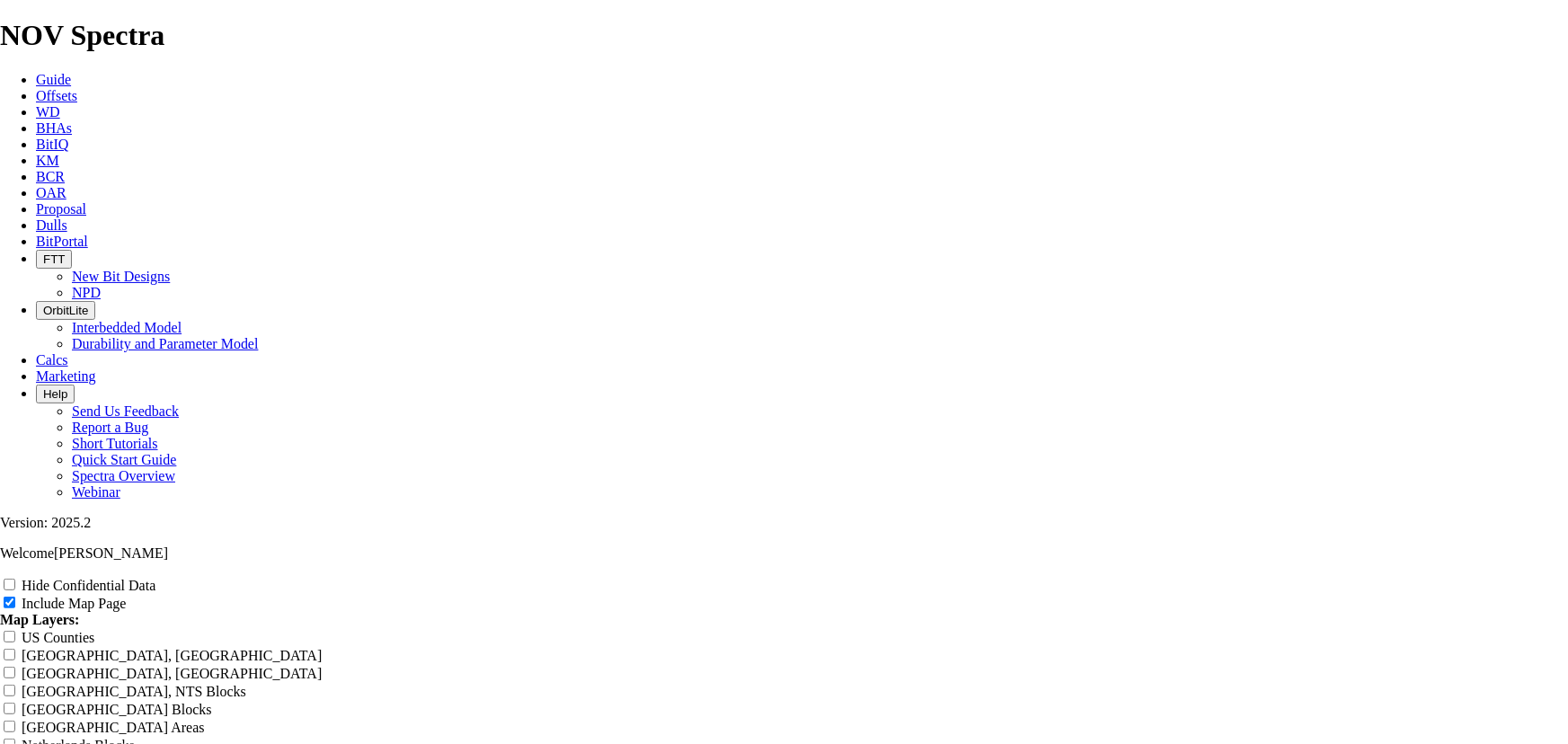
drag, startPoint x: 949, startPoint y: 126, endPoint x: 577, endPoint y: 104, distance: 372.6
drag, startPoint x: 866, startPoint y: 126, endPoint x: 866, endPoint y: 138, distance: 12.0
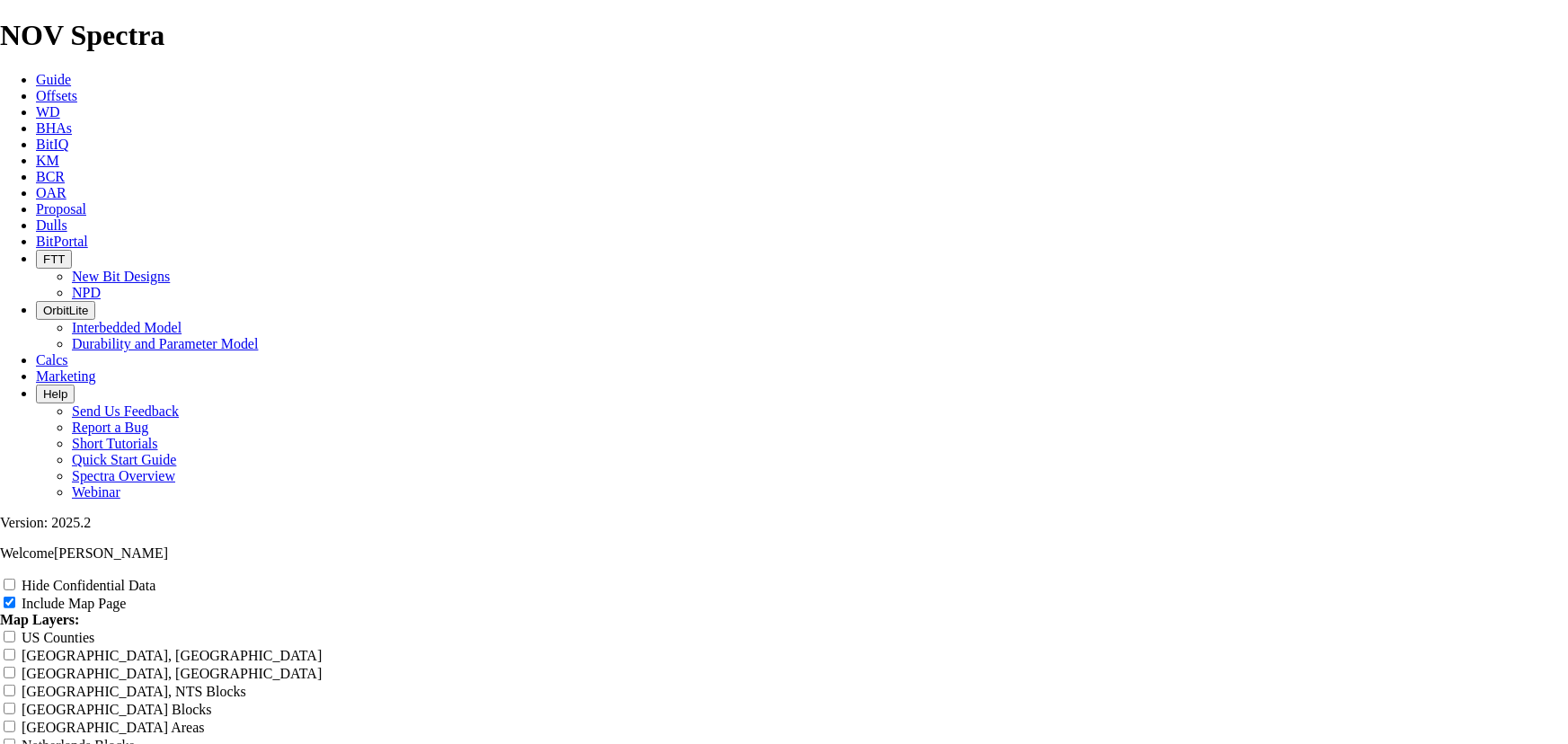
drag, startPoint x: 931, startPoint y: 127, endPoint x: 862, endPoint y: 121, distance: 69.3
drag, startPoint x: 1047, startPoint y: 126, endPoint x: 472, endPoint y: 106, distance: 575.3
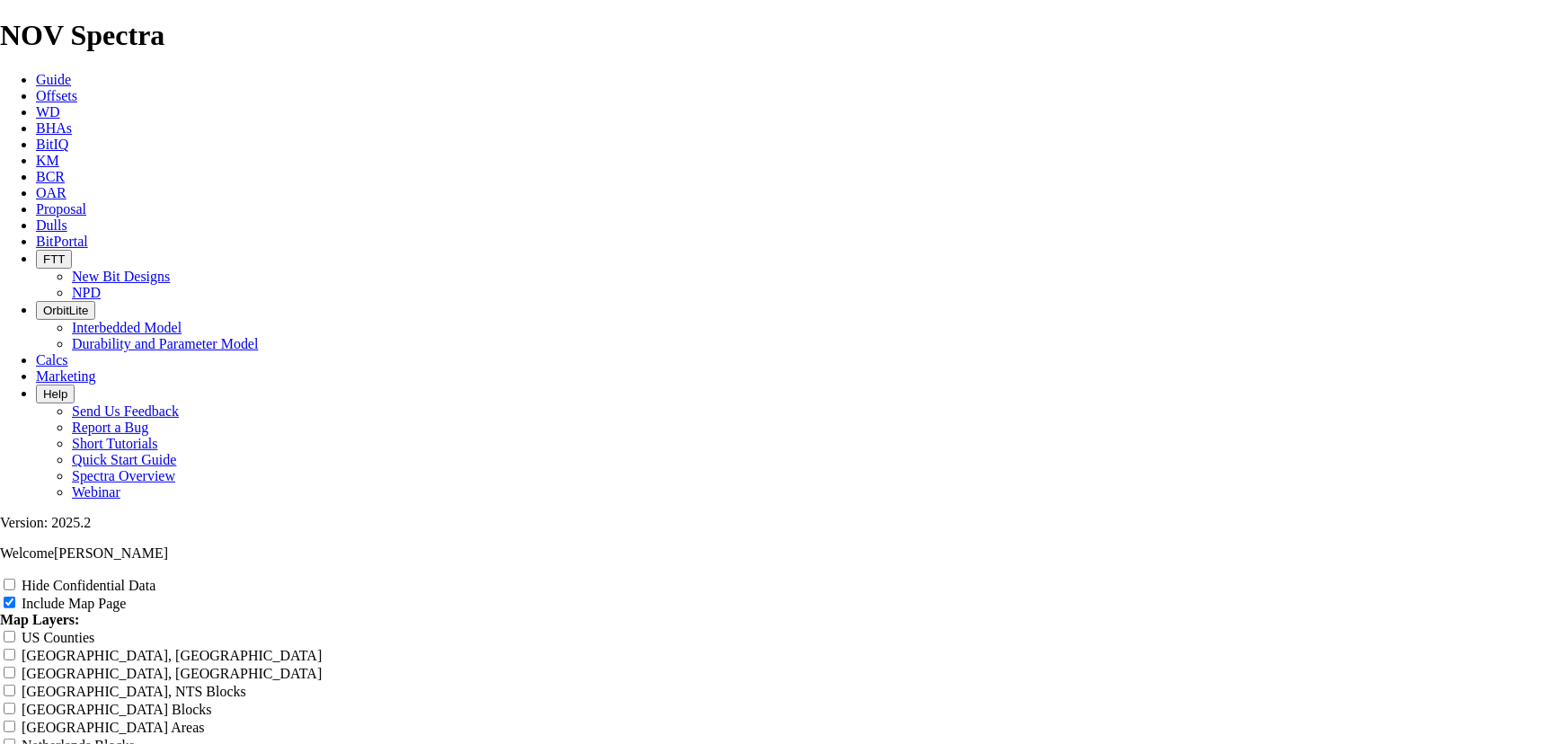
drag, startPoint x: 1057, startPoint y: 490, endPoint x: 513, endPoint y: 496, distance: 544.0
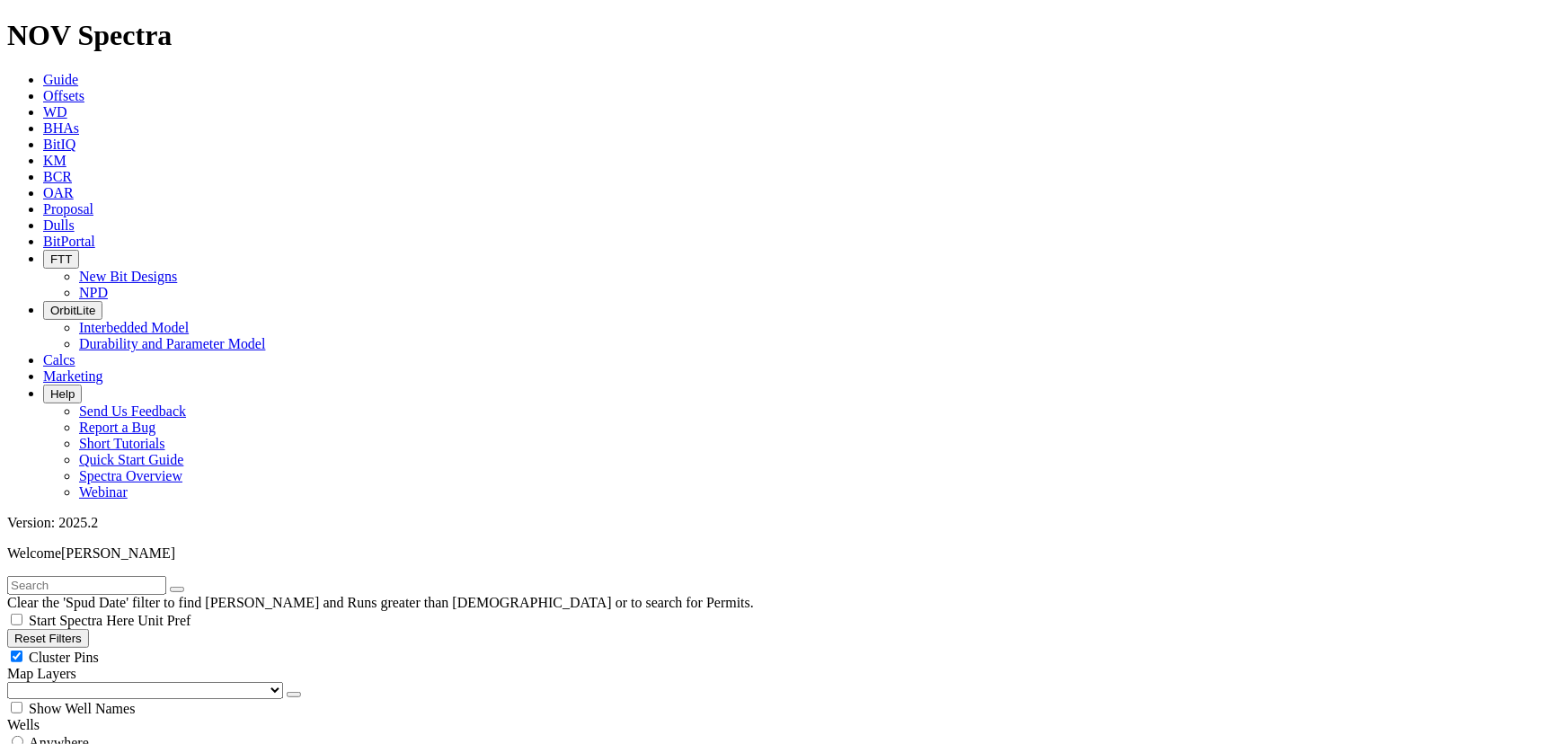
scroll to position [1333, 0]
drag, startPoint x: 107, startPoint y: 577, endPoint x: 180, endPoint y: 576, distance: 73.0
click at [179, 648] on div "Cluster Pins" at bounding box center [784, 656] width 1554 height 18
click at [98, 682] on select "US Counties Alberta, CA Townships British Columbia, CA Townships British Columb…" at bounding box center [145, 690] width 276 height 17
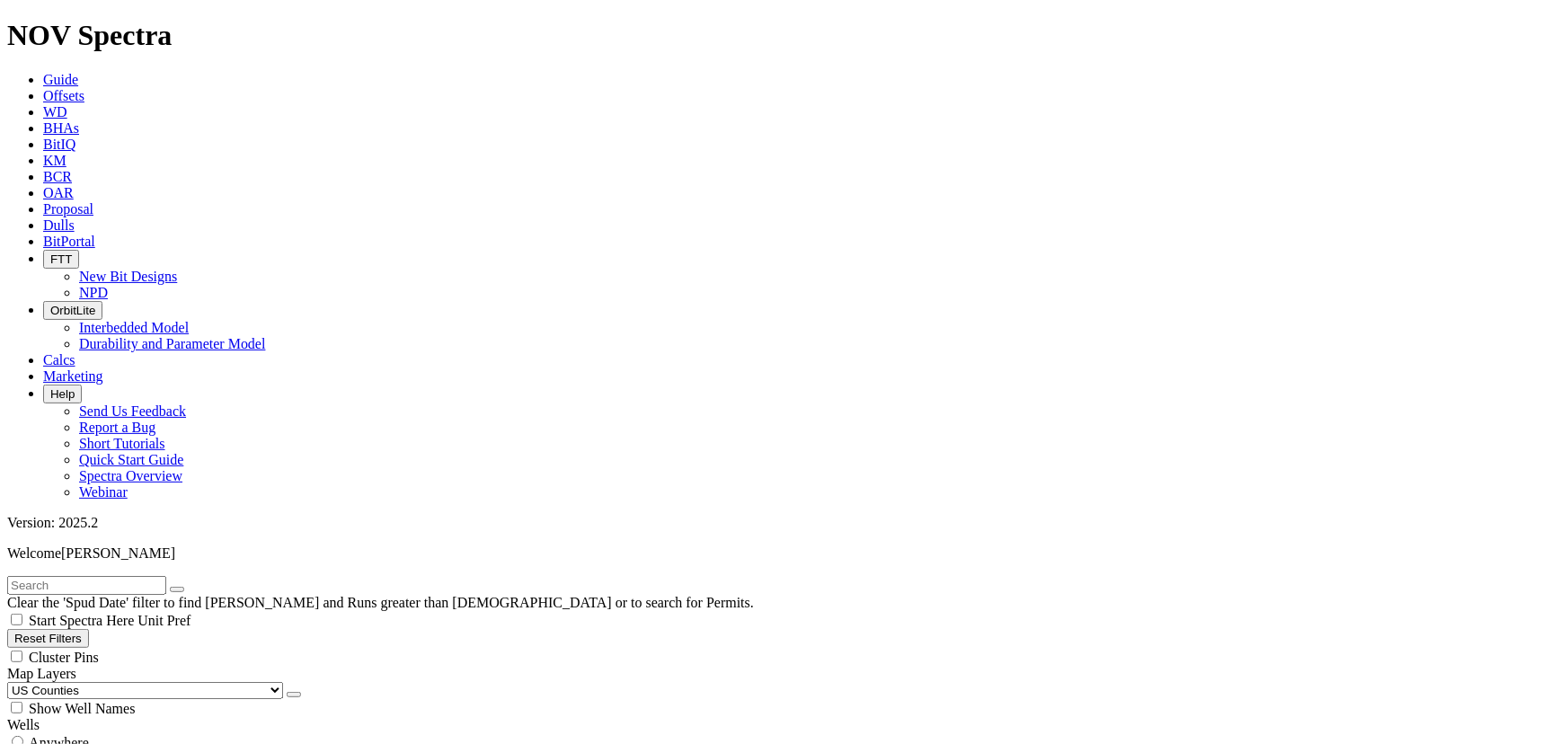
click at [12, 682] on select "US Counties Alberta, CA Townships British Columbia, CA Townships British Columb…" at bounding box center [145, 690] width 276 height 17
drag, startPoint x: 121, startPoint y: 574, endPoint x: 135, endPoint y: 575, distance: 14.0
drag, startPoint x: 113, startPoint y: 572, endPoint x: 136, endPoint y: 571, distance: 23.0
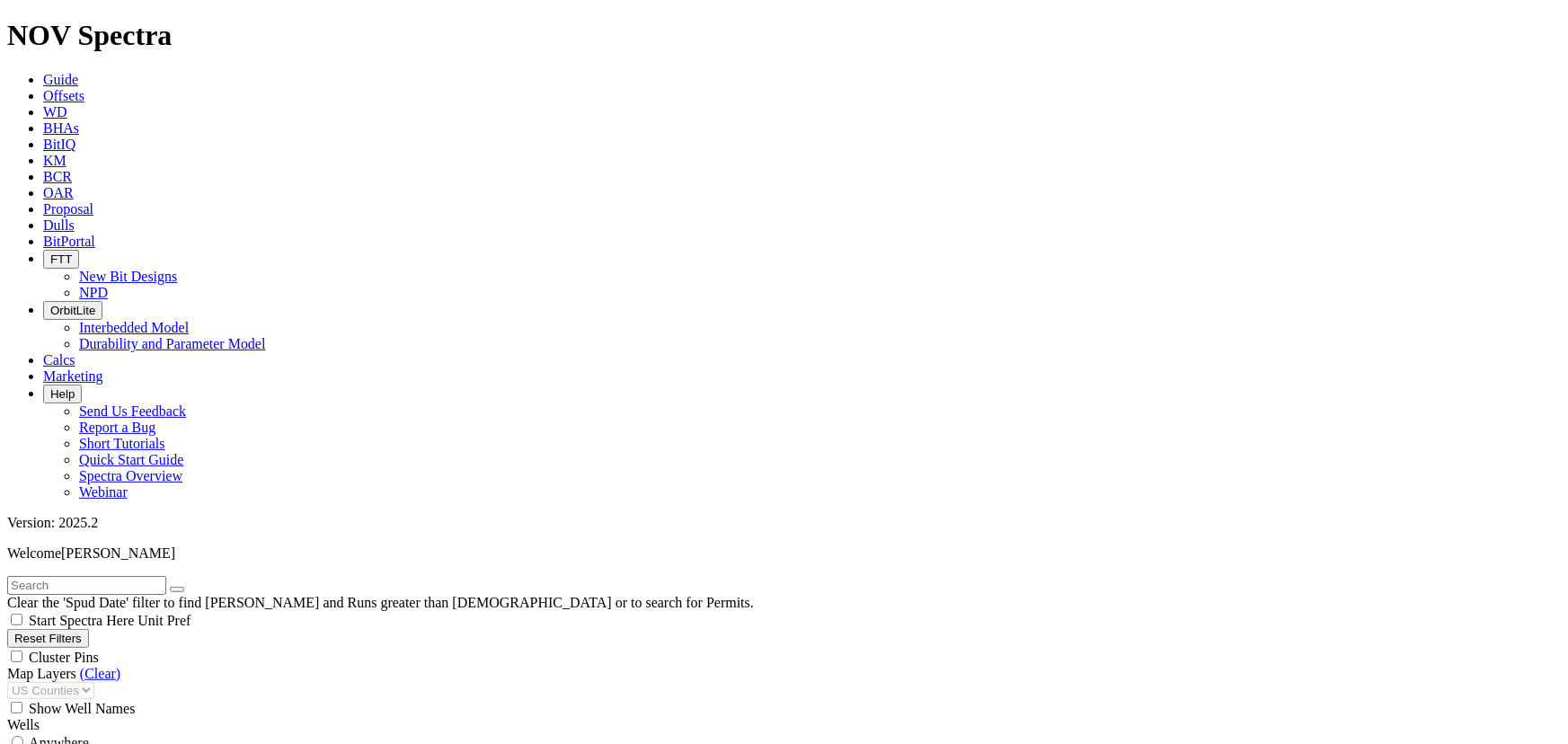
drag, startPoint x: 102, startPoint y: 575, endPoint x: 145, endPoint y: 567, distance: 43.7
drag, startPoint x: 114, startPoint y: 521, endPoint x: 144, endPoint y: 525, distance: 30.3
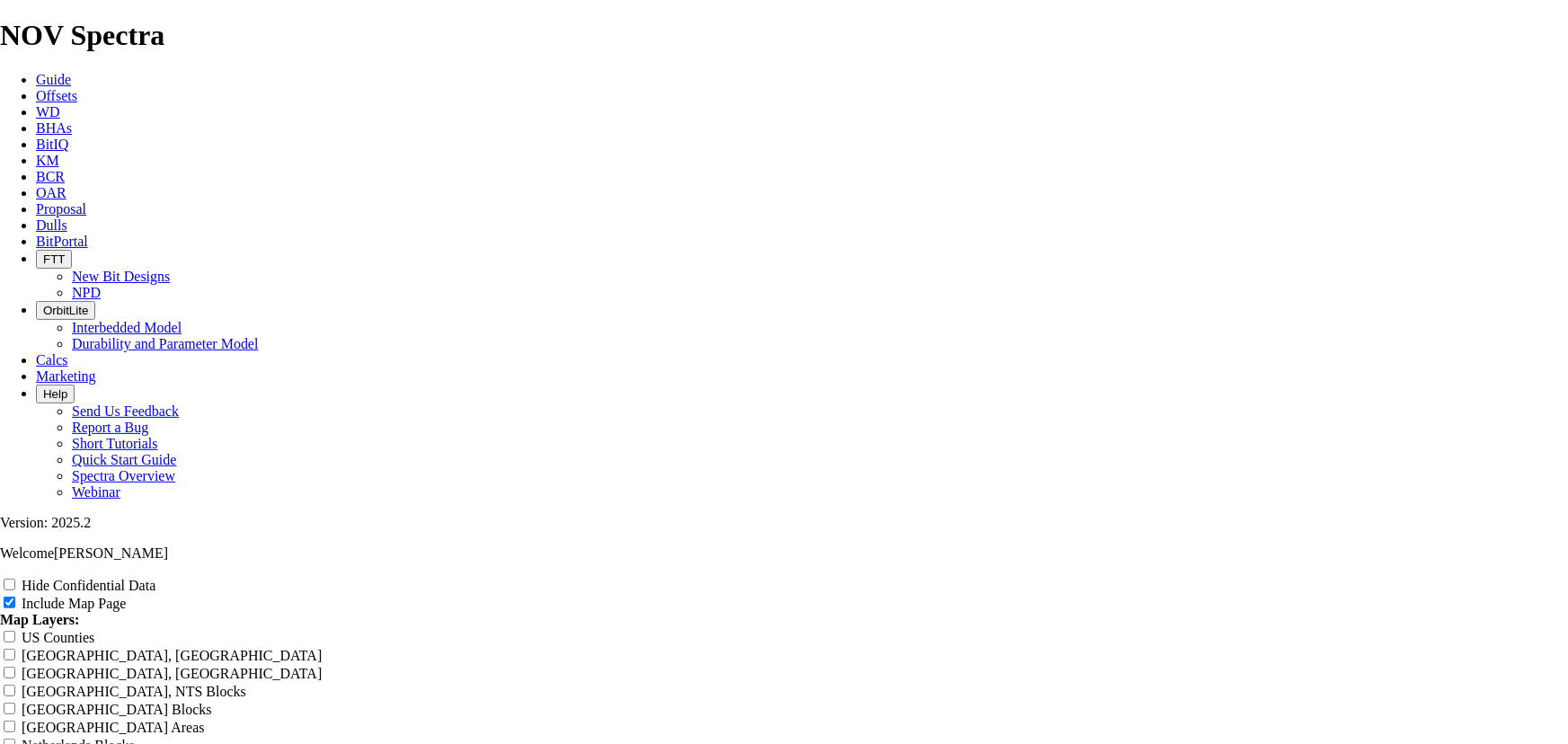
scroll to position [2858, 0]
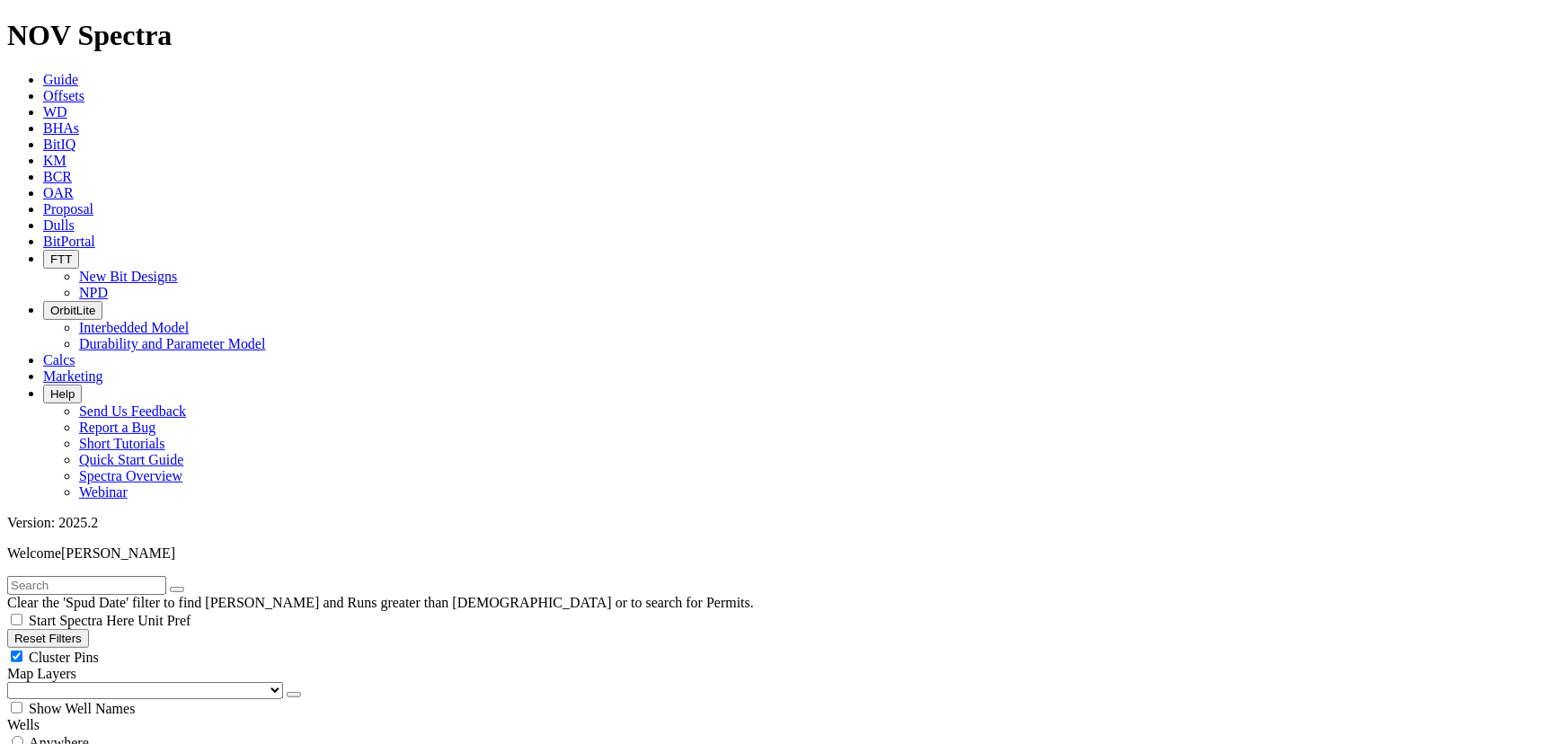
scroll to position [380, 0]
click at [179, 648] on div "Cluster Pins" at bounding box center [784, 656] width 1554 height 18
click at [104, 682] on select "US Counties Alberta, CA Townships British Columbia, CA Townships British Columb…" at bounding box center [145, 690] width 276 height 17
click at [12, 682] on select "US Counties Alberta, CA Townships British Columbia, CA Townships British Columb…" at bounding box center [145, 690] width 276 height 17
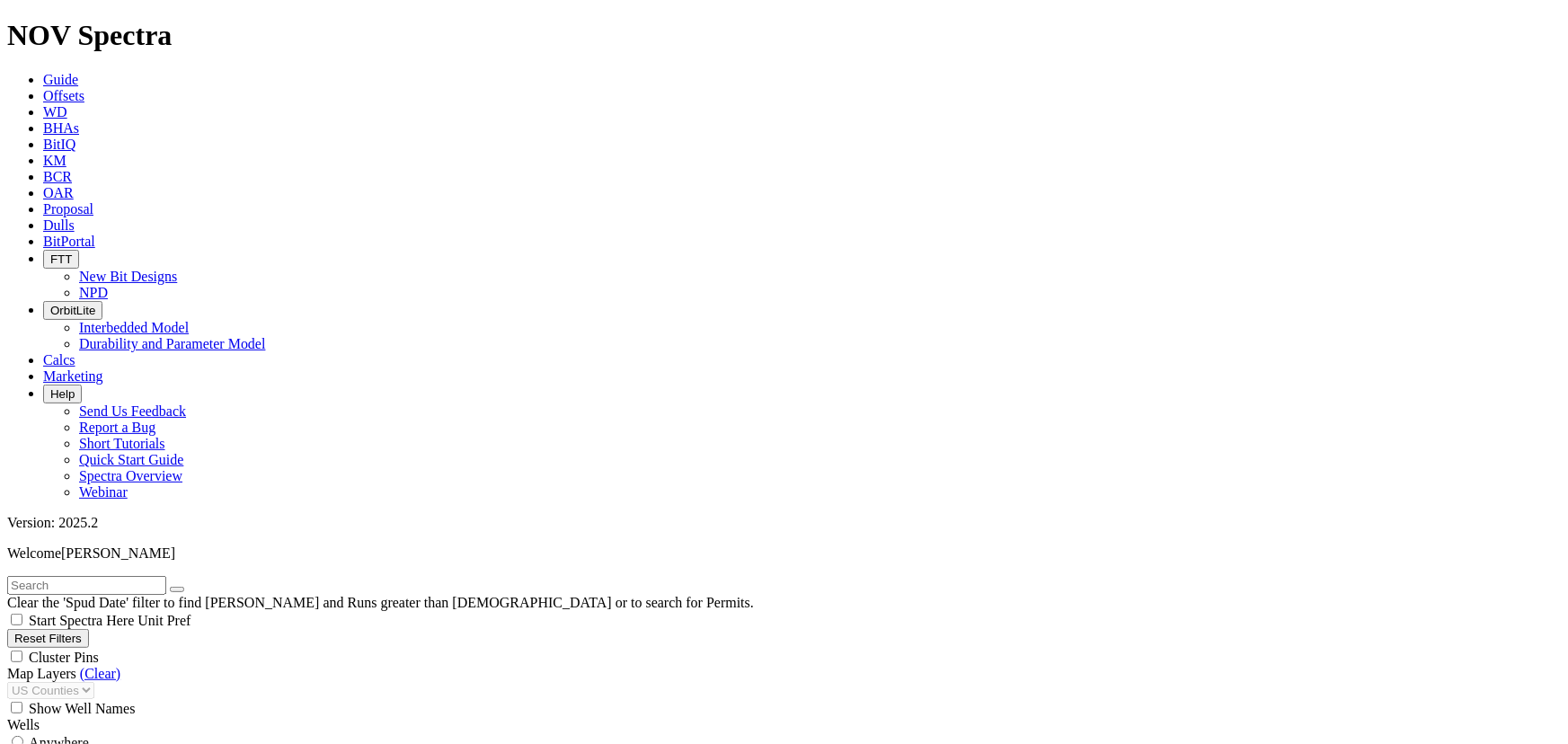
scroll to position [1818, 0]
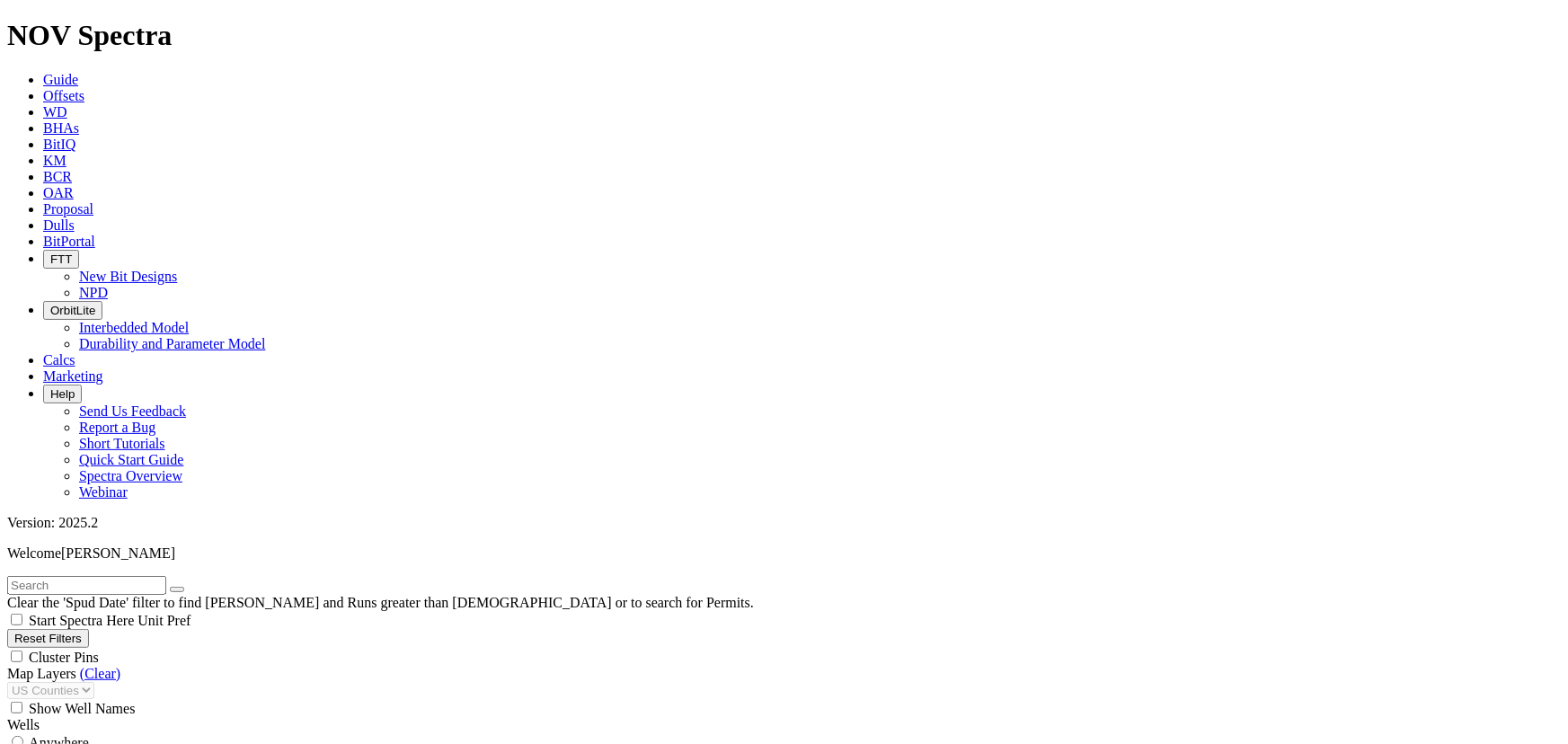
scroll to position [1427, 0]
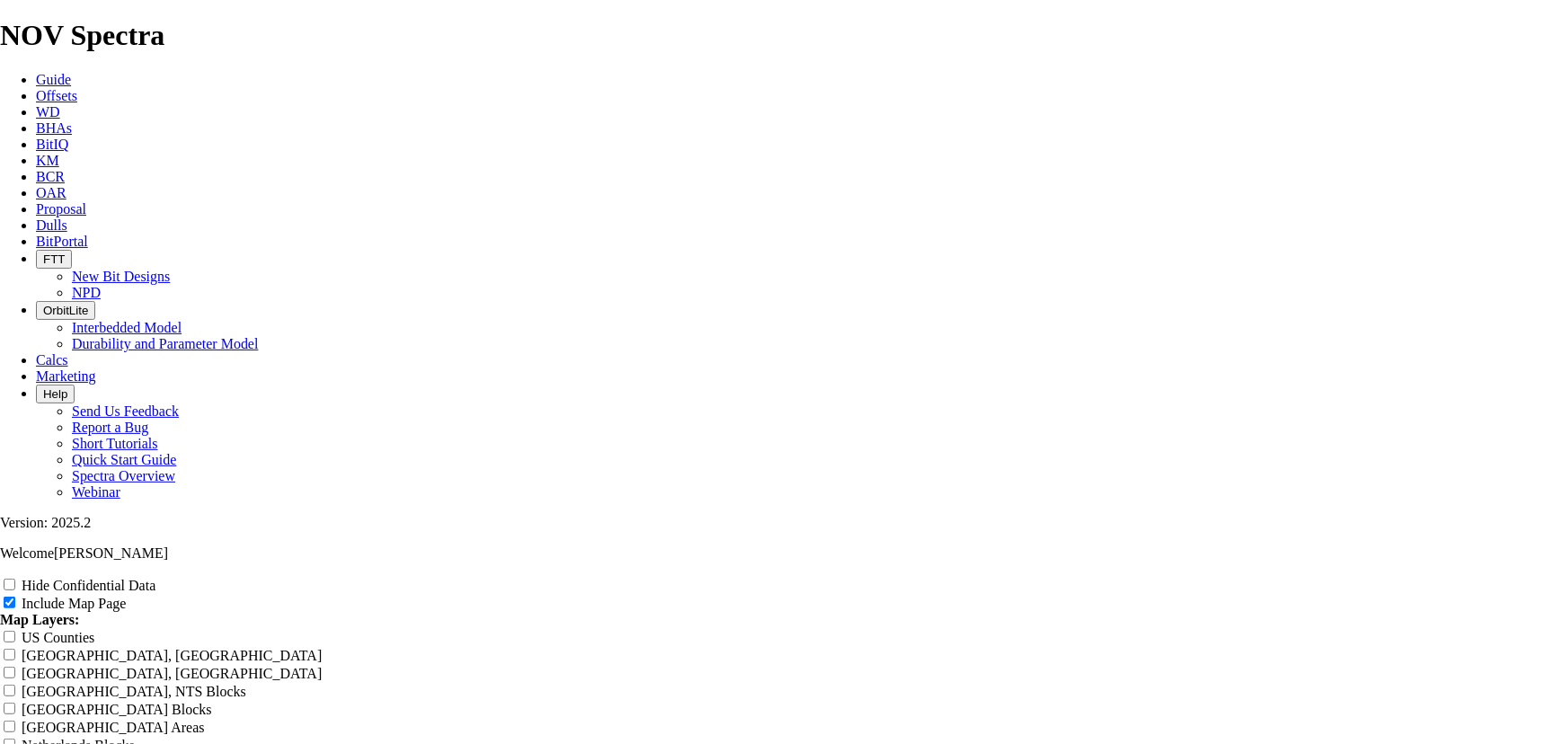
scroll to position [2287, 0]
drag, startPoint x: 901, startPoint y: 97, endPoint x: 591, endPoint y: 83, distance: 310.3
paste input "12.25" RH's TOP Surface Runs for EOG- WEBB - CO. TX"
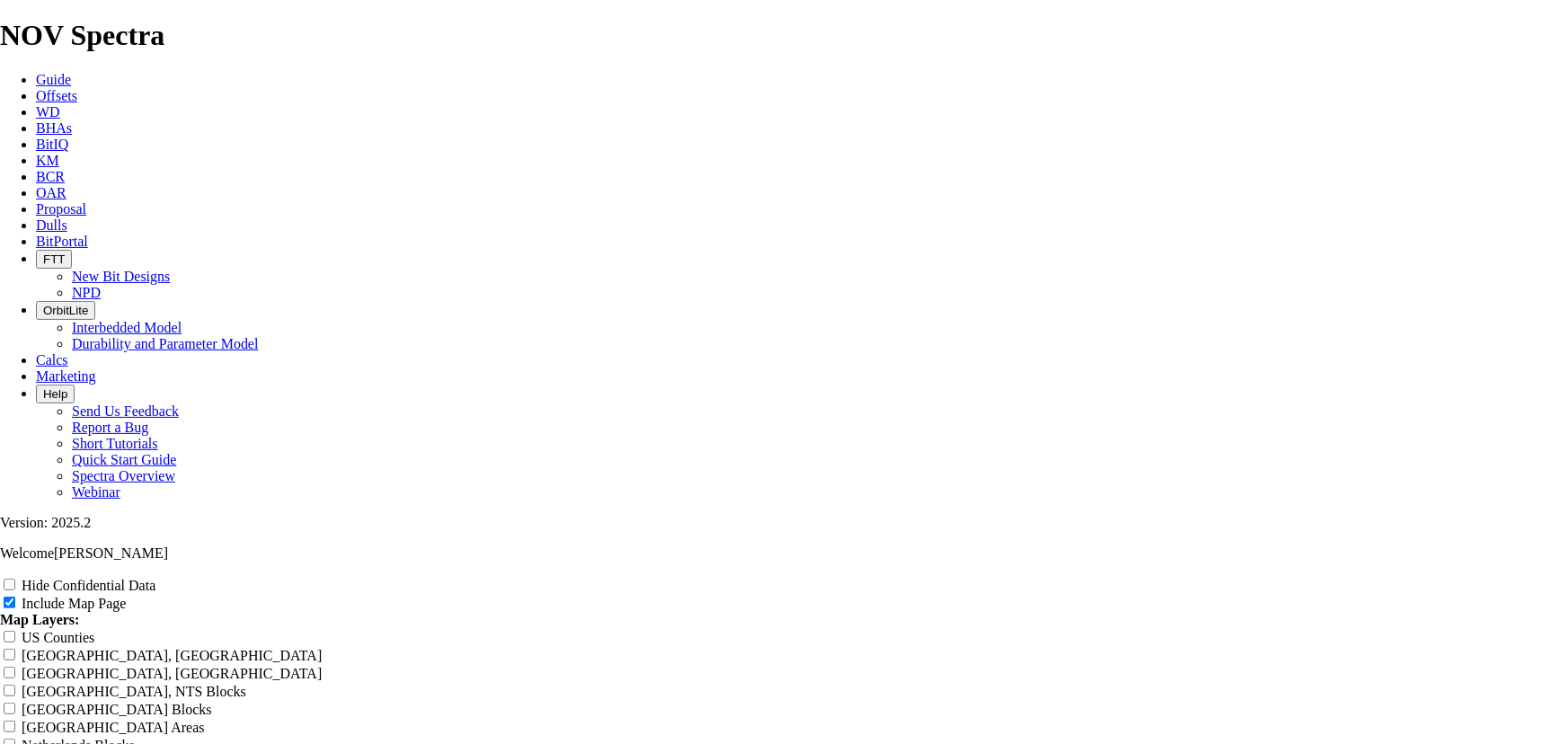
drag, startPoint x: 909, startPoint y: 93, endPoint x: 839, endPoint y: 87, distance: 70.3
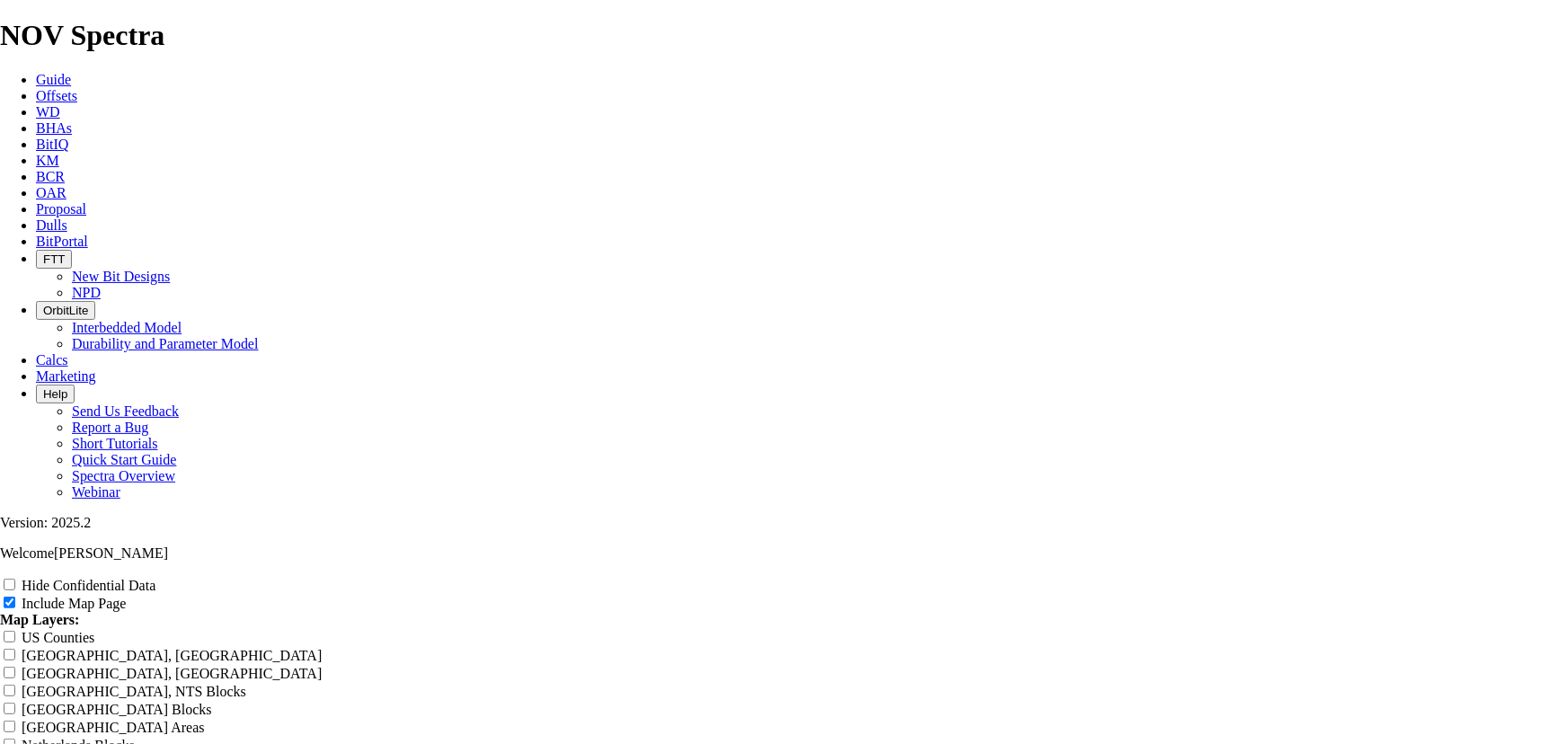
drag, startPoint x: 1011, startPoint y: 280, endPoint x: 415, endPoint y: 305, distance: 596.5
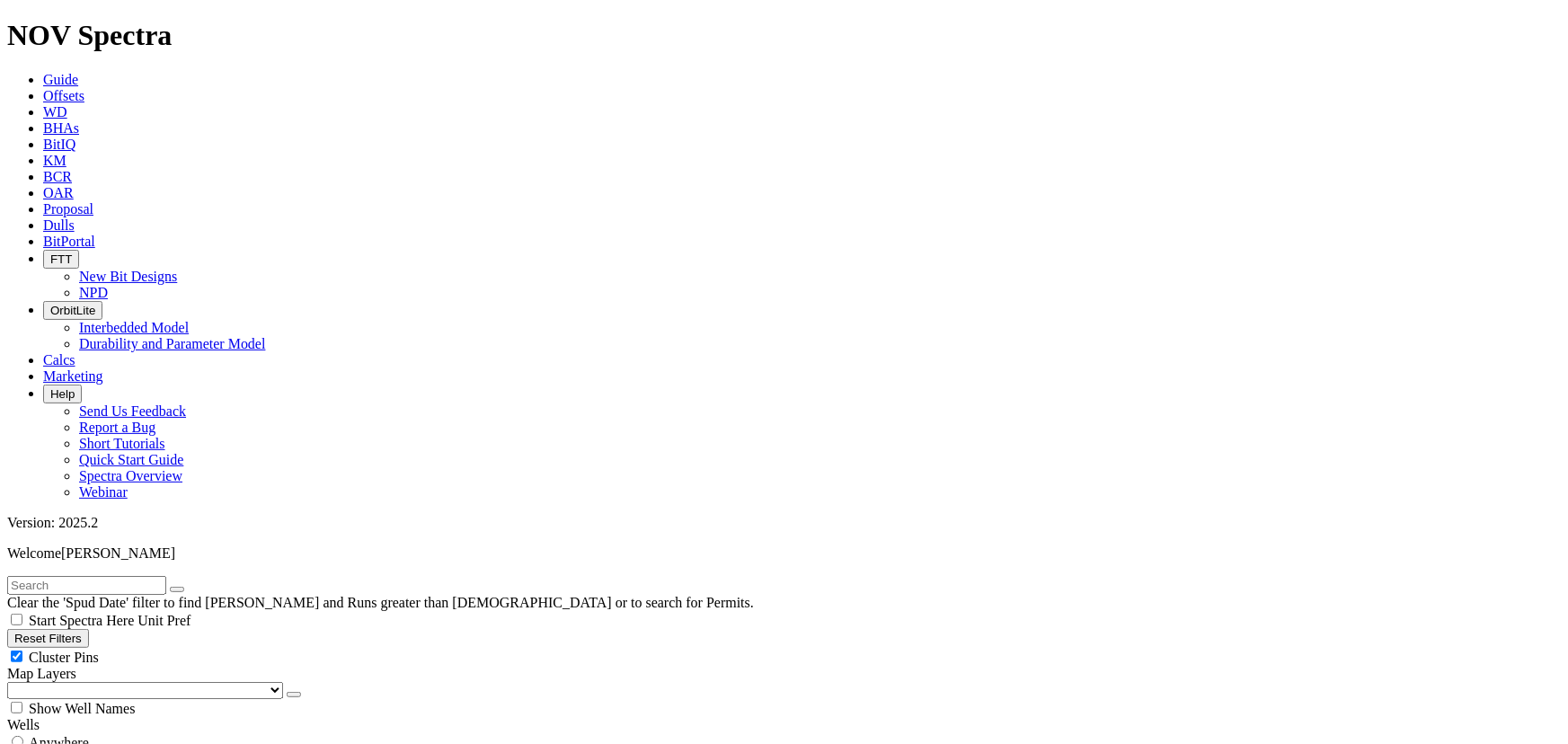
scroll to position [1333, 0]
drag, startPoint x: 107, startPoint y: 433, endPoint x: 139, endPoint y: 435, distance: 32.1
drag, startPoint x: 109, startPoint y: 364, endPoint x: 154, endPoint y: 364, distance: 45.0
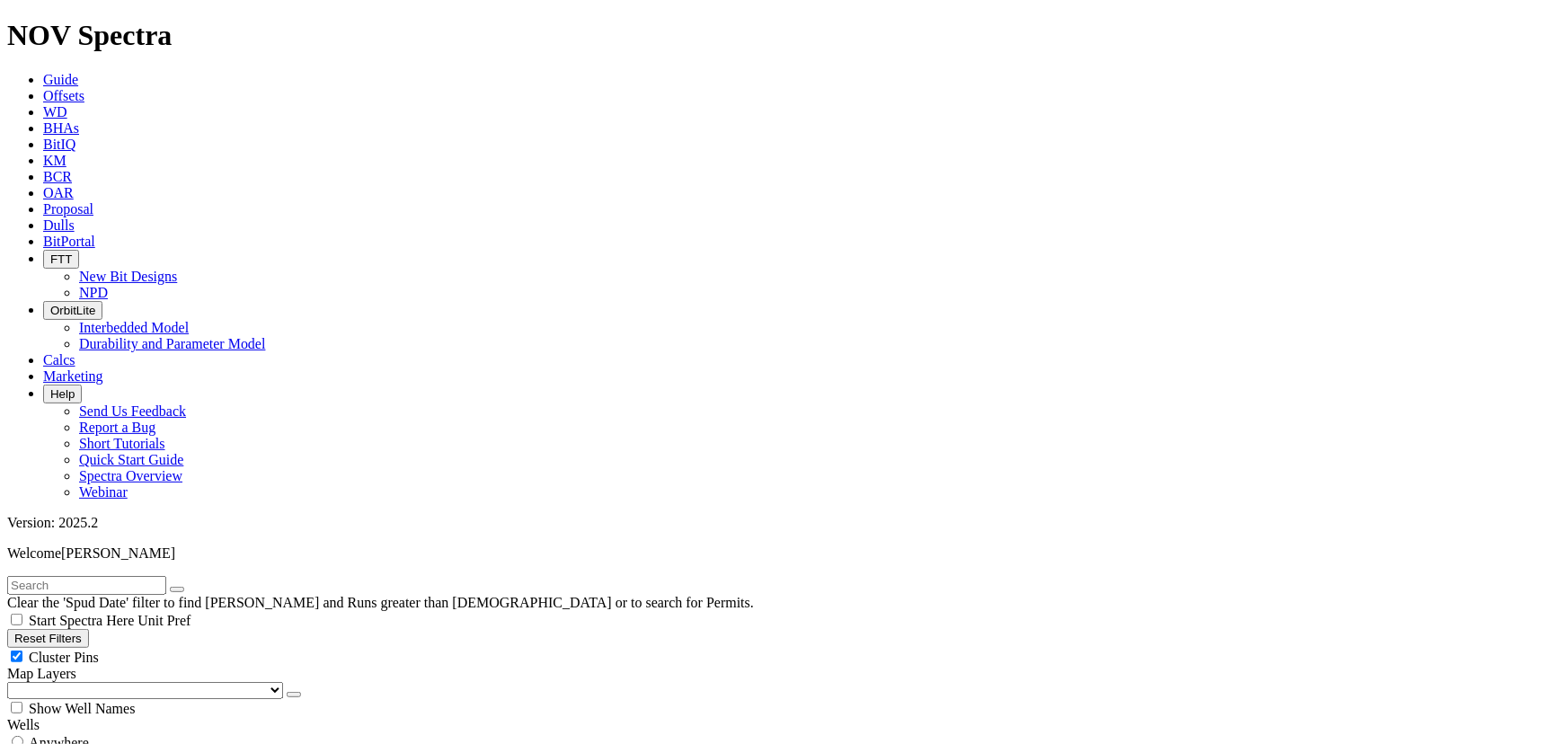
scroll to position [1756, 0]
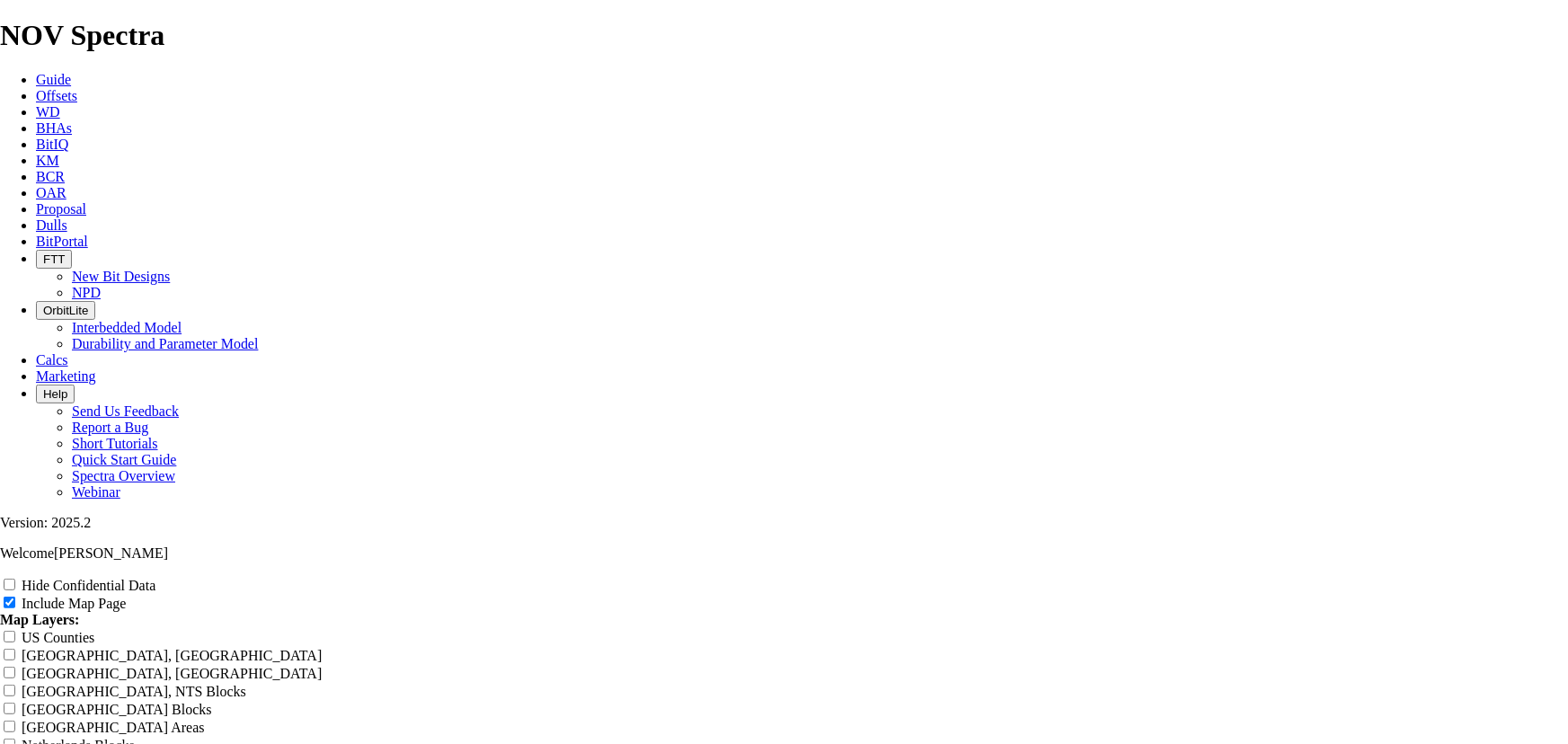
scroll to position [2668, 0]
drag, startPoint x: 981, startPoint y: 449, endPoint x: 606, endPoint y: 473, distance: 375.8
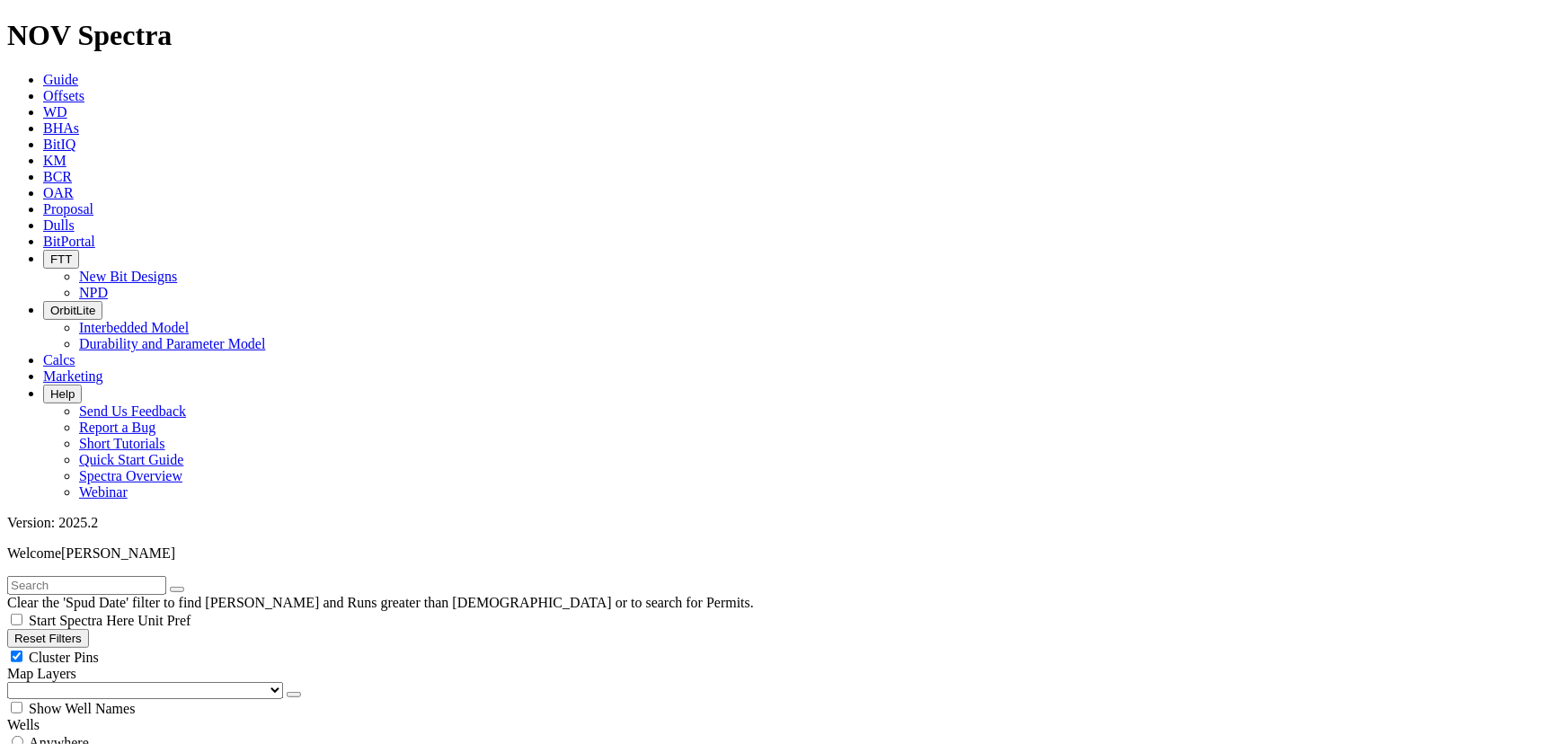
scroll to position [1333, 0]
drag, startPoint x: 118, startPoint y: 427, endPoint x: 101, endPoint y: 425, distance: 17.1
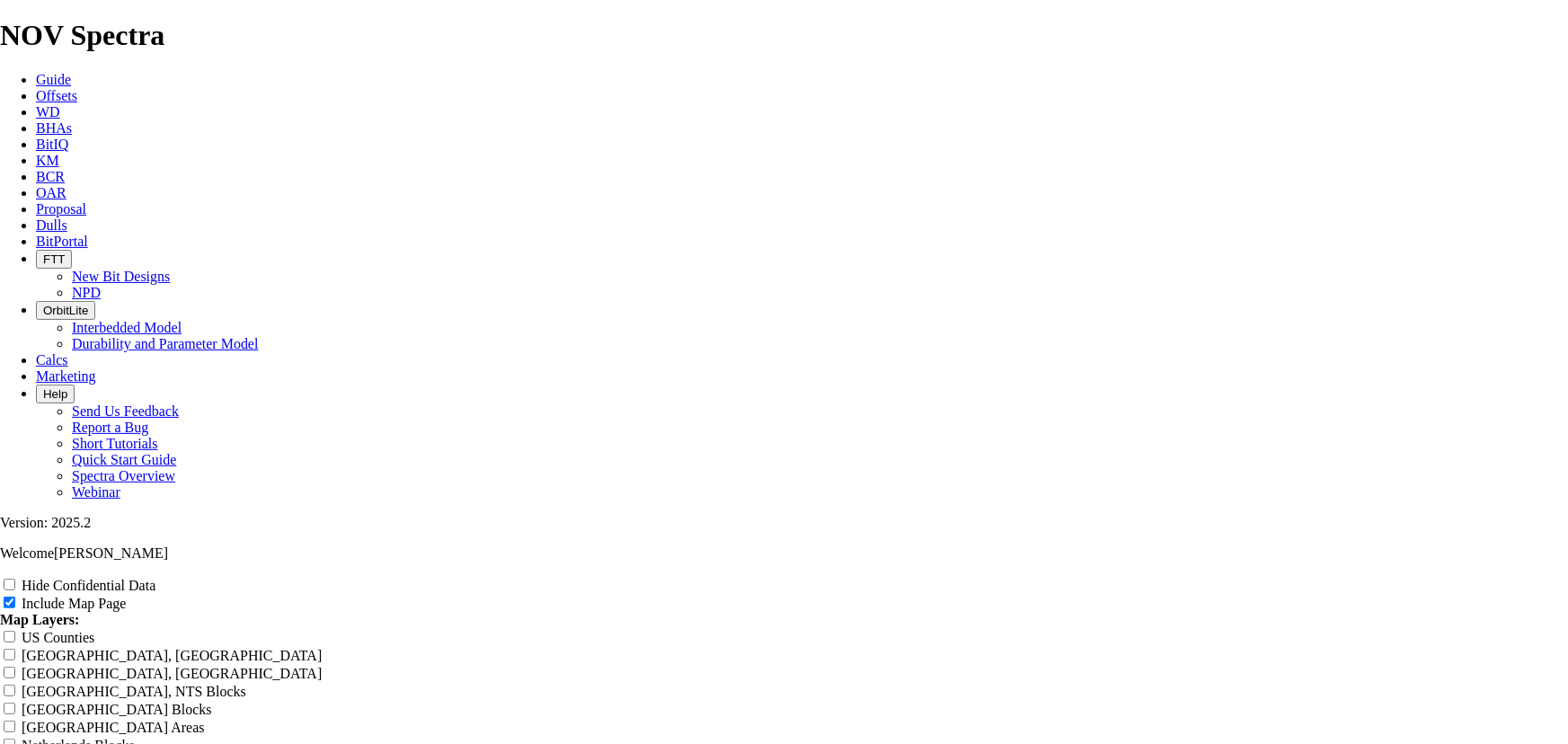
scroll to position [2668, 0]
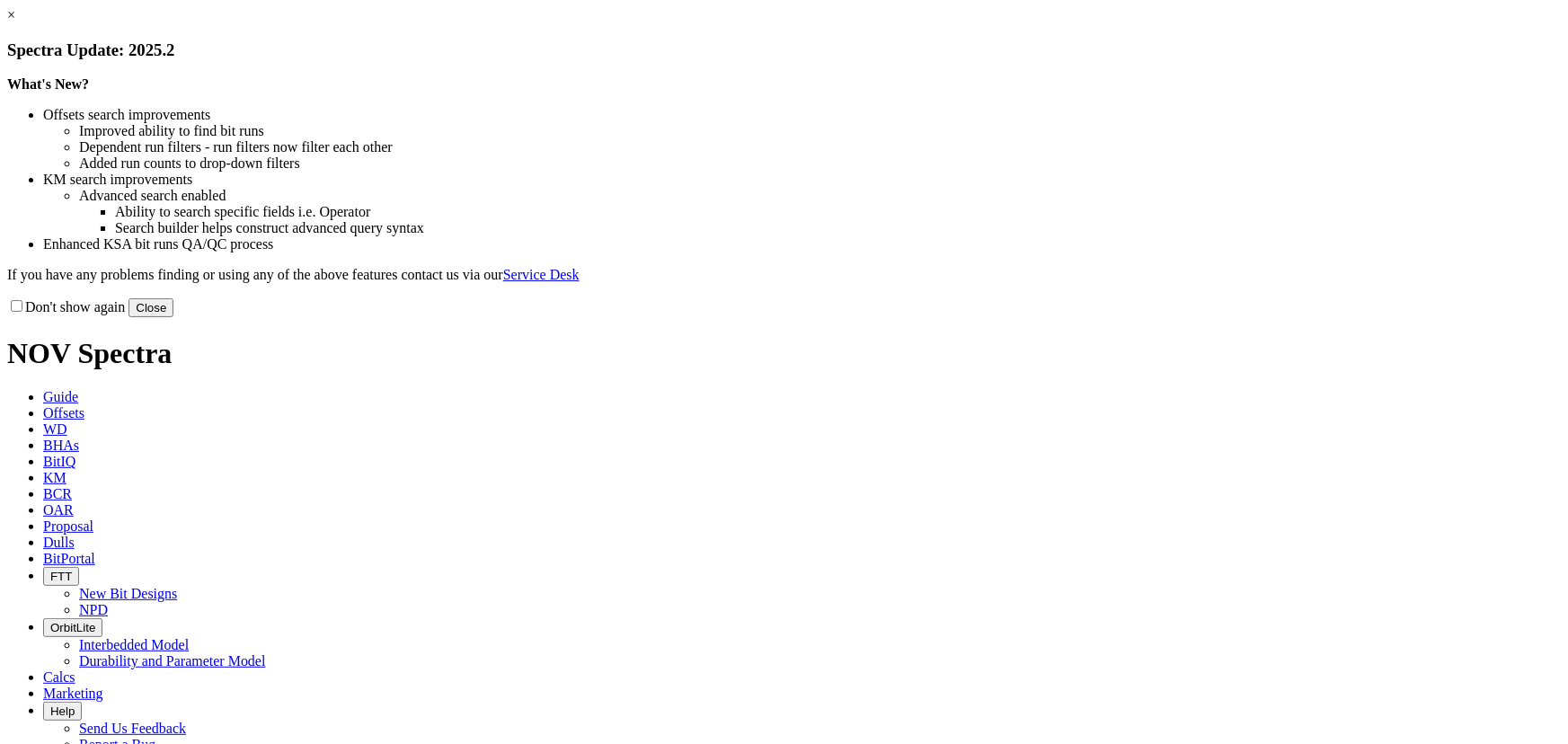
click at [15, 23] on link "×" at bounding box center [11, 15] width 9 height 15
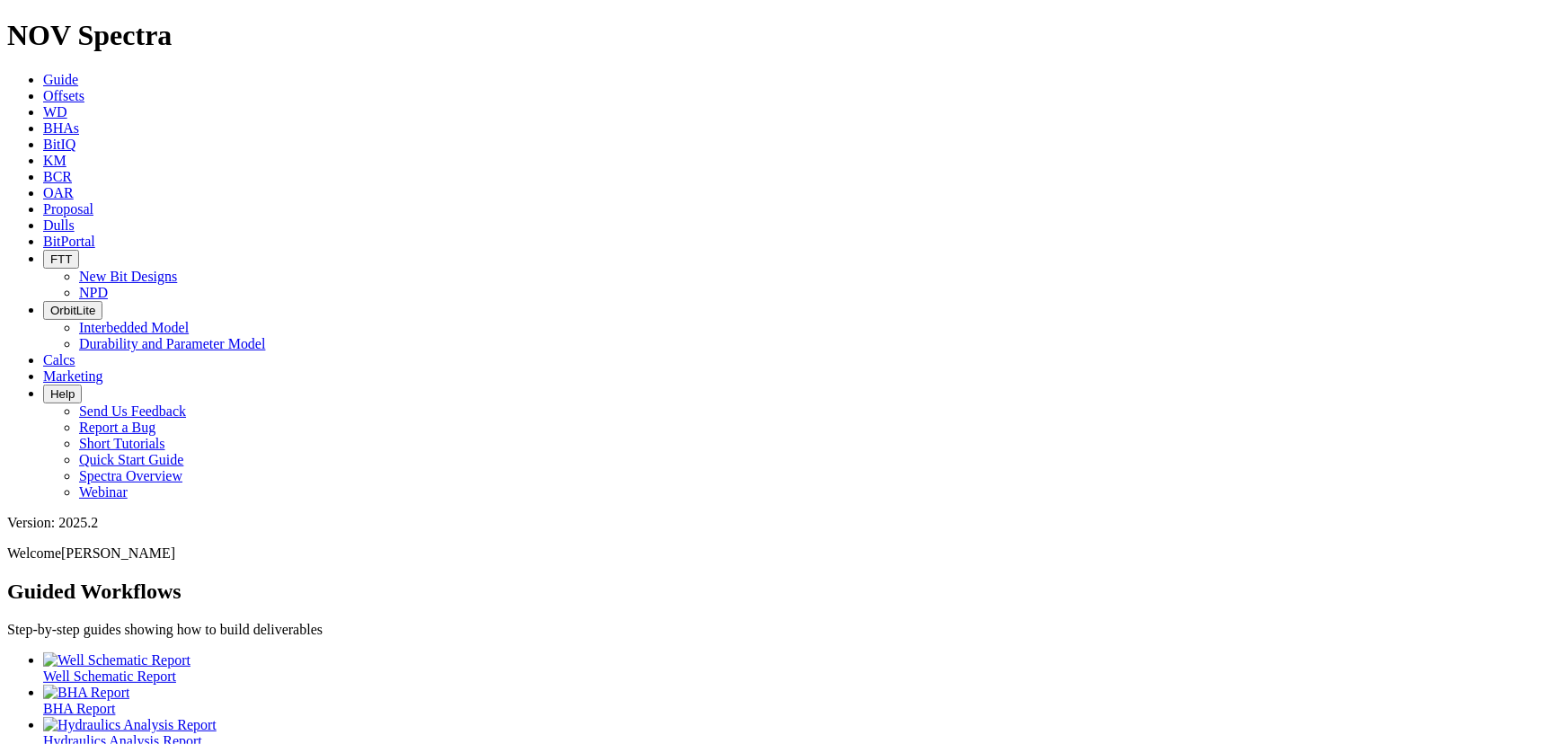
click at [84, 88] on span "Offsets" at bounding box center [64, 95] width 42 height 15
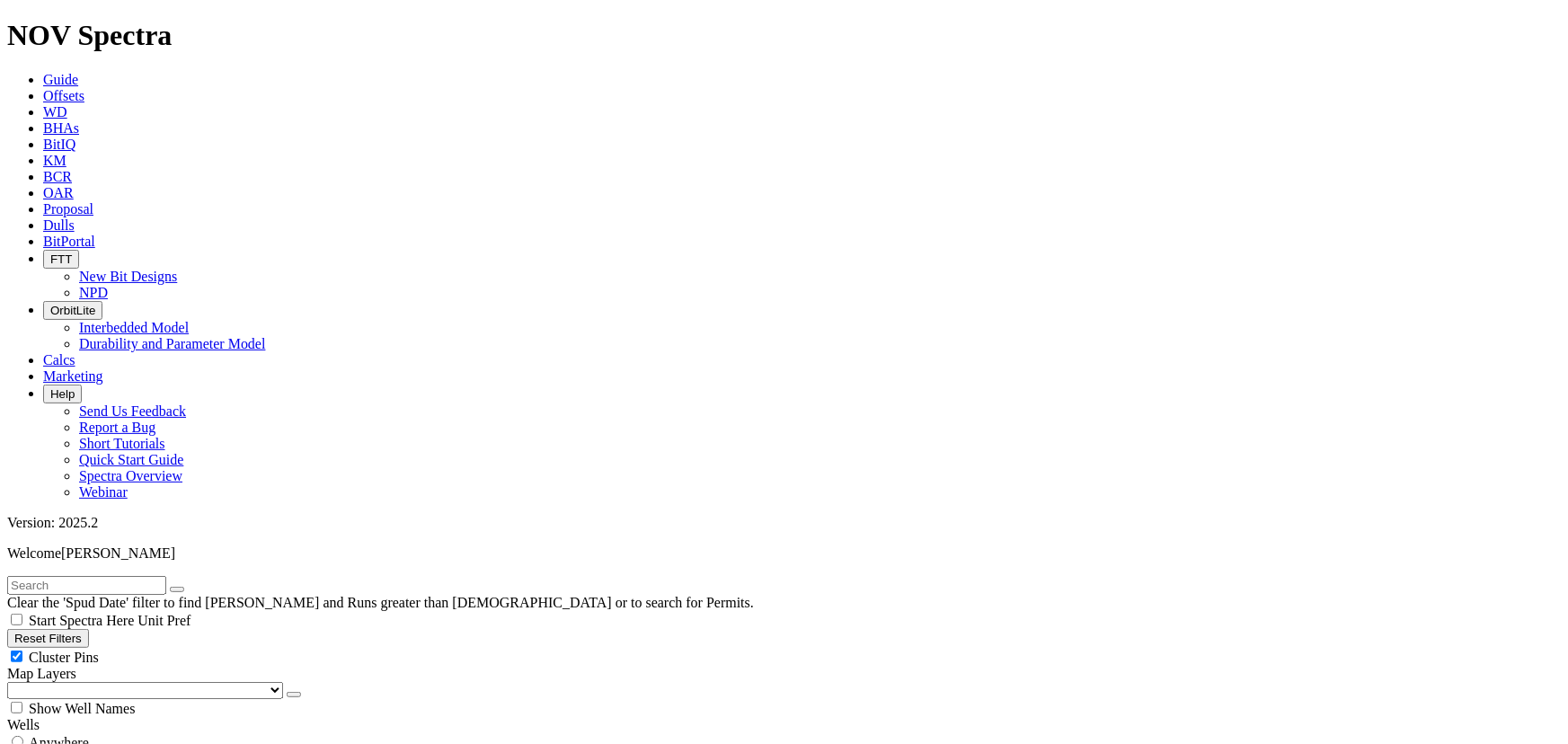
click at [79, 576] on input "text" at bounding box center [87, 585] width 159 height 19
drag, startPoint x: 37, startPoint y: 80, endPoint x: 19, endPoint y: 80, distance: 18.0
click at [19, 576] on input "C2" at bounding box center [87, 585] width 159 height 19
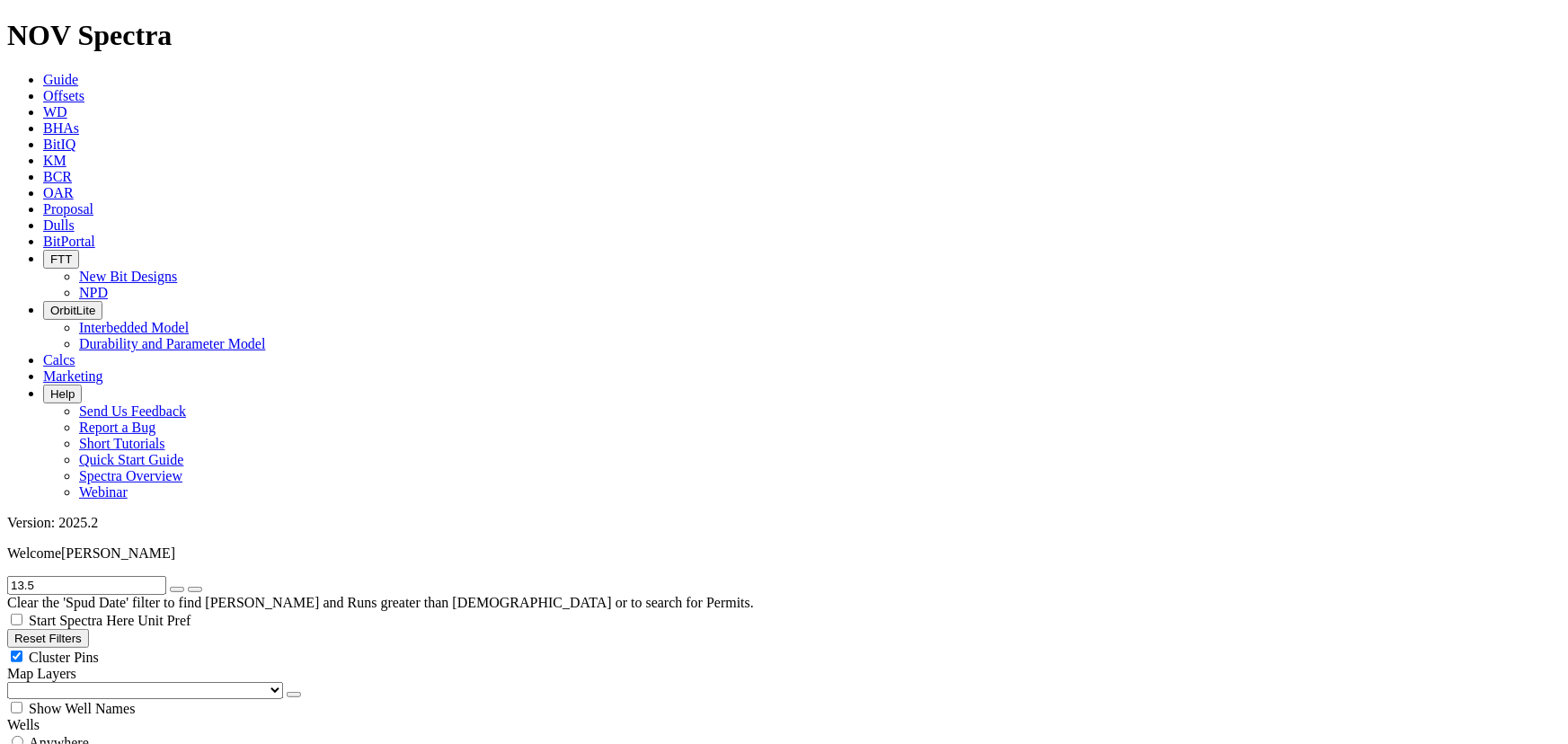
type input "13.5"
click at [188, 586] on button "submit" at bounding box center [195, 589] width 14 height 6
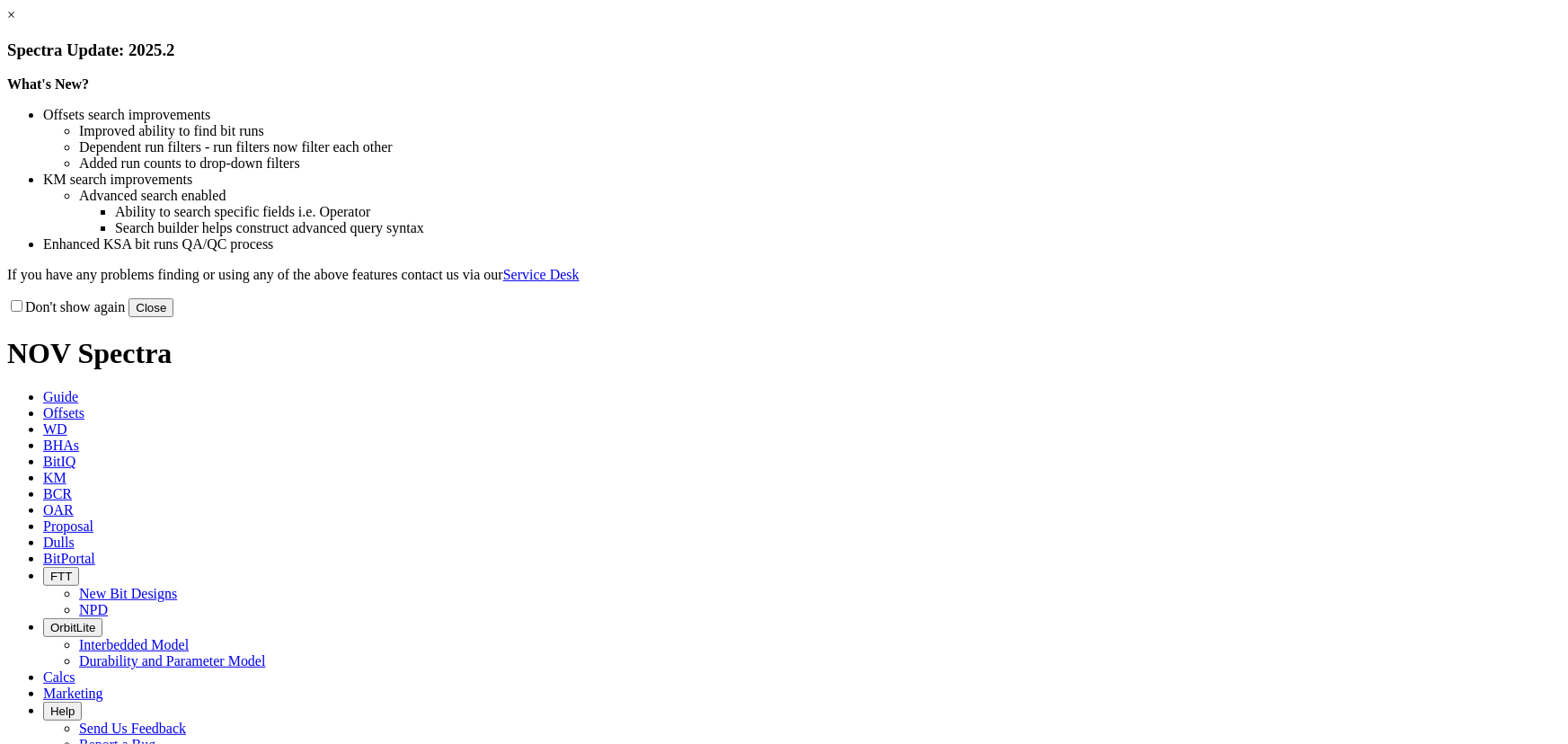
click at [174, 317] on button "Close" at bounding box center [151, 308] width 45 height 19
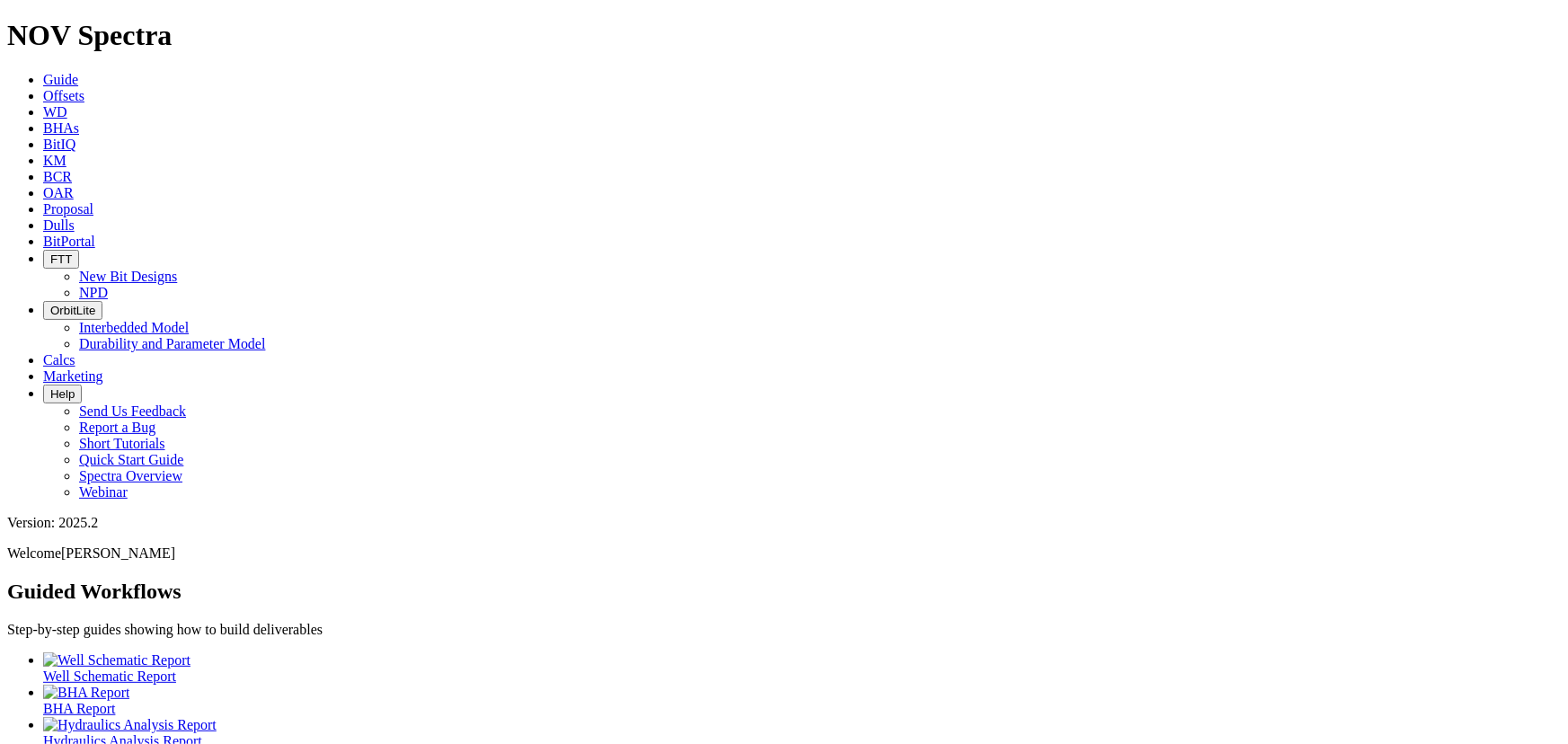
click at [84, 88] on span "Offsets" at bounding box center [64, 95] width 42 height 15
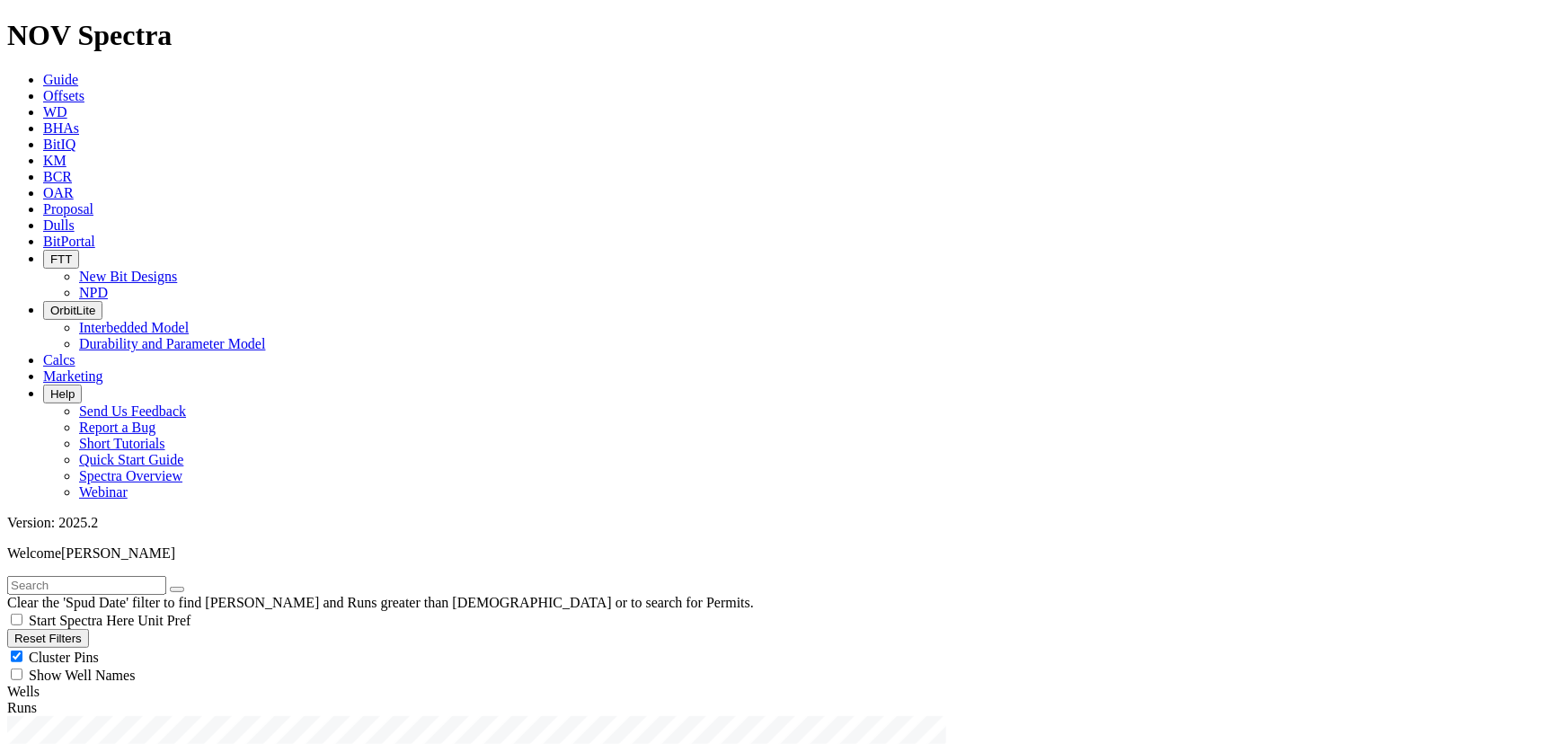
click at [46, 576] on input "text" at bounding box center [87, 585] width 159 height 19
type input "19260392"
click at [177, 589] on icon "button" at bounding box center [177, 589] width 0 height 0
click at [114, 576] on input "text" at bounding box center [87, 585] width 159 height 19
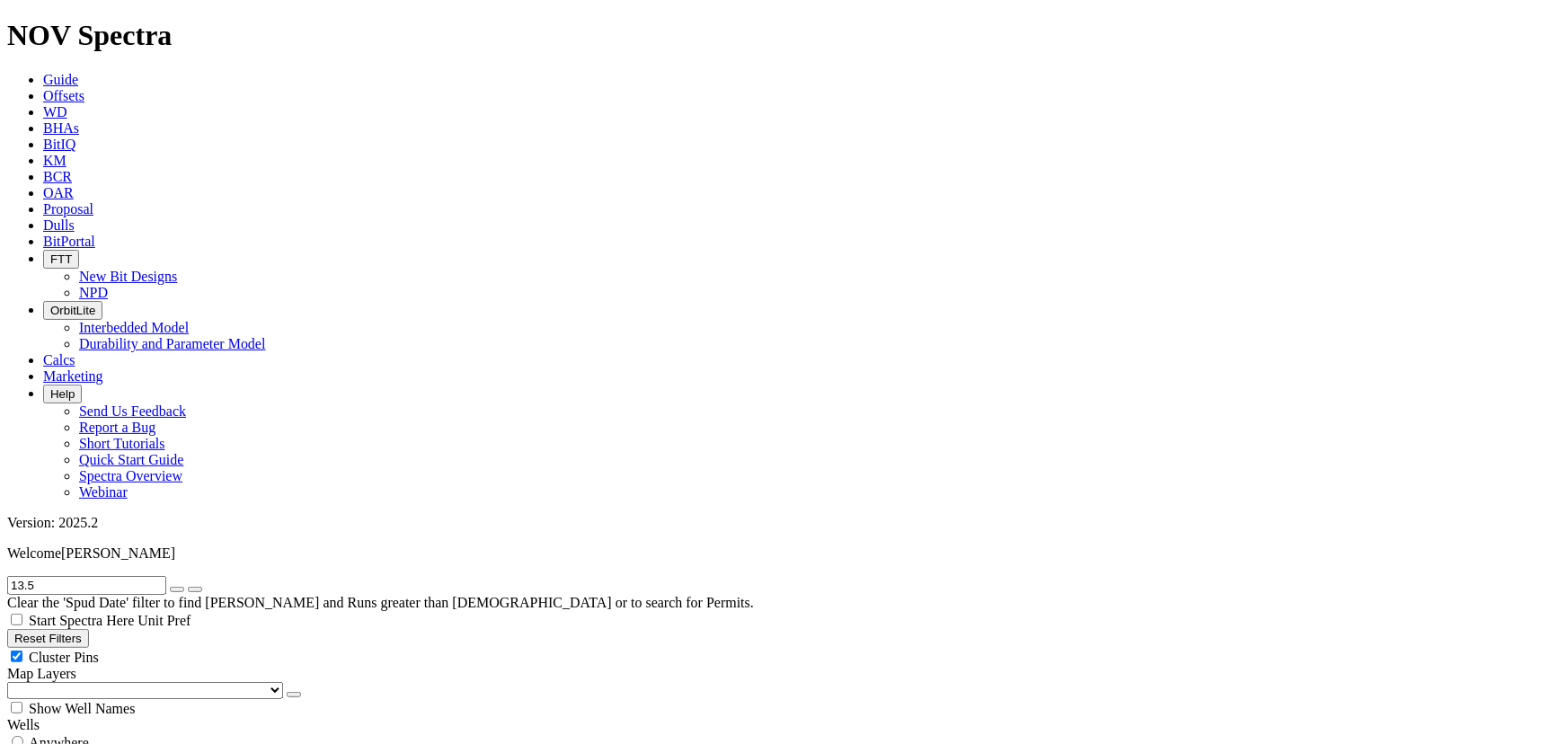
type input "13.5"
click at [177, 589] on icon "button" at bounding box center [177, 589] width 0 height 0
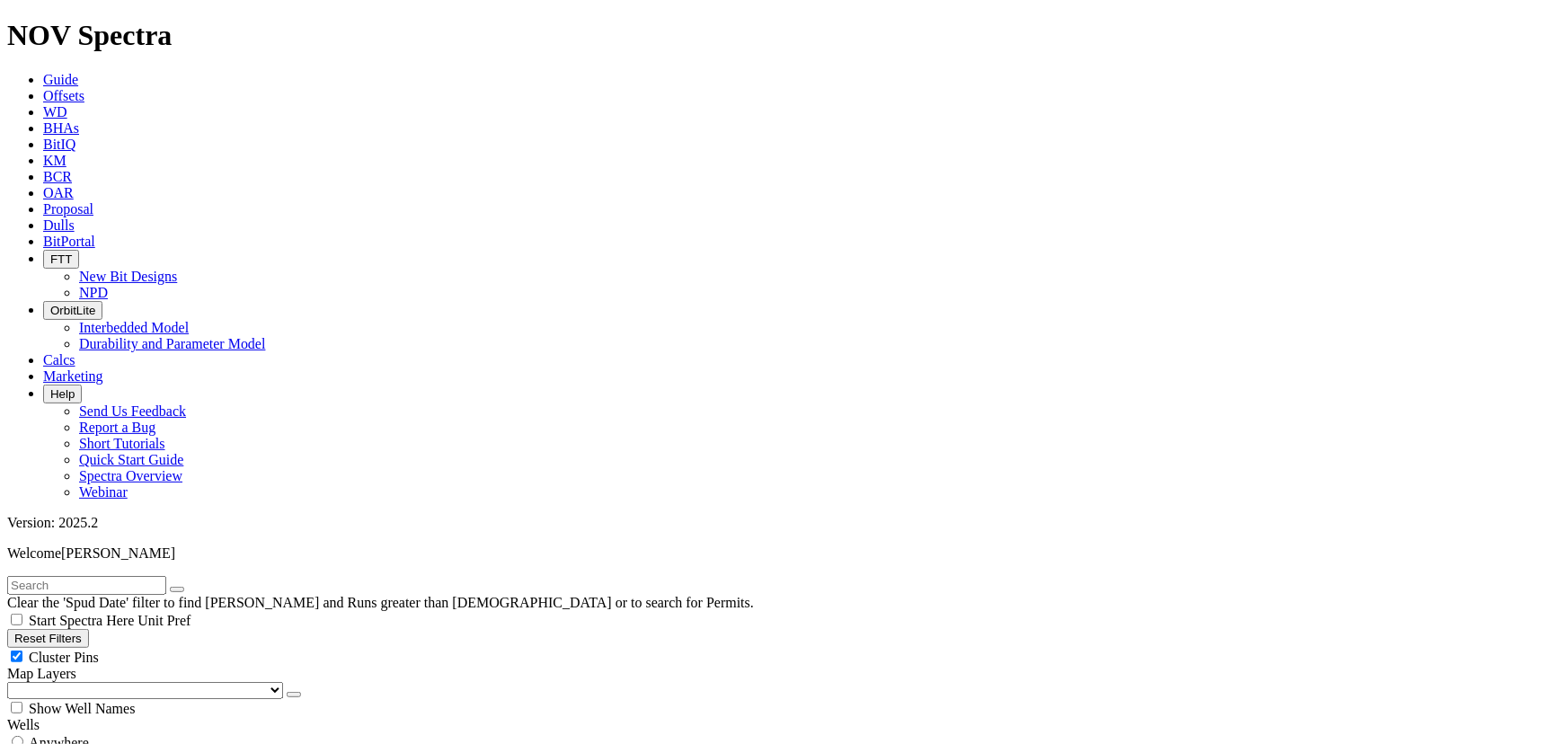
click at [109, 576] on input "text" at bounding box center [87, 585] width 159 height 19
type input "13.5"
click at [177, 589] on icon "button" at bounding box center [177, 589] width 0 height 0
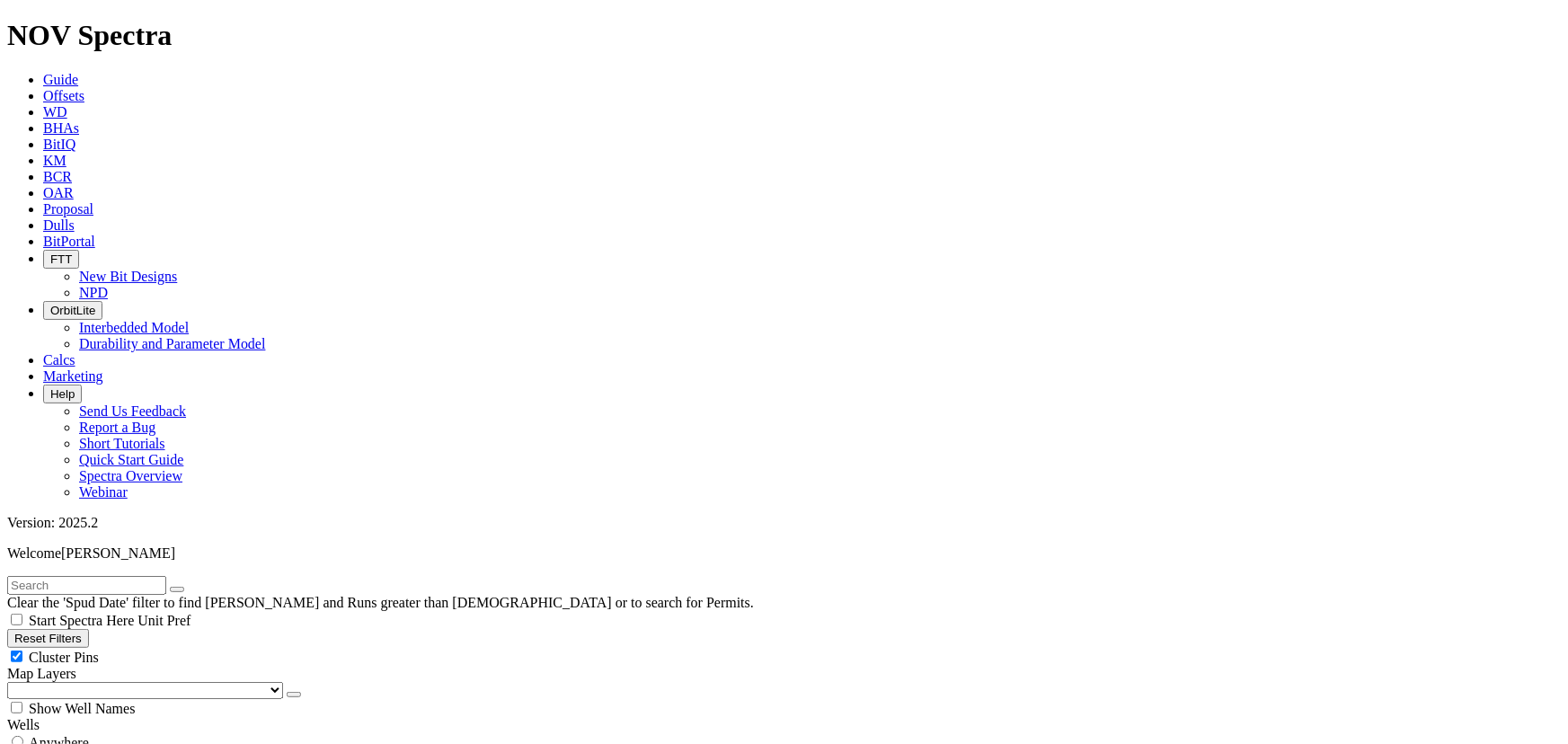
checkbox input "false"
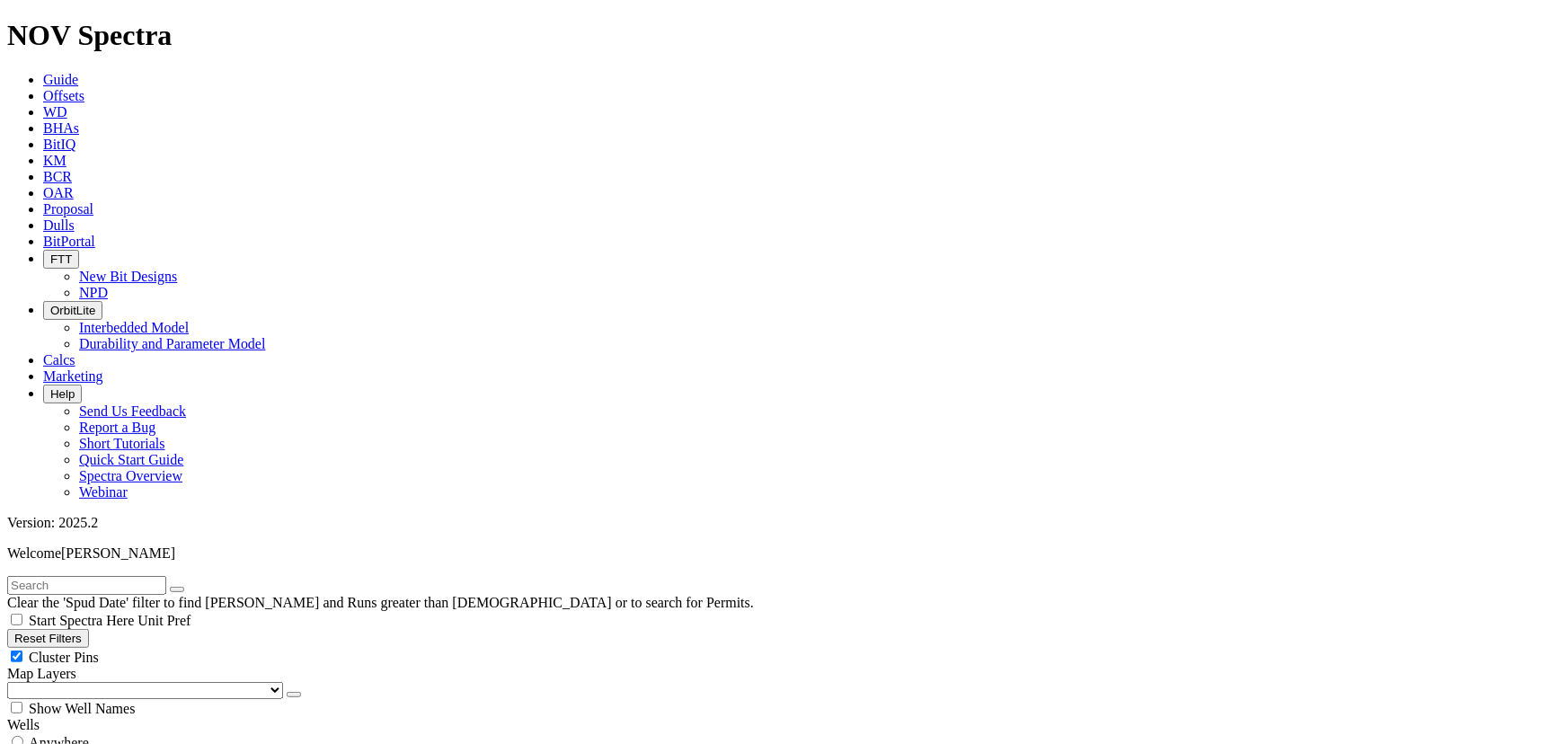
scroll to position [571, 0]
click at [177, 589] on icon "submit" at bounding box center [177, 589] width 0 height 0
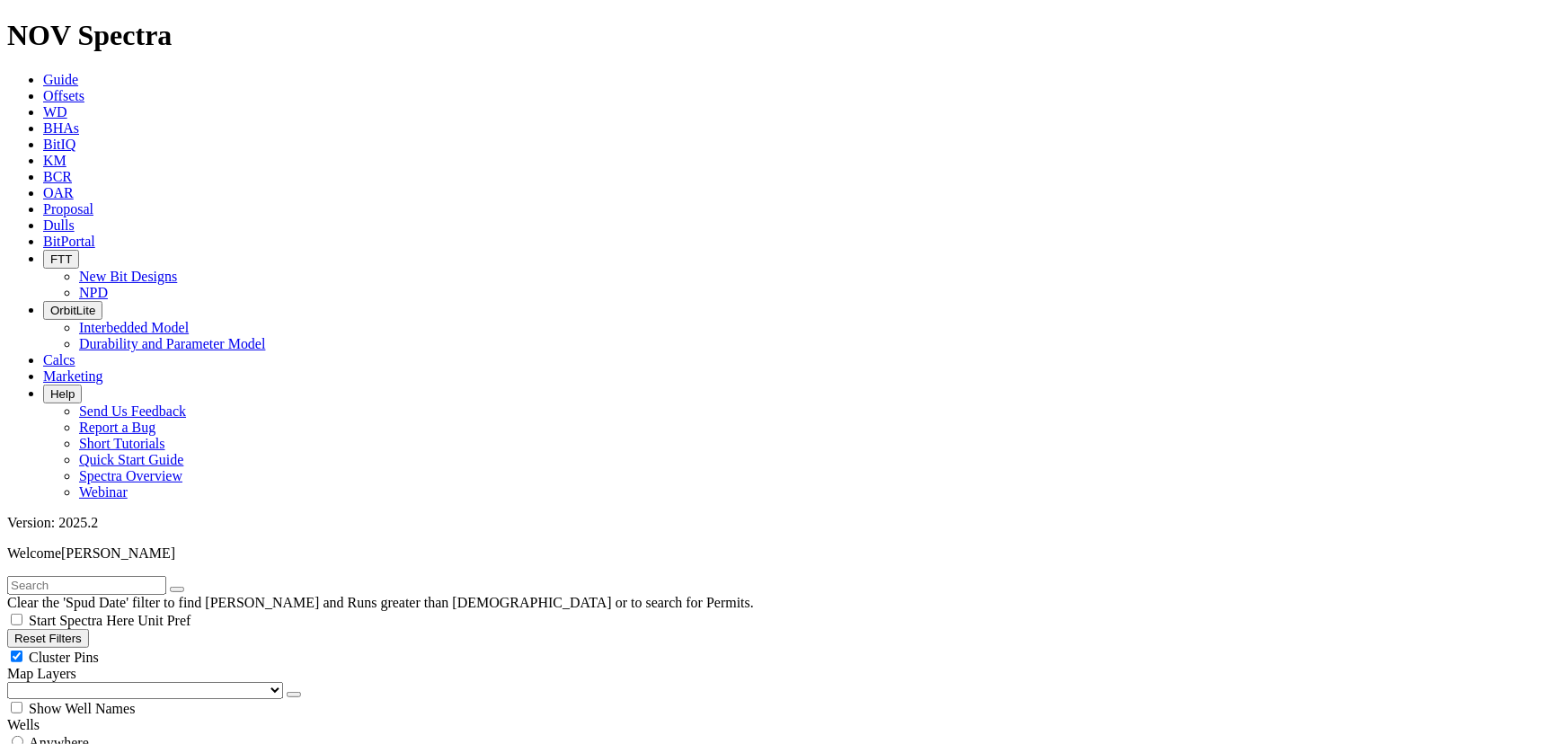
select select "? number:13.5 ?"
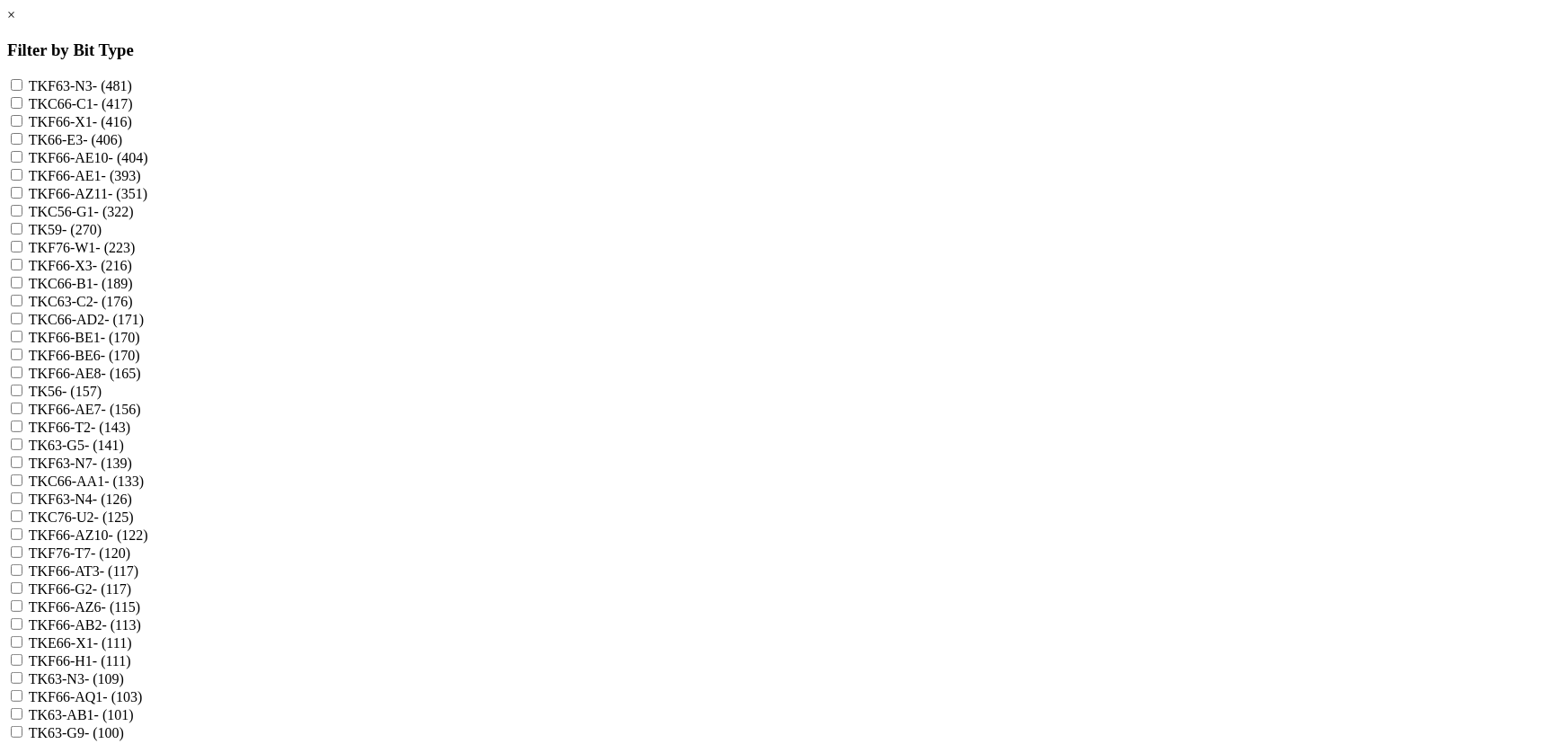
scroll to position [1886, 0]
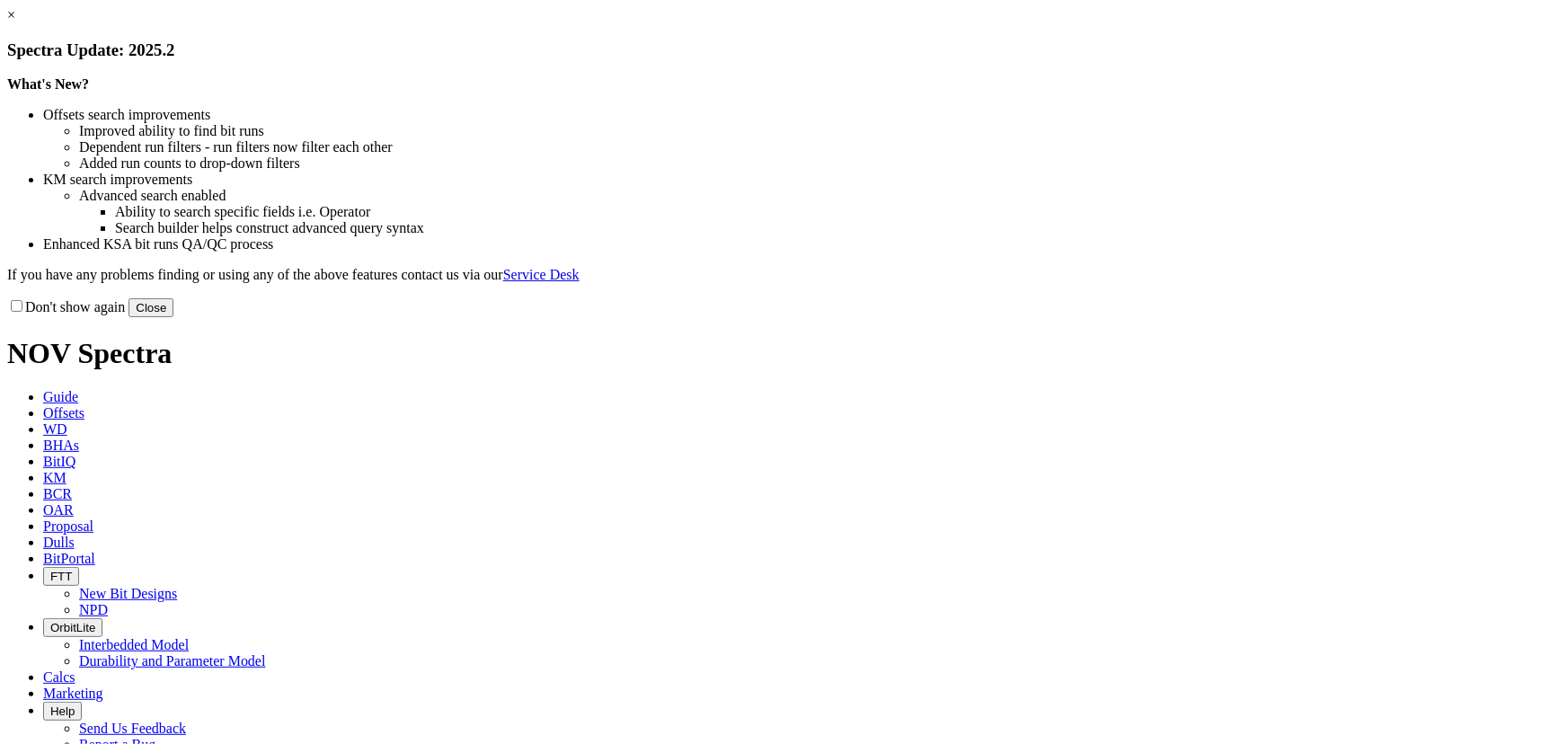
click at [174, 317] on button "Close" at bounding box center [151, 308] width 45 height 19
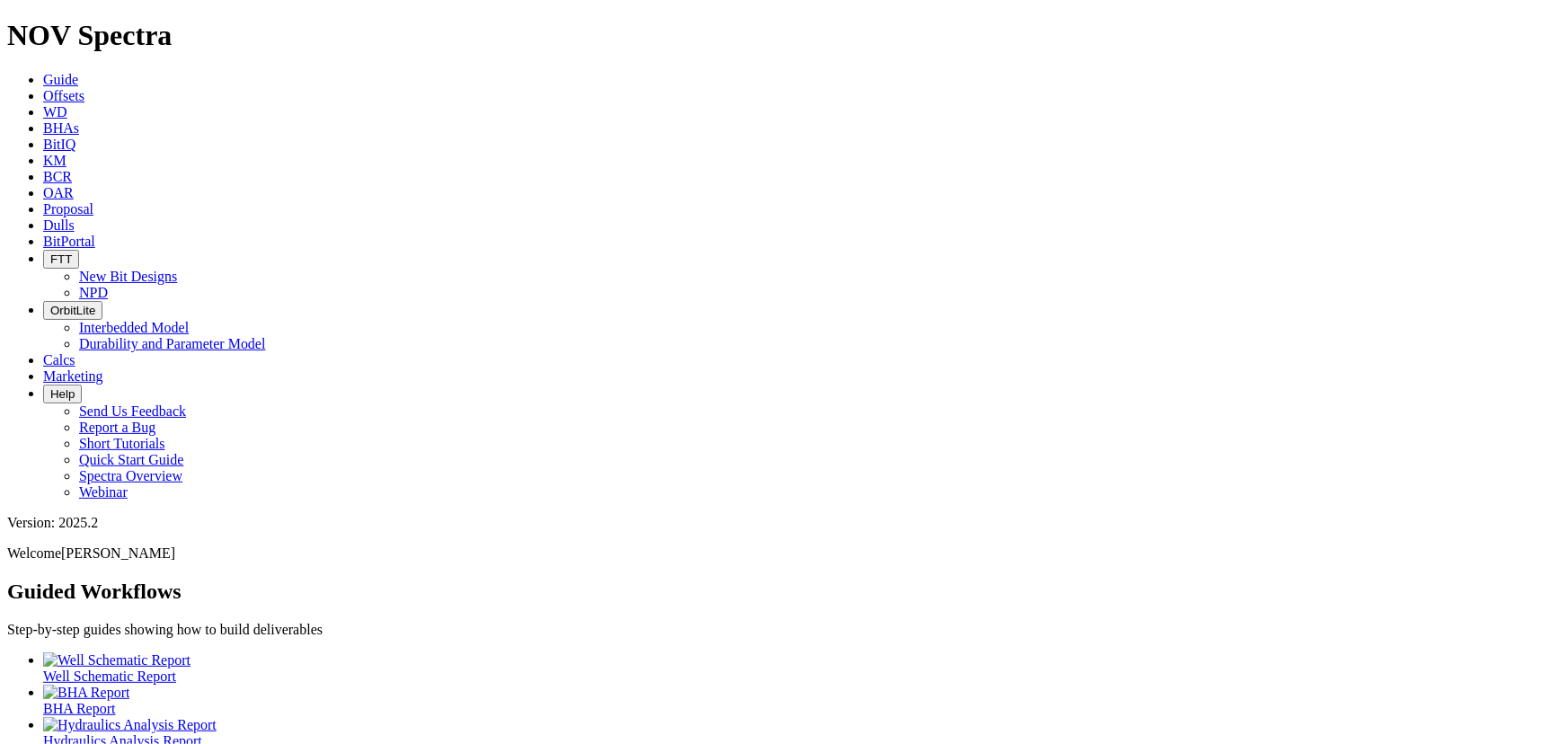
click at [84, 88] on span "Offsets" at bounding box center [64, 95] width 42 height 15
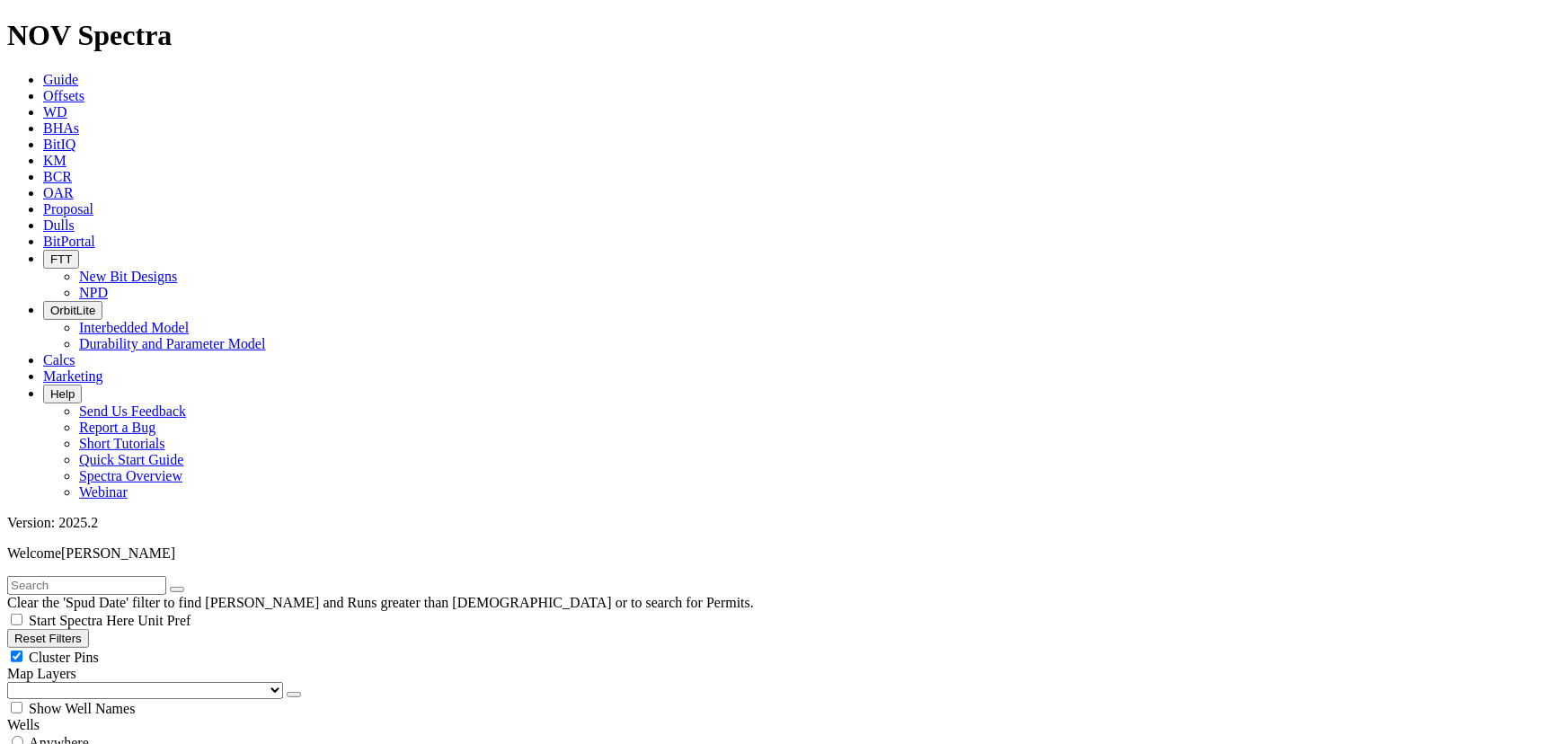
click at [179, 648] on div "Cluster Pins" at bounding box center [784, 656] width 1554 height 18
checkbox input "false"
click at [102, 682] on select "US Counties Alberta, CA Townships British Columbia, CA Townships British Columb…" at bounding box center [145, 690] width 276 height 17
click at [12, 682] on select "US Counties Alberta, CA Townships British Columbia, CA Townships British Columb…" at bounding box center [145, 690] width 276 height 17
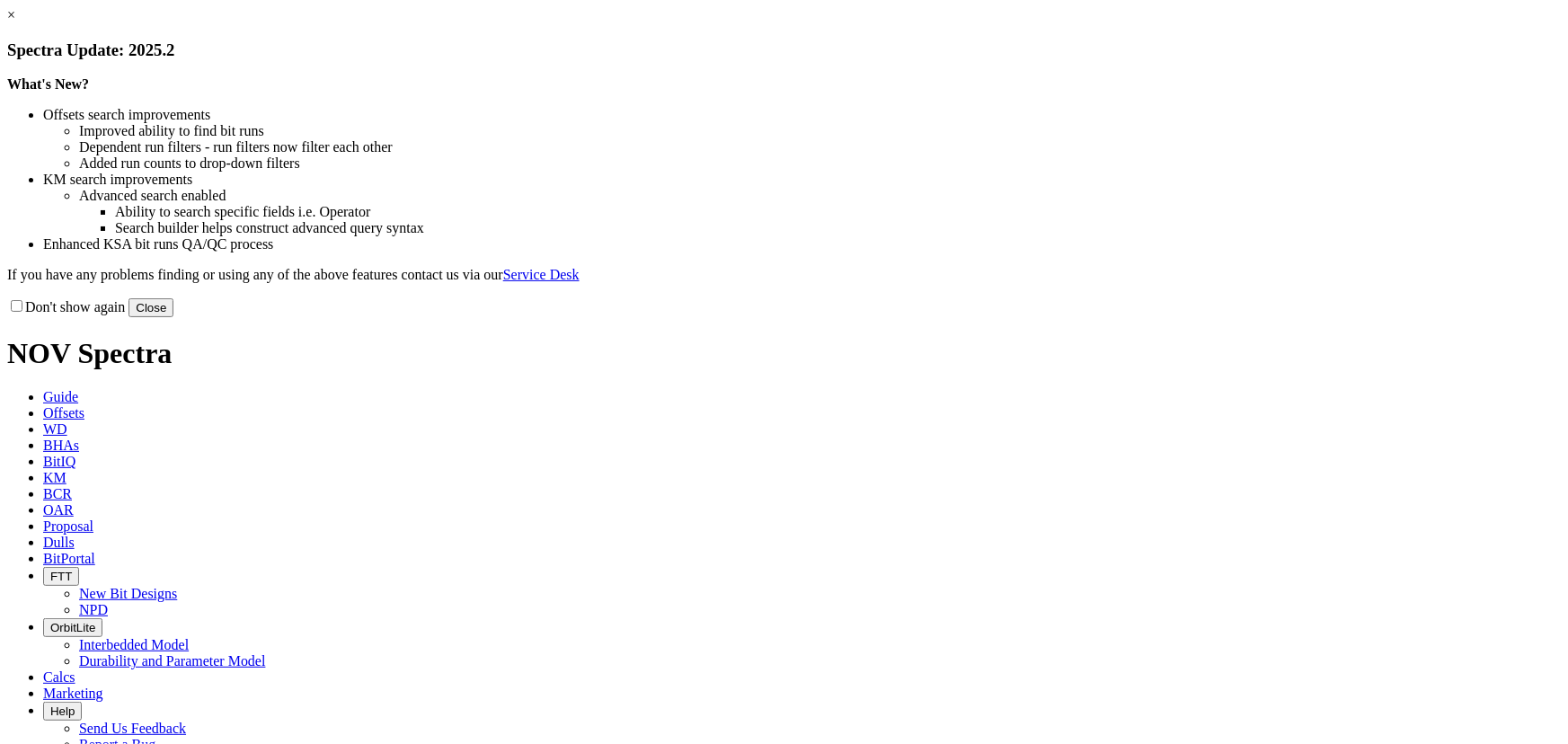
drag, startPoint x: 1150, startPoint y: 482, endPoint x: 622, endPoint y: 234, distance: 583.3
click at [174, 317] on button "Close" at bounding box center [151, 308] width 45 height 19
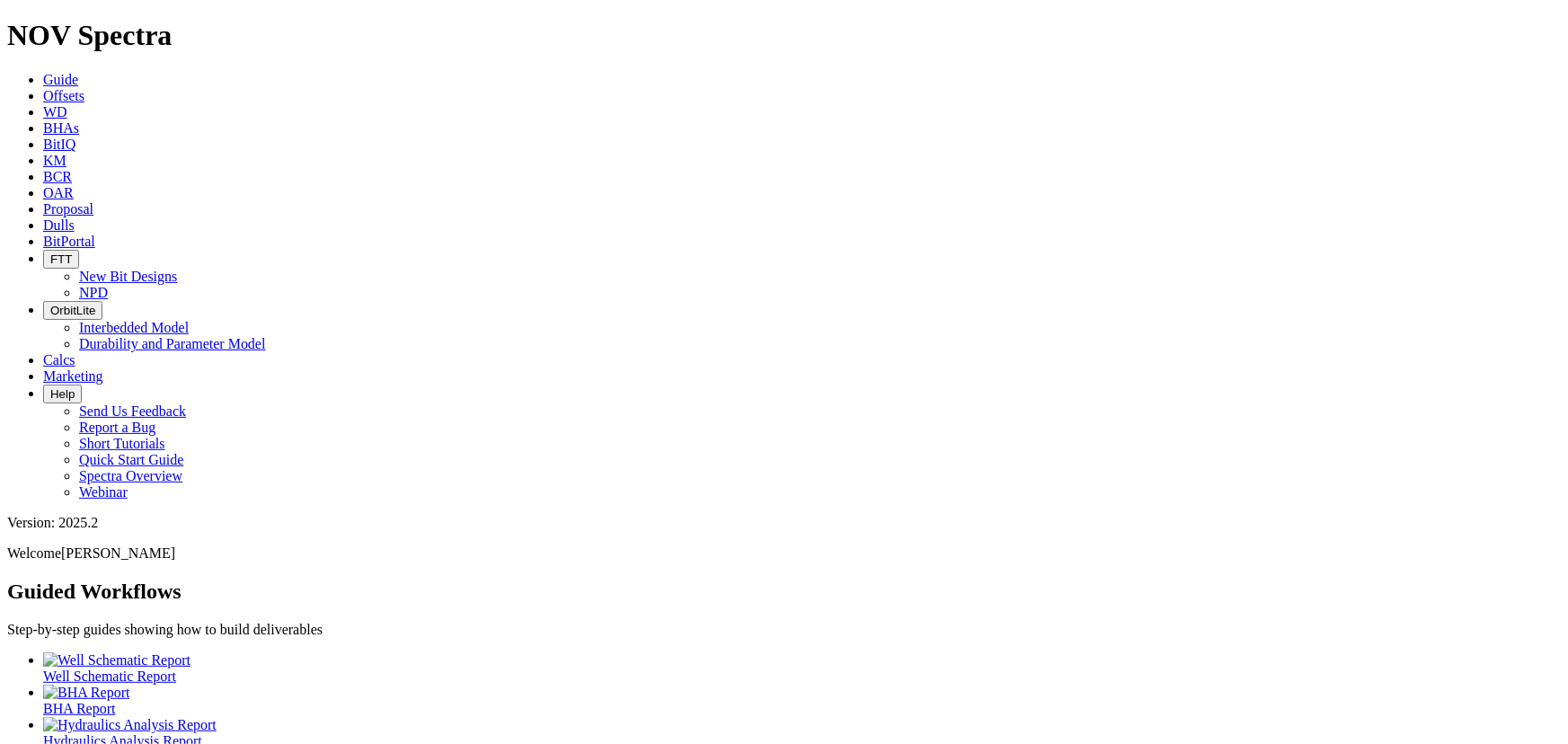
click at [43, 88] on icon at bounding box center [43, 95] width 0 height 15
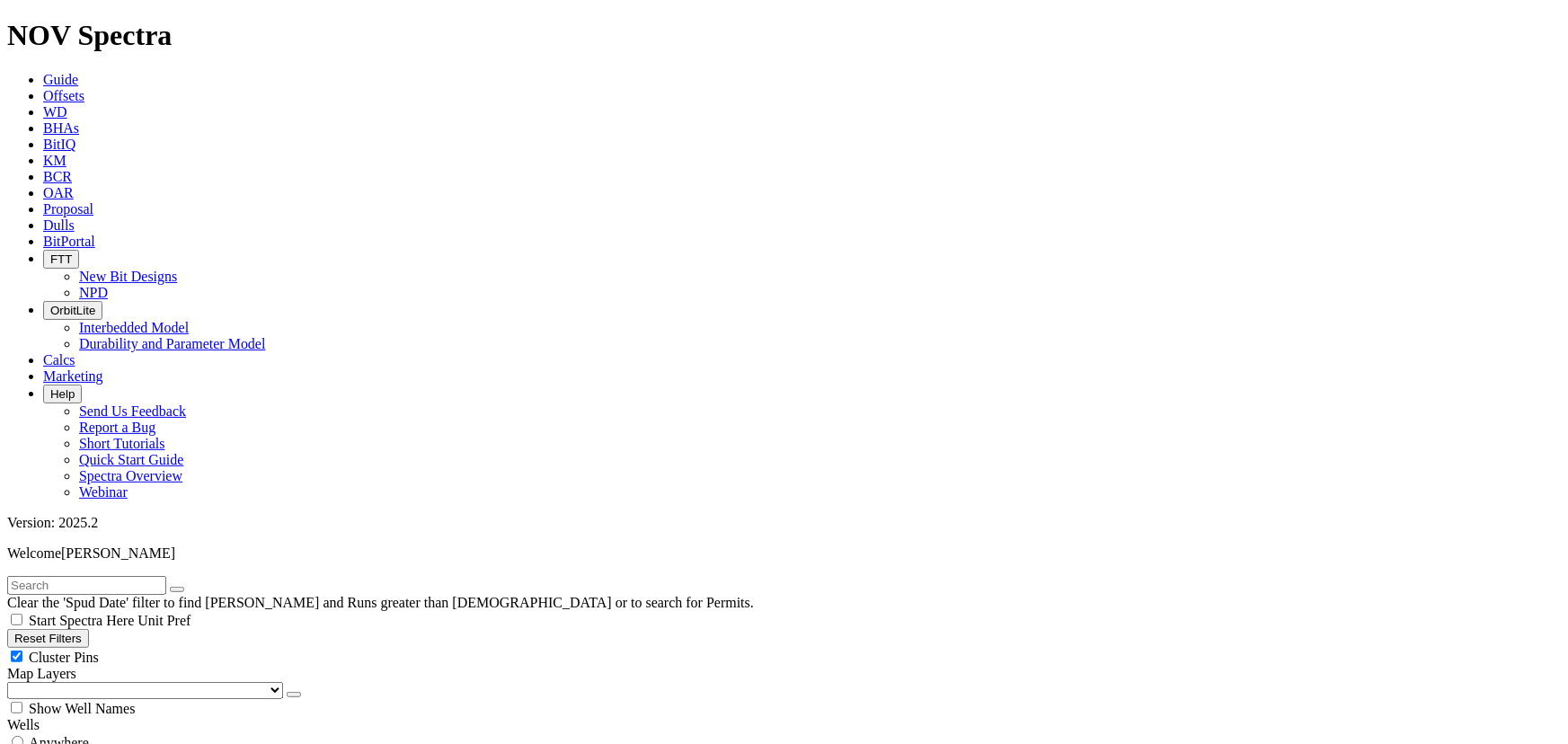
click at [181, 648] on div "Cluster Pins" at bounding box center [784, 656] width 1554 height 18
checkbox input "false"
click at [110, 682] on select "US Counties [GEOGRAPHIC_DATA], [GEOGRAPHIC_DATA] [GEOGRAPHIC_DATA], [GEOGRAPHIC…" at bounding box center [145, 690] width 276 height 17
click at [12, 682] on select "US Counties [GEOGRAPHIC_DATA], [GEOGRAPHIC_DATA] [GEOGRAPHIC_DATA], [GEOGRAPHIC…" at bounding box center [145, 690] width 276 height 17
click at [46, 576] on input "text" at bounding box center [87, 585] width 159 height 19
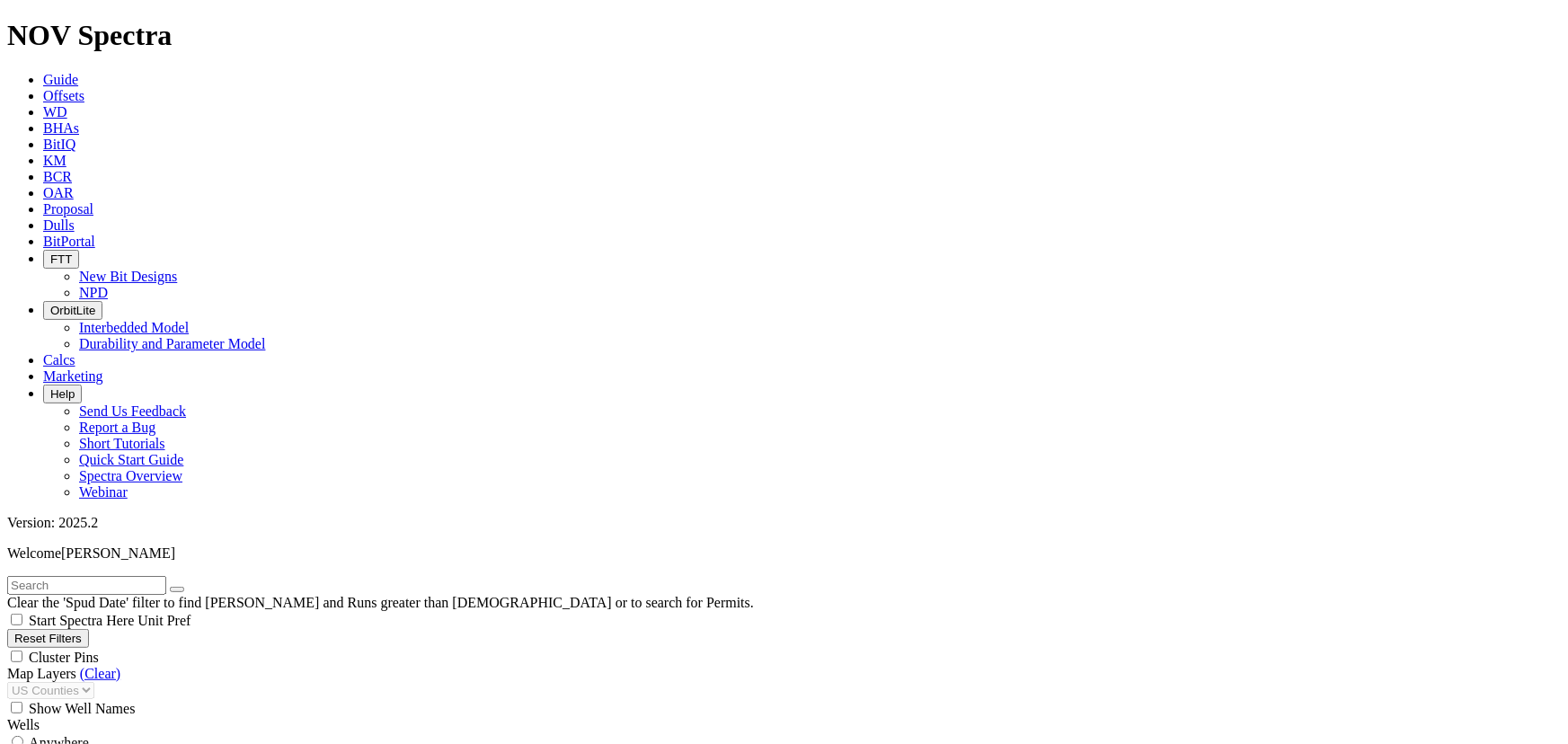
scroll to position [571, 0]
select select "12.25"
checkbox input "false"
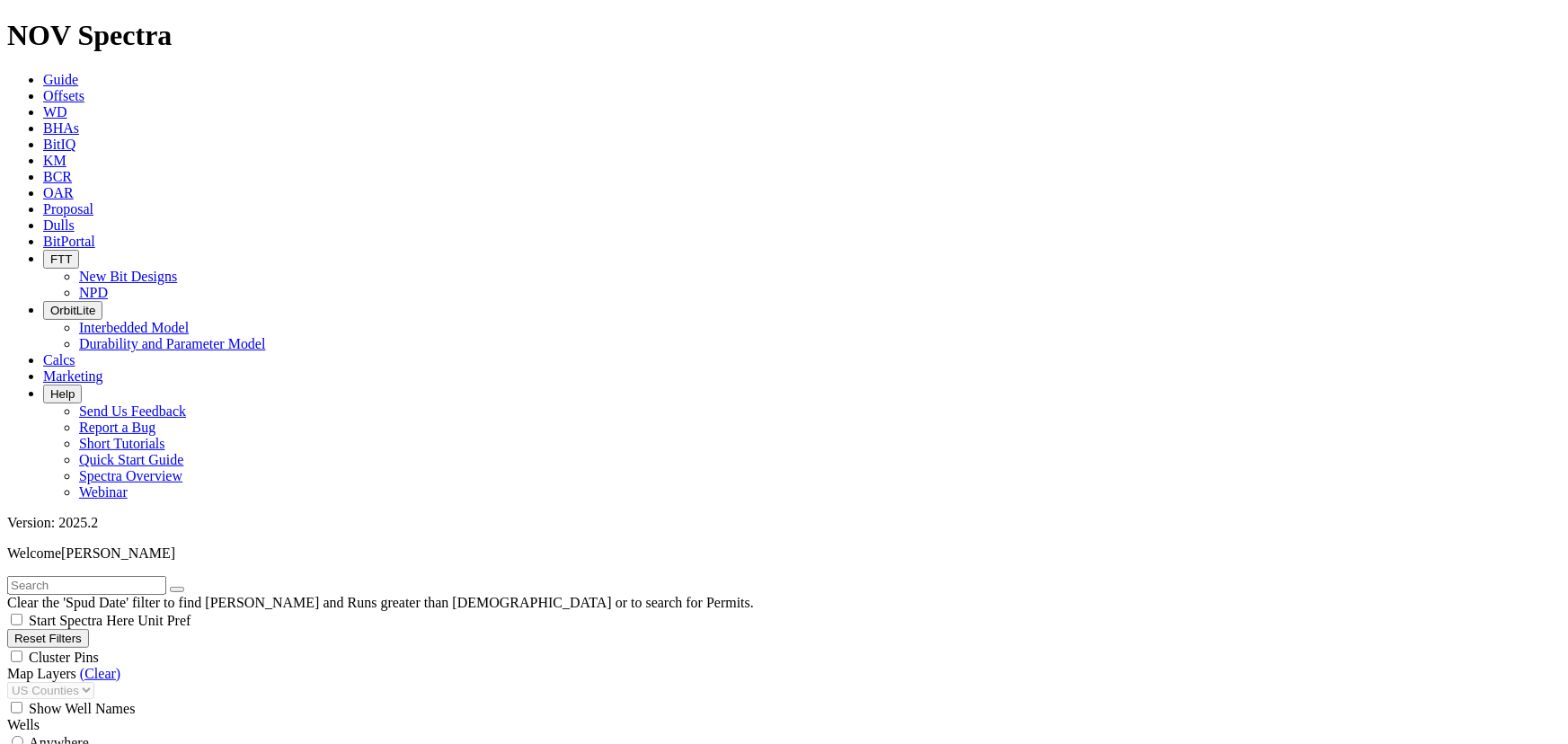
select select "? number:12.25 ?"
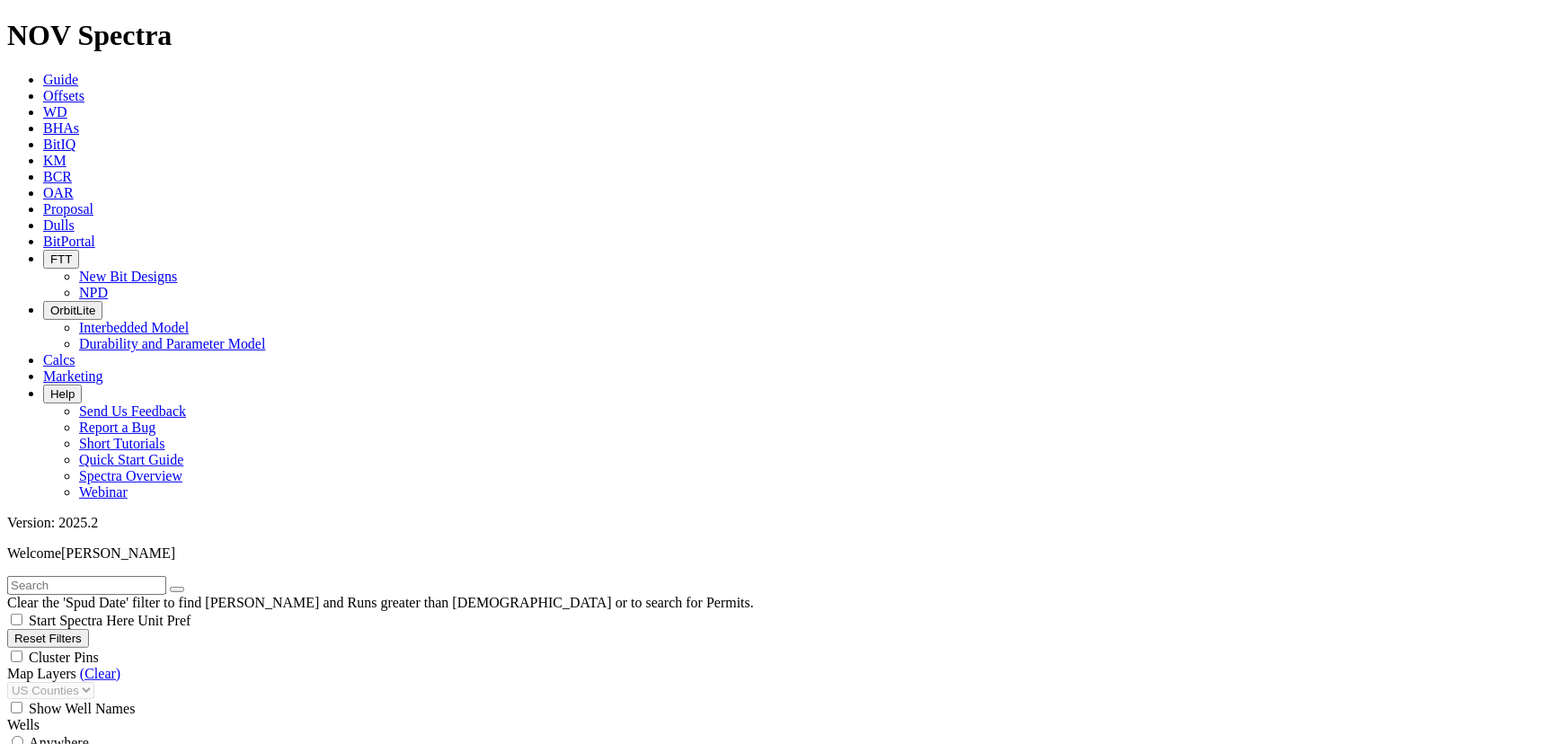
type input "6"
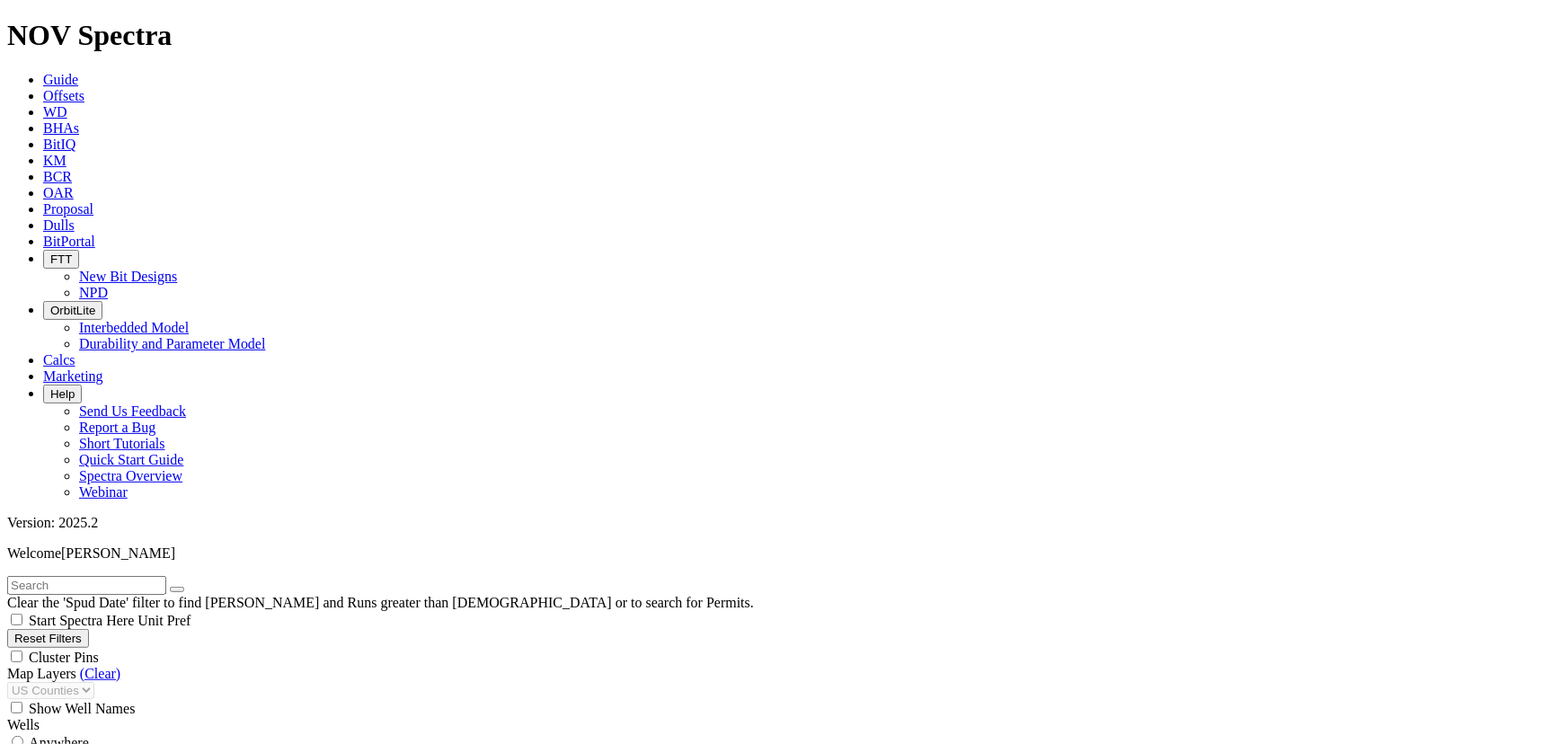
type input "7000"
type input "3500"
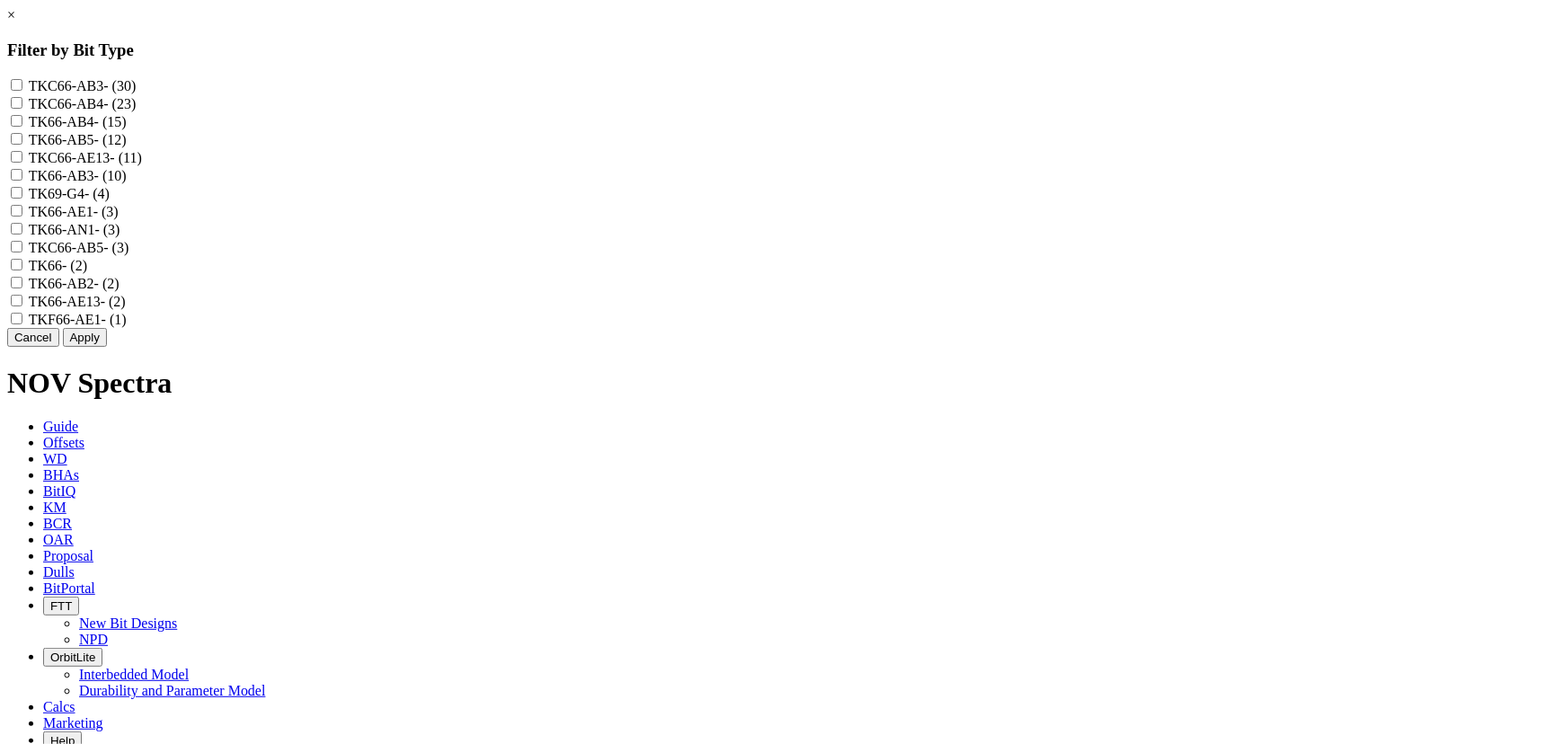
click at [23, 162] on input "TKC66-AE13 - (11)" at bounding box center [16, 157] width 11 height 11
checkbox input "true"
click at [107, 347] on button "Apply" at bounding box center [85, 337] width 44 height 19
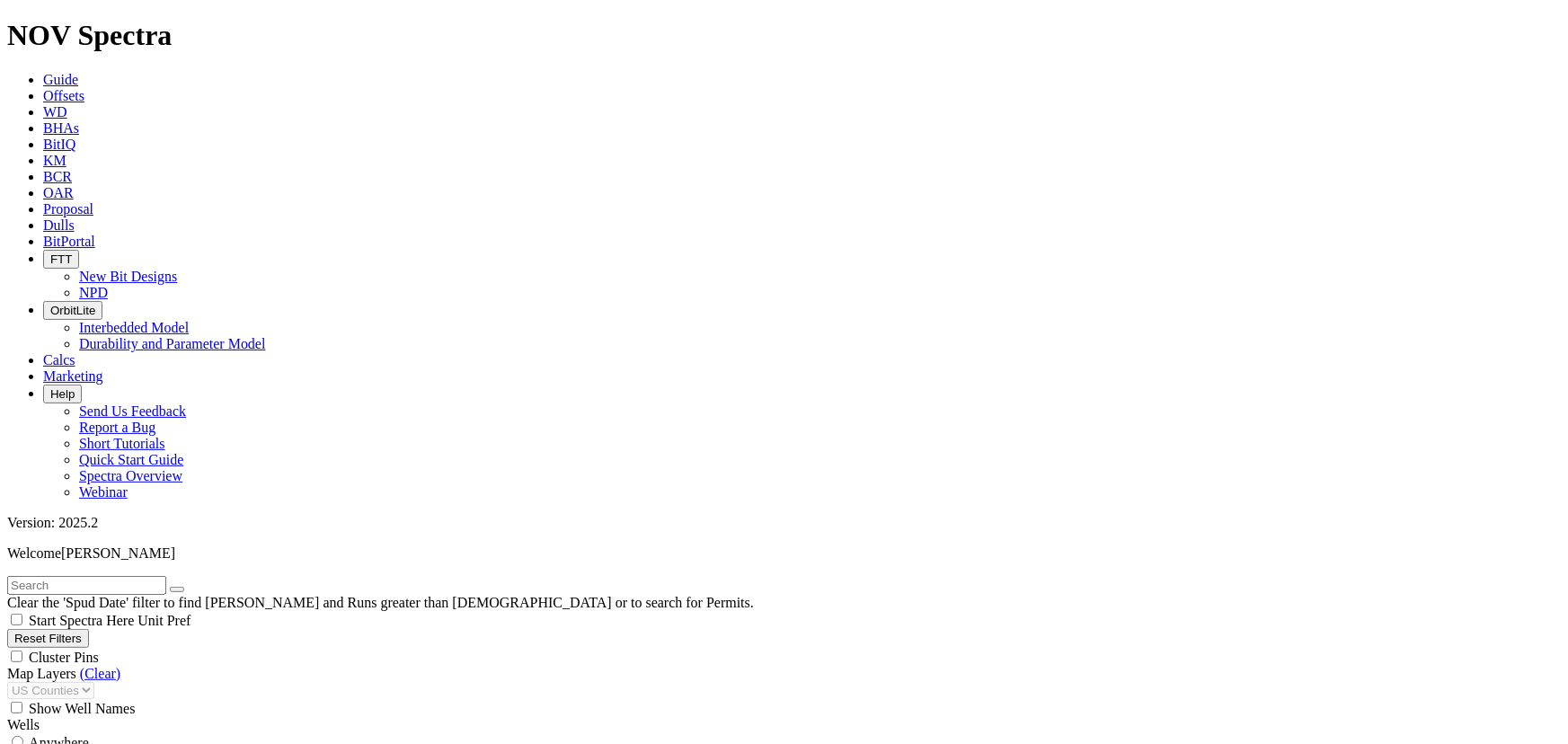
scroll to position [190, 0]
select select
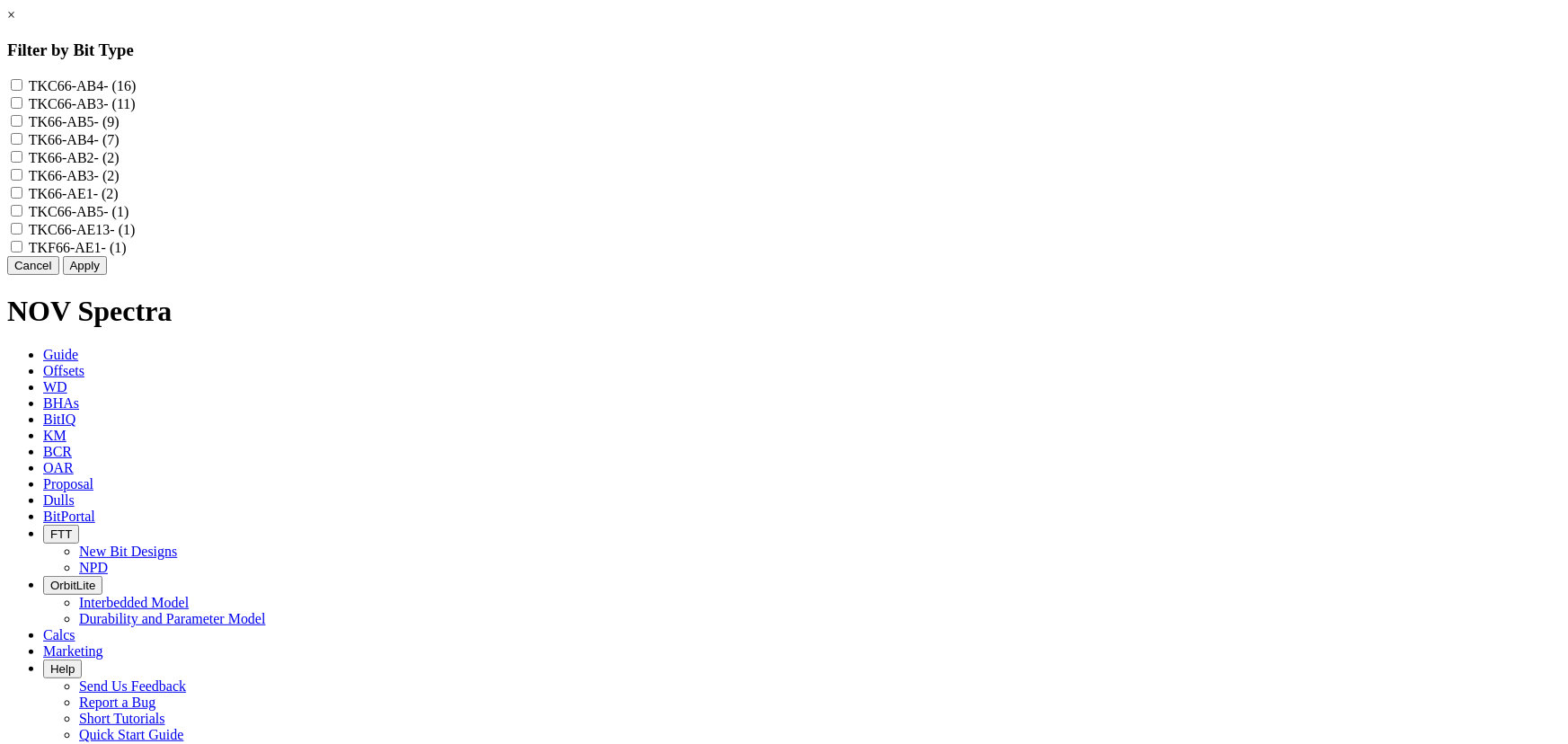
click at [23, 234] on input "TKC66-AE13 - (1)" at bounding box center [16, 228] width 11 height 11
checkbox input "true"
click at [107, 275] on button "Apply" at bounding box center [85, 265] width 44 height 19
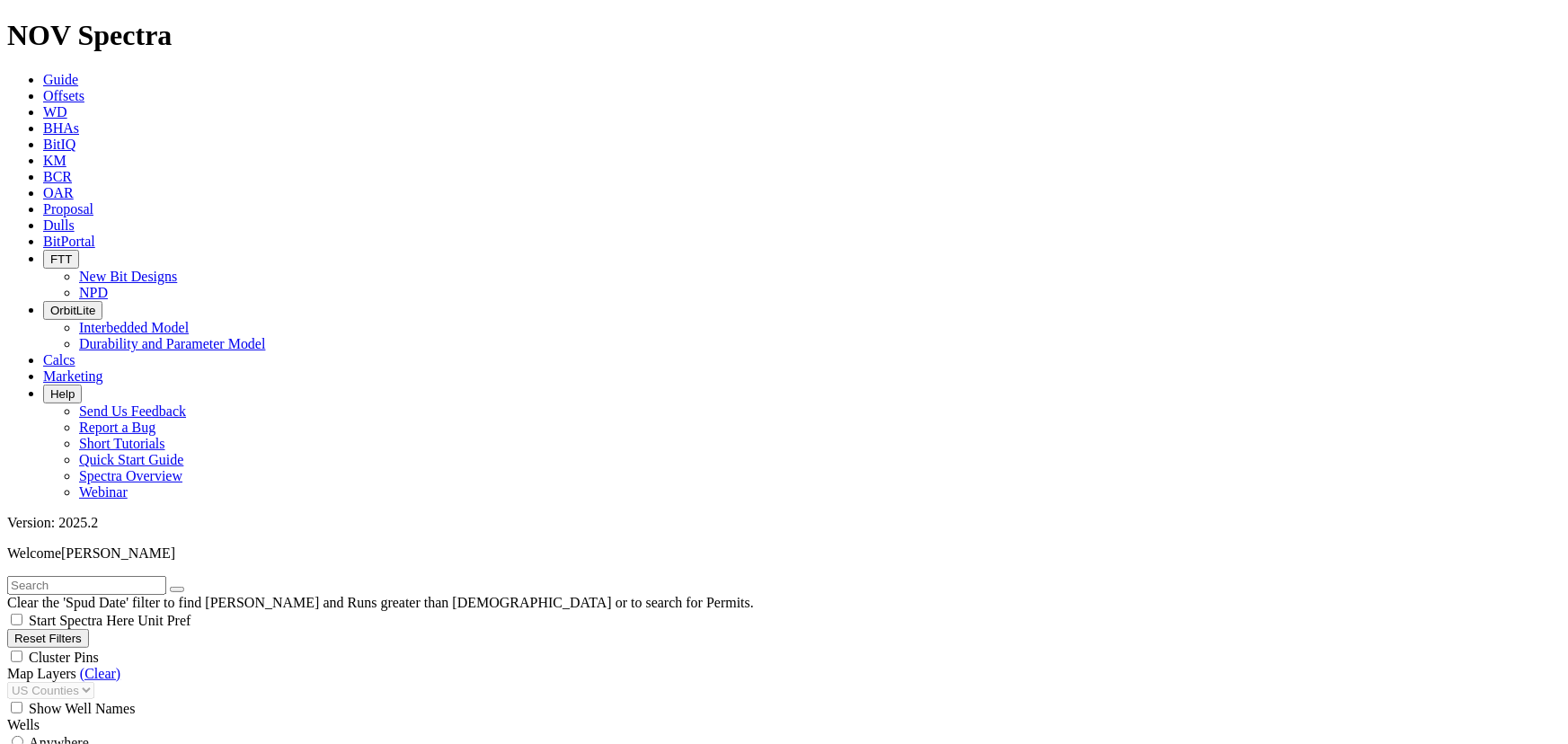
scroll to position [1525, 0]
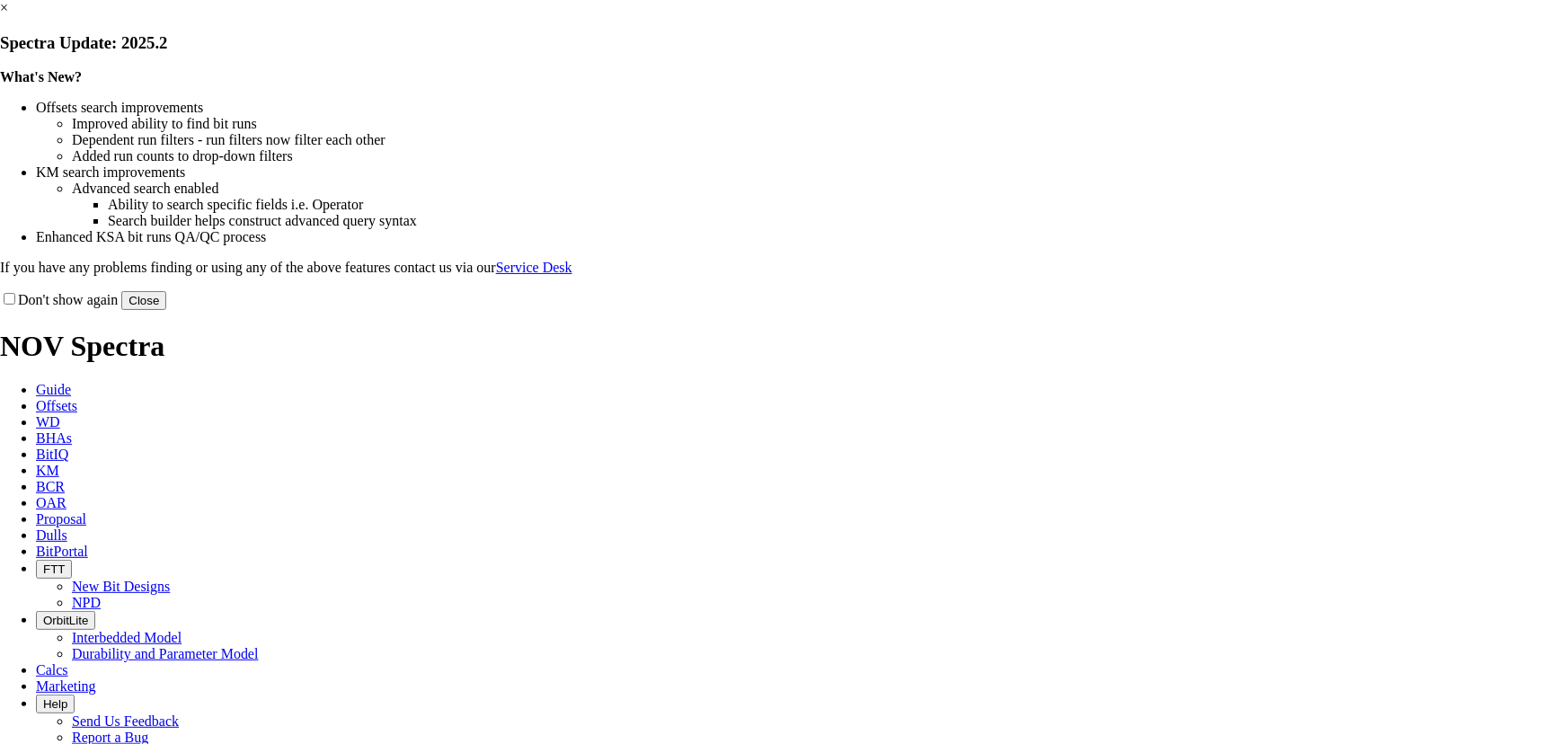
click at [166, 310] on button "Close" at bounding box center [144, 300] width 45 height 19
